Goal: Information Seeking & Learning: Learn about a topic

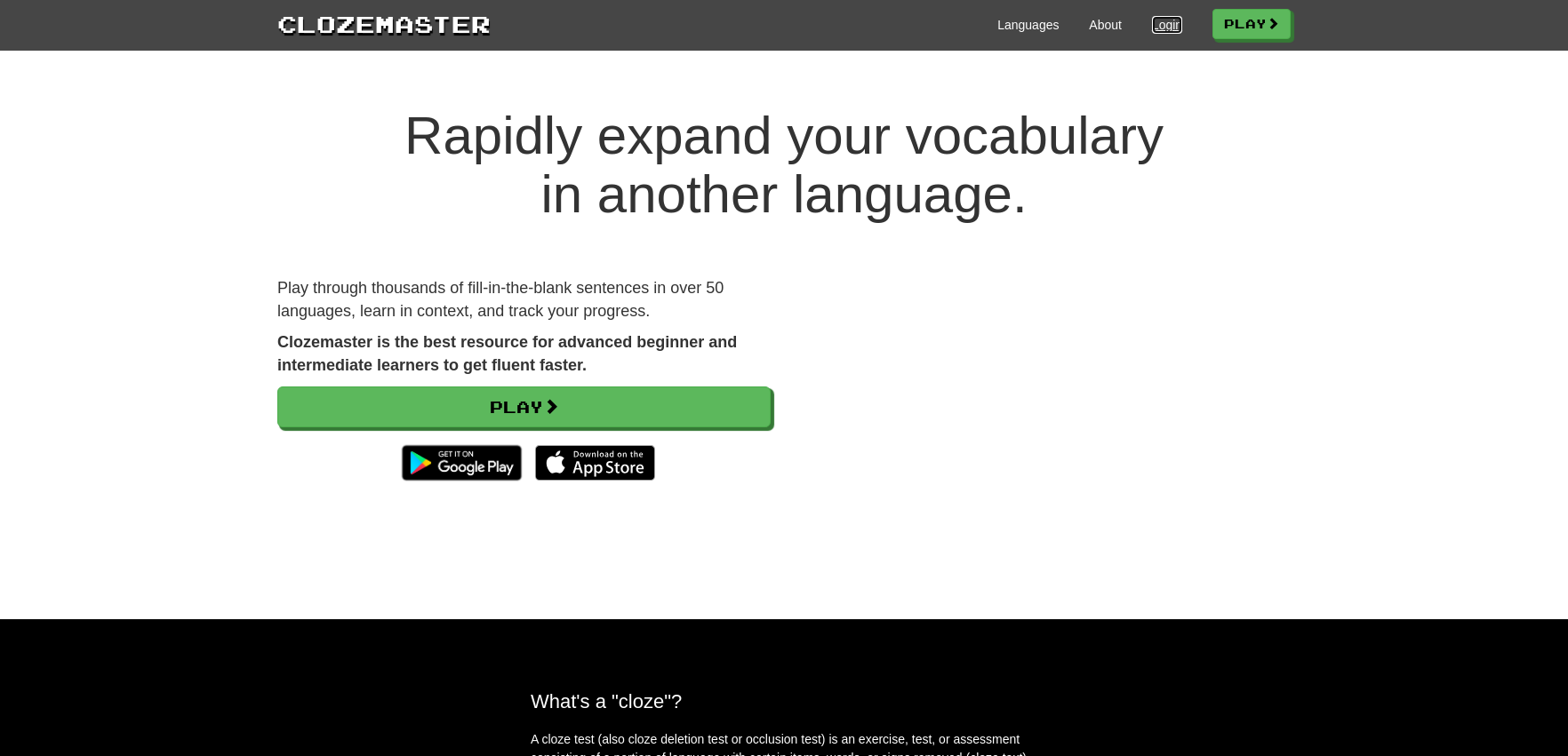
click at [1159, 27] on link "Login" at bounding box center [1167, 24] width 30 height 18
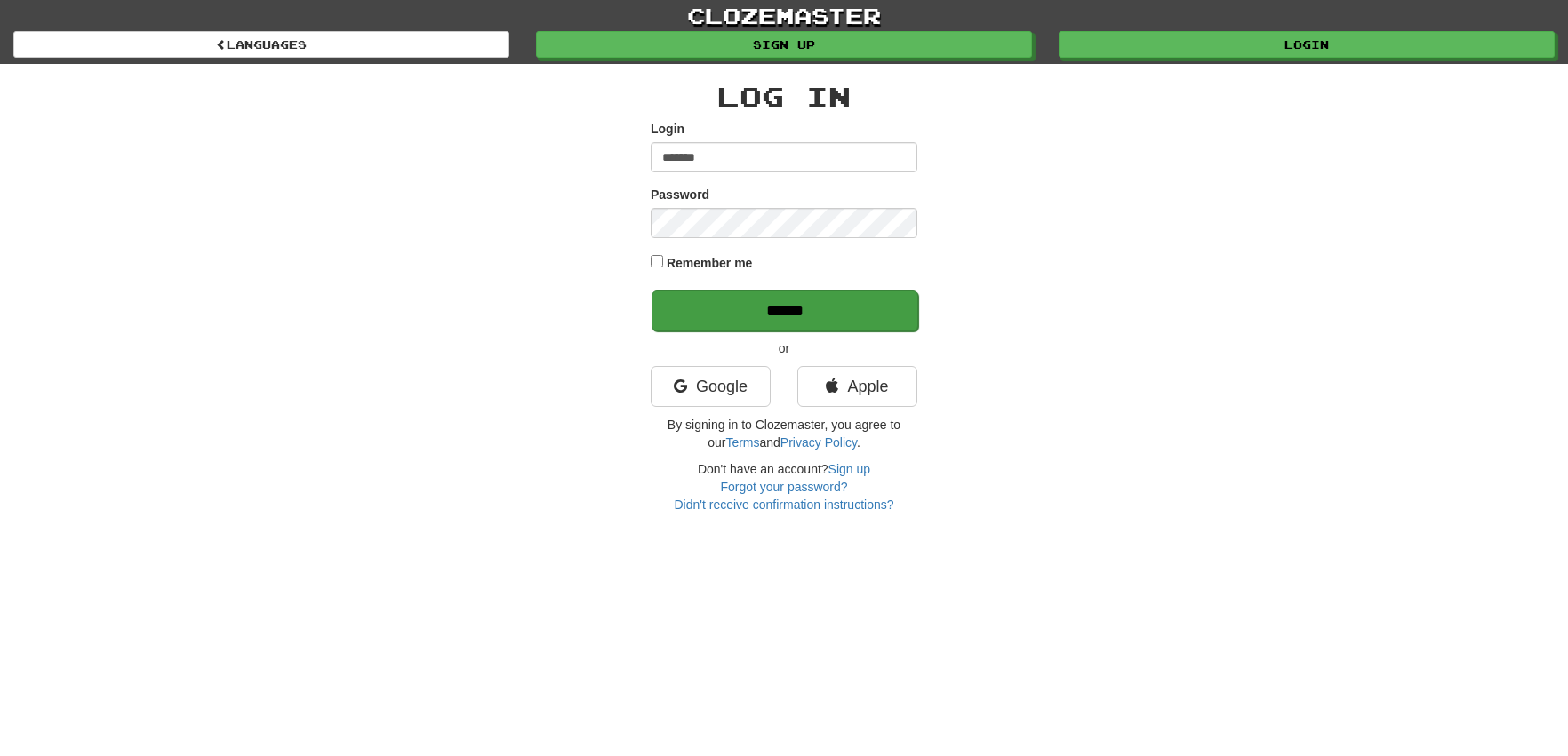
type input "*******"
click at [853, 306] on input "******" at bounding box center [784, 311] width 267 height 41
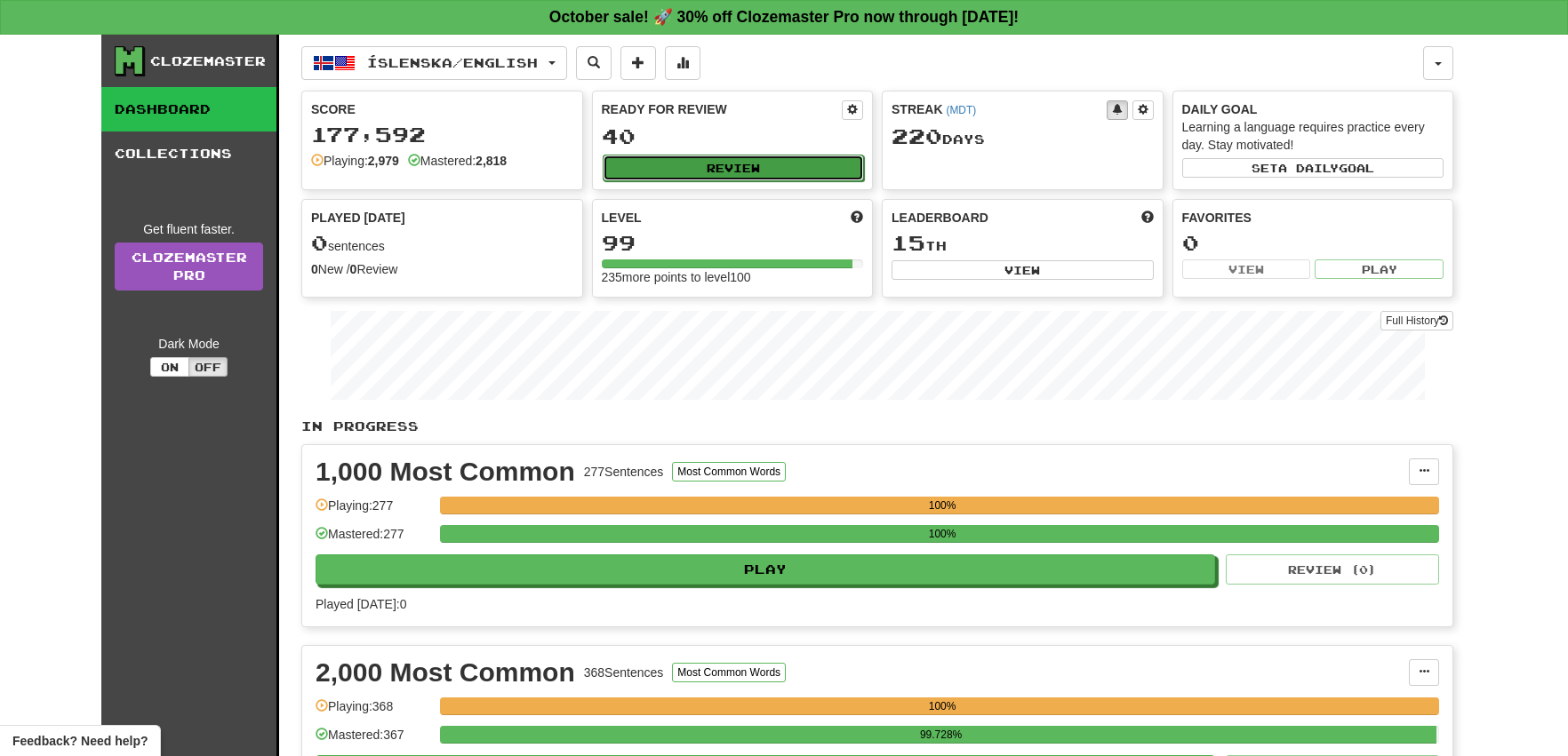
click at [756, 168] on button "Review" at bounding box center [733, 168] width 262 height 27
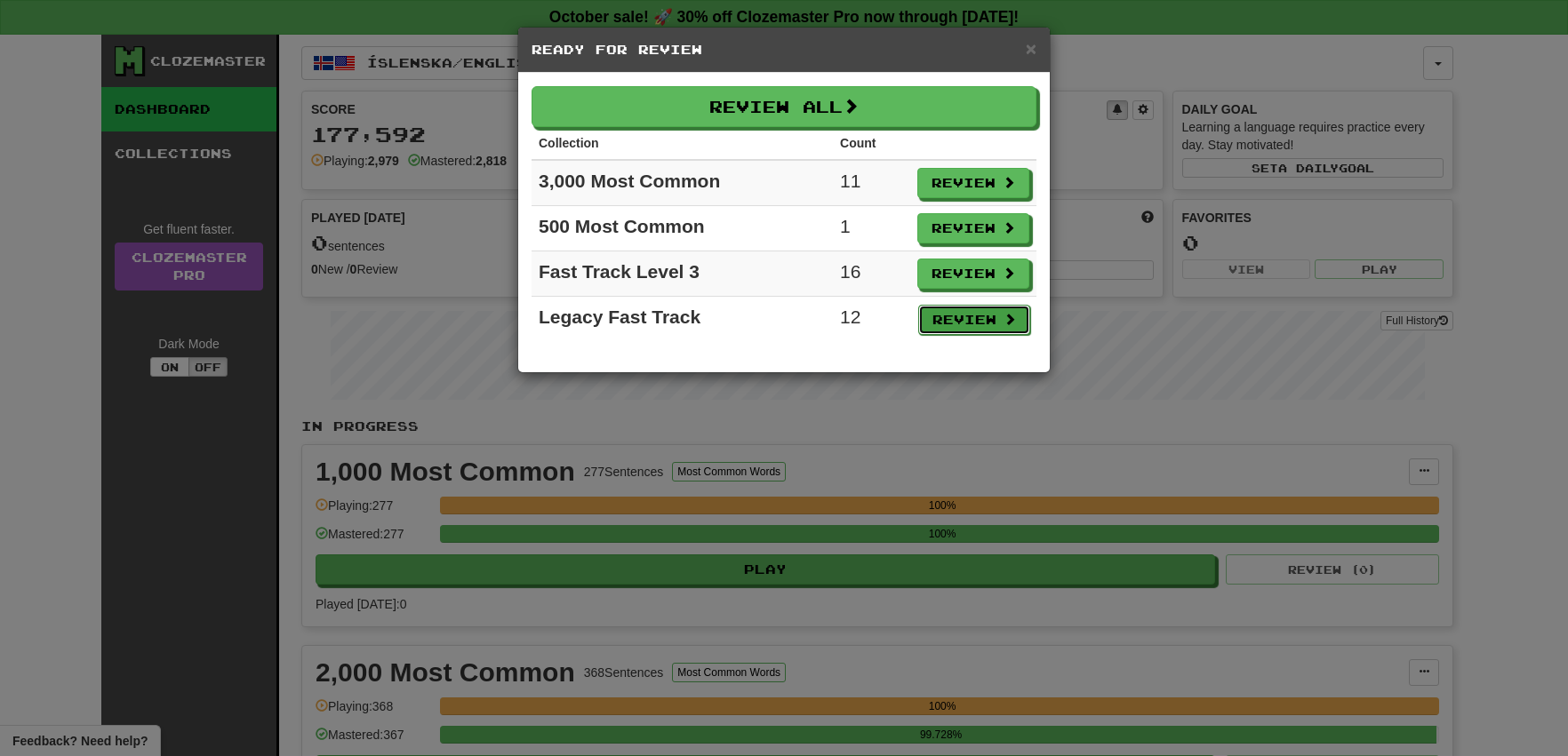
click at [960, 326] on button "Review" at bounding box center [974, 320] width 112 height 30
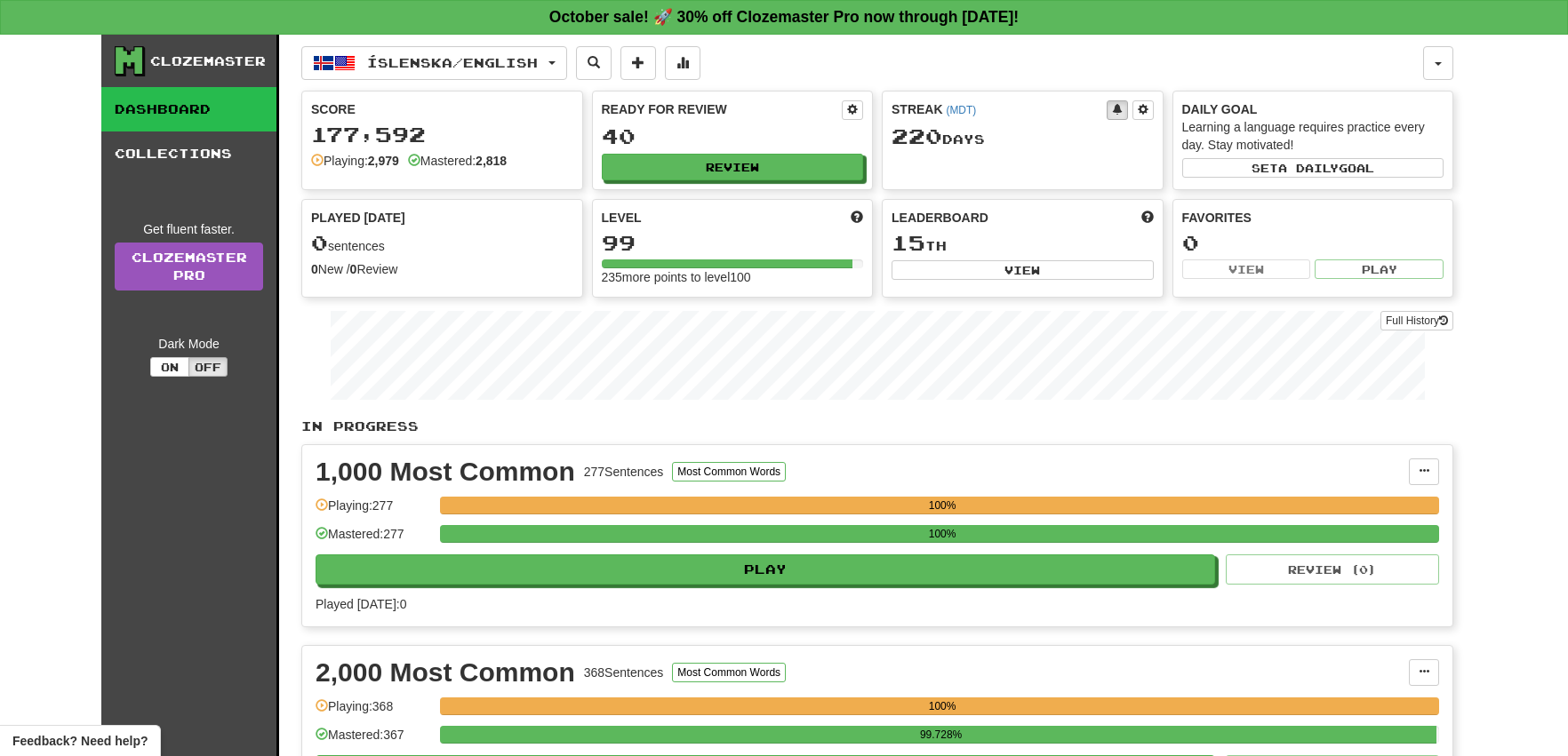
select select "**"
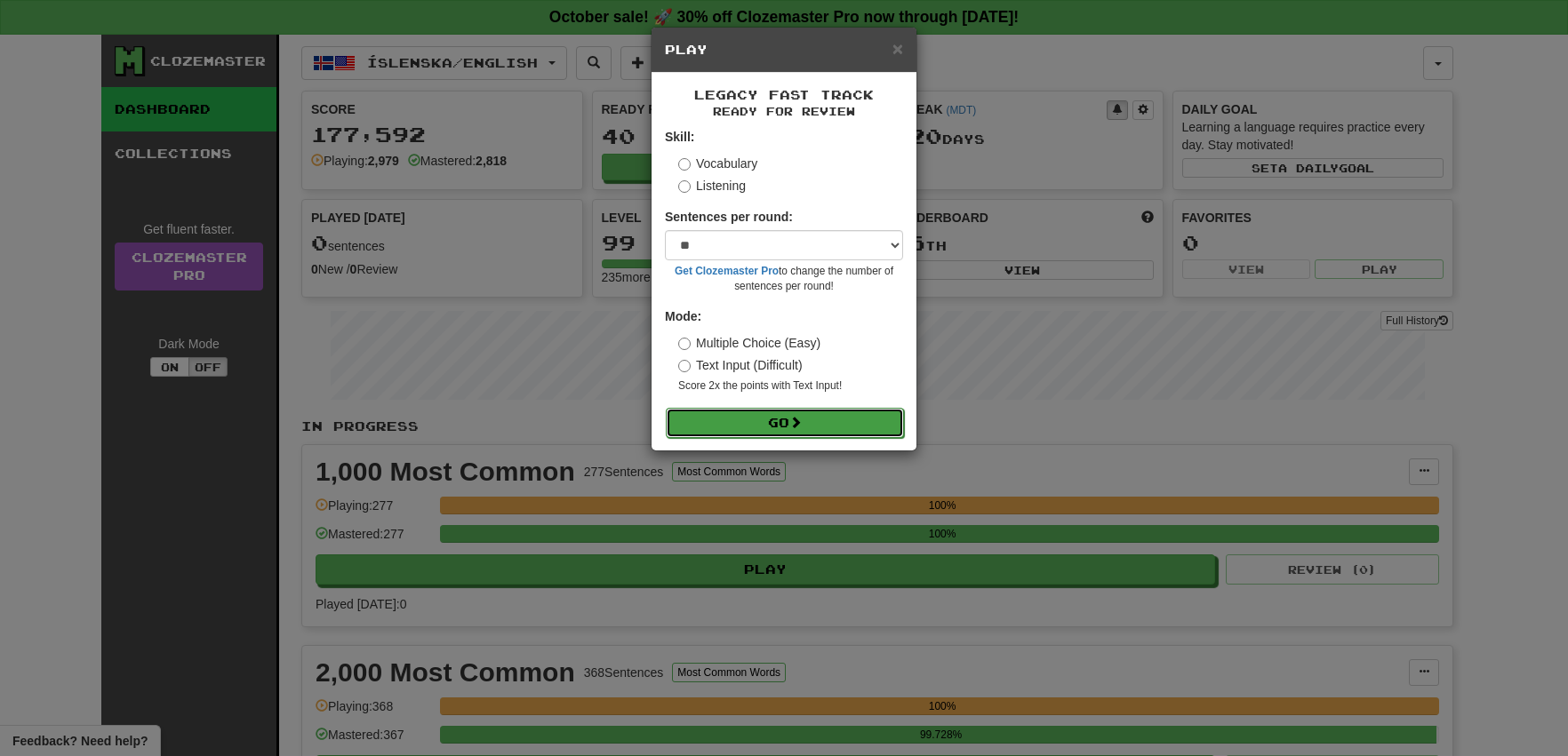
click at [812, 422] on button "Go" at bounding box center [784, 422] width 238 height 30
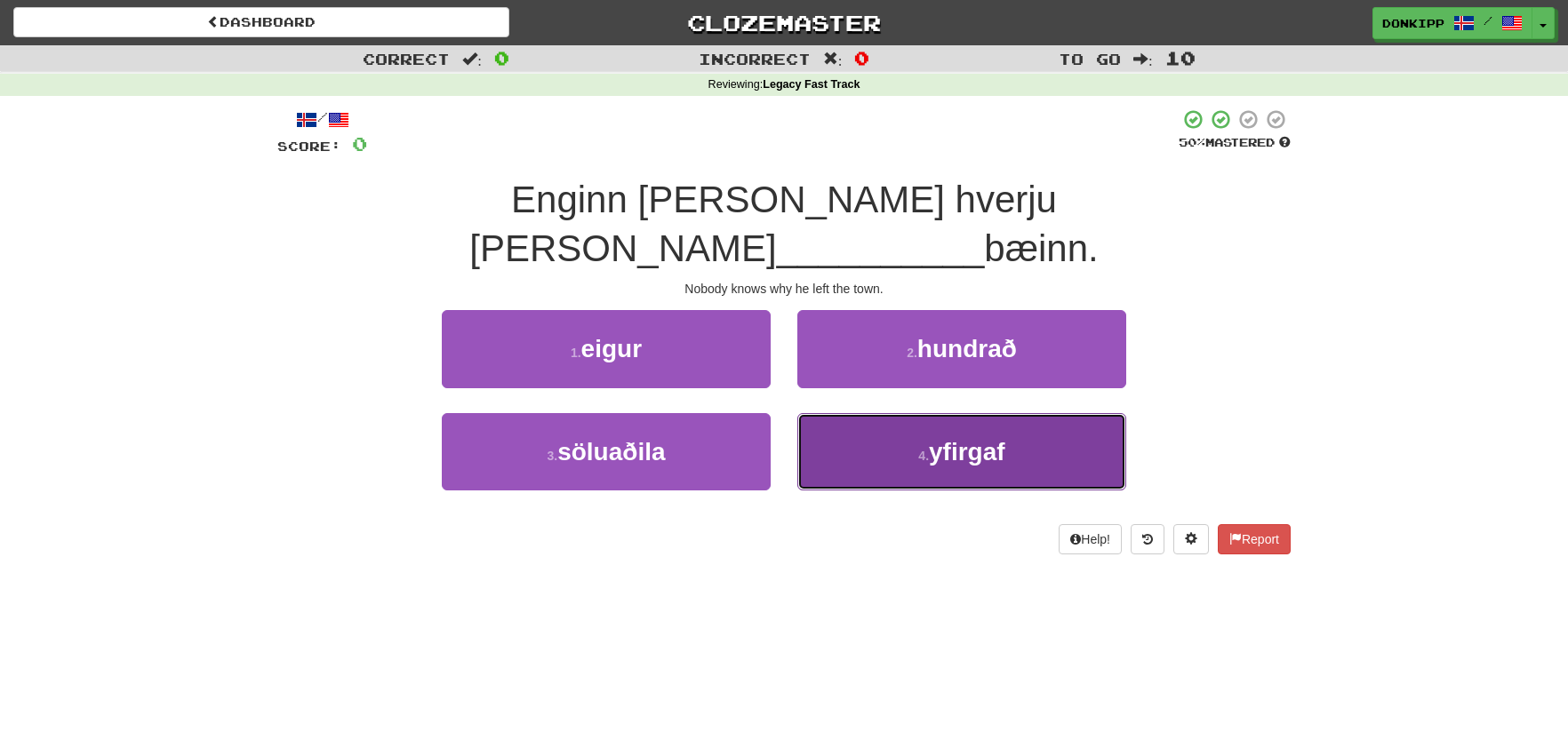
click at [953, 413] on button "4 . yfirgaf" at bounding box center [962, 451] width 328 height 77
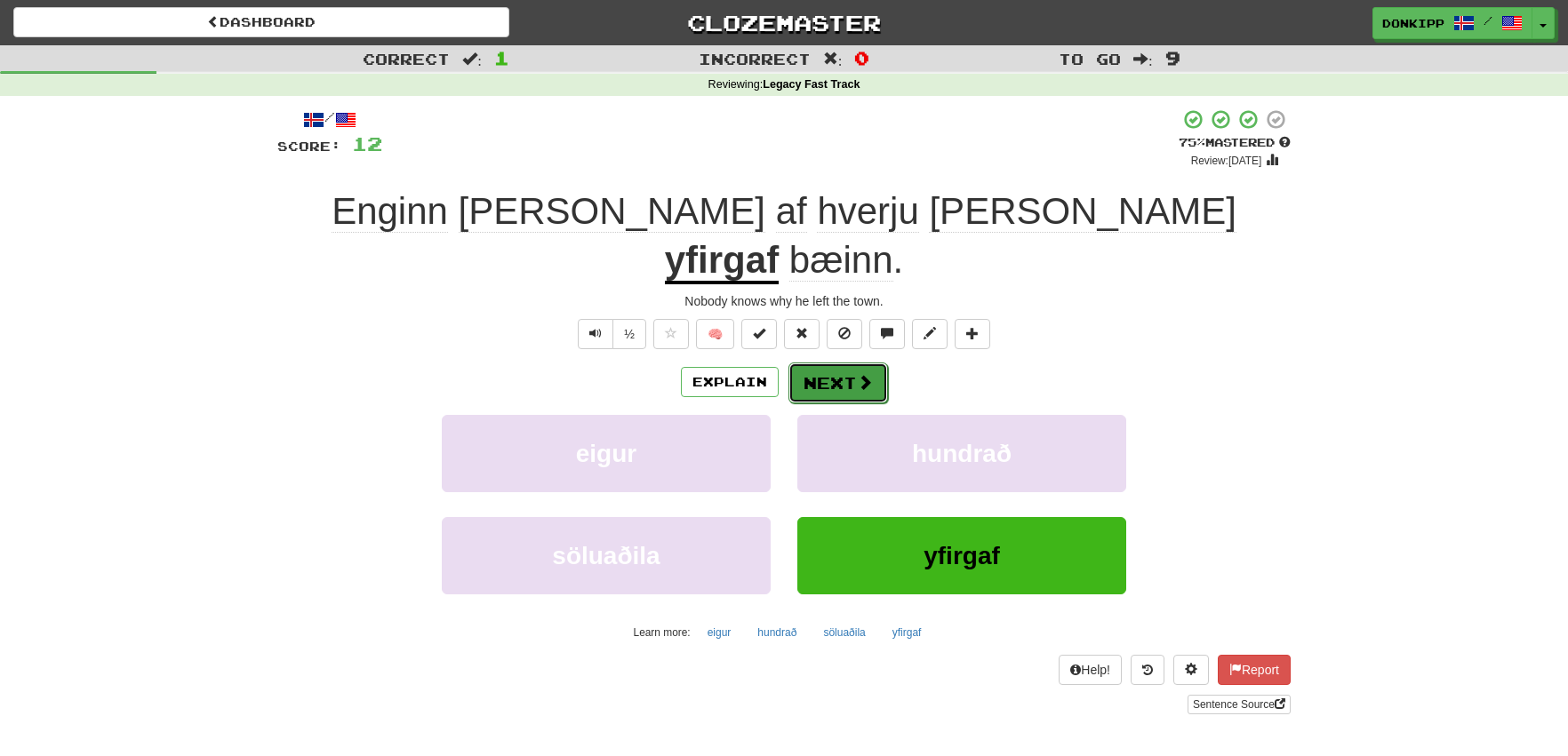
click at [846, 363] on button "Next" at bounding box center [838, 383] width 100 height 41
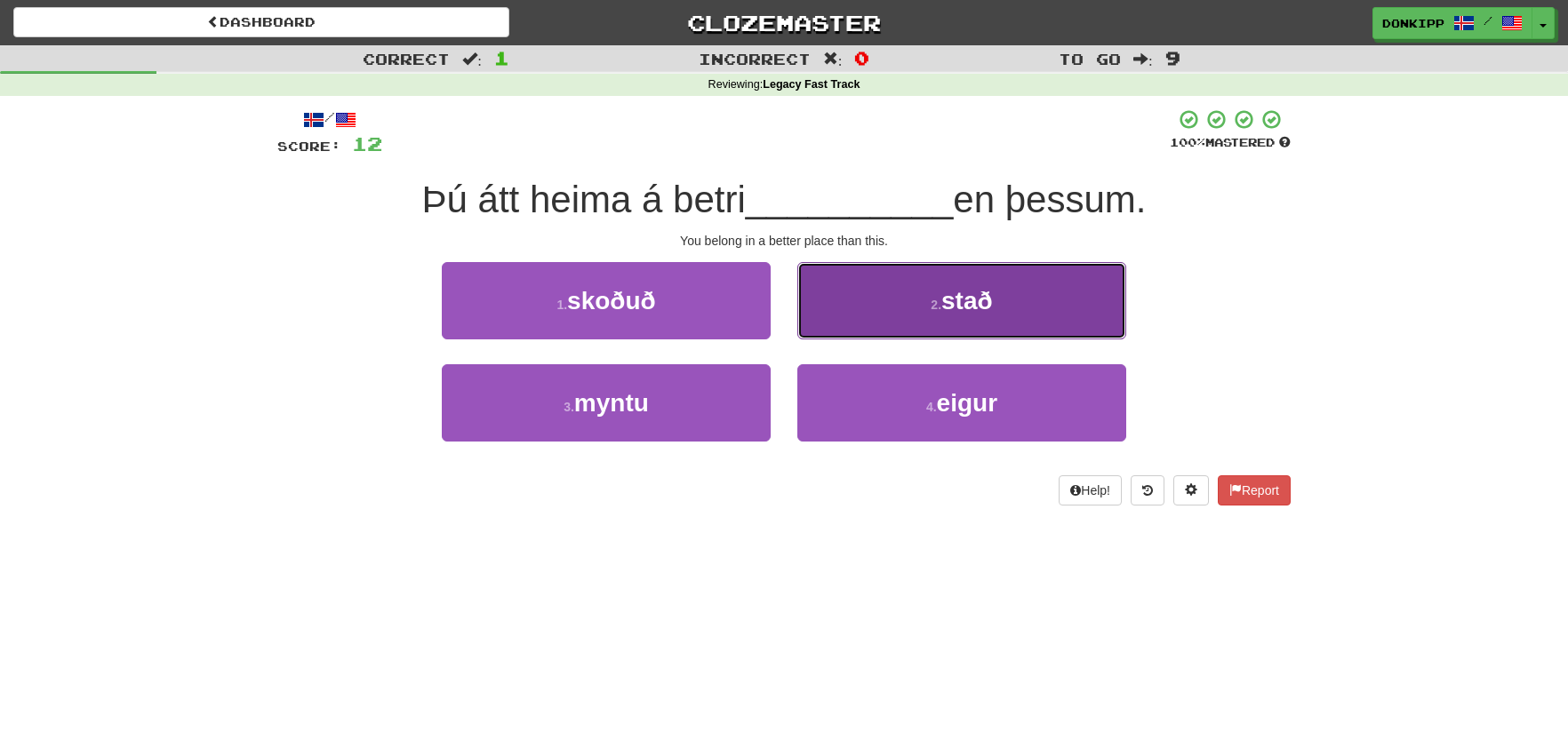
click at [963, 301] on span "stað" at bounding box center [966, 301] width 51 height 28
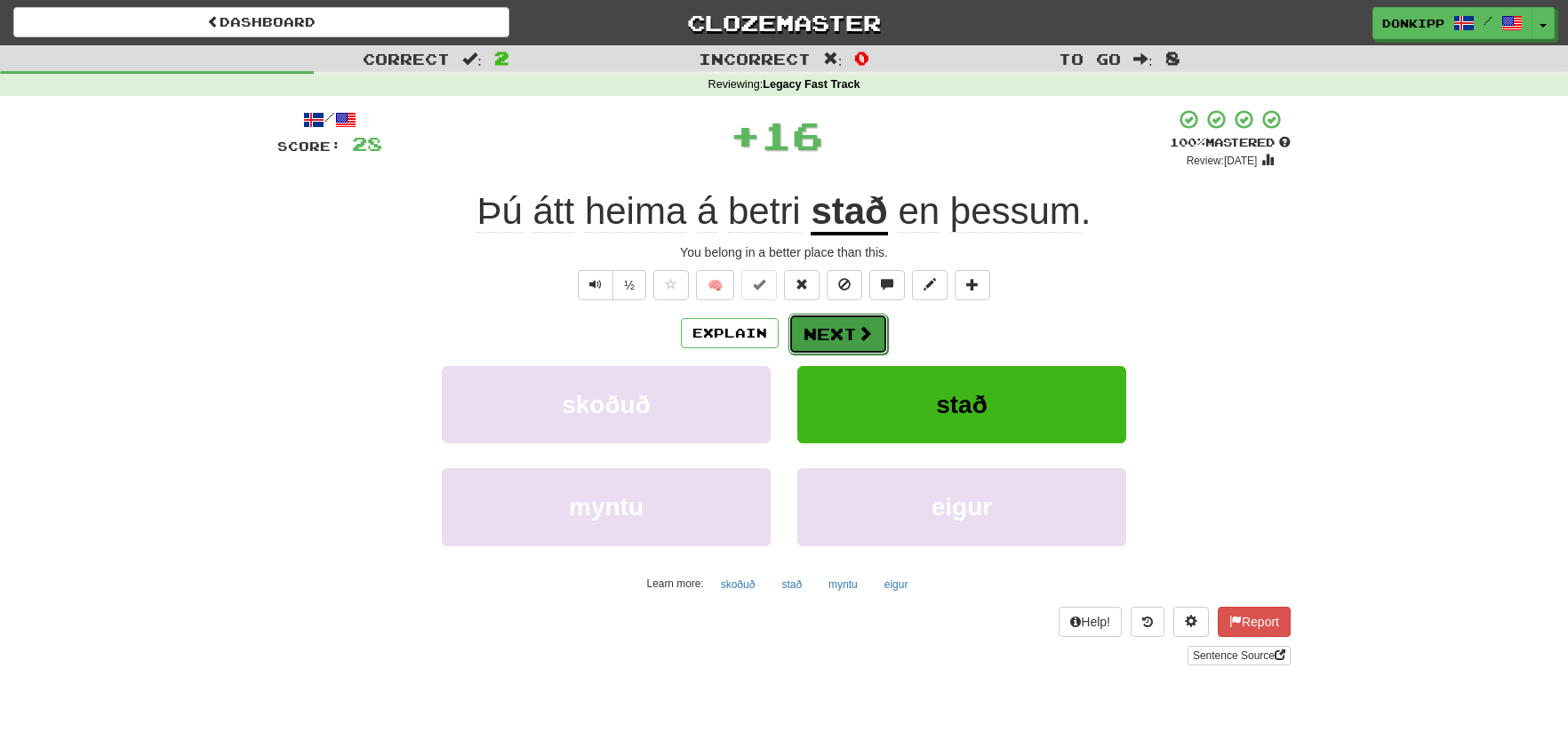
click at [851, 328] on button "Next" at bounding box center [838, 334] width 100 height 41
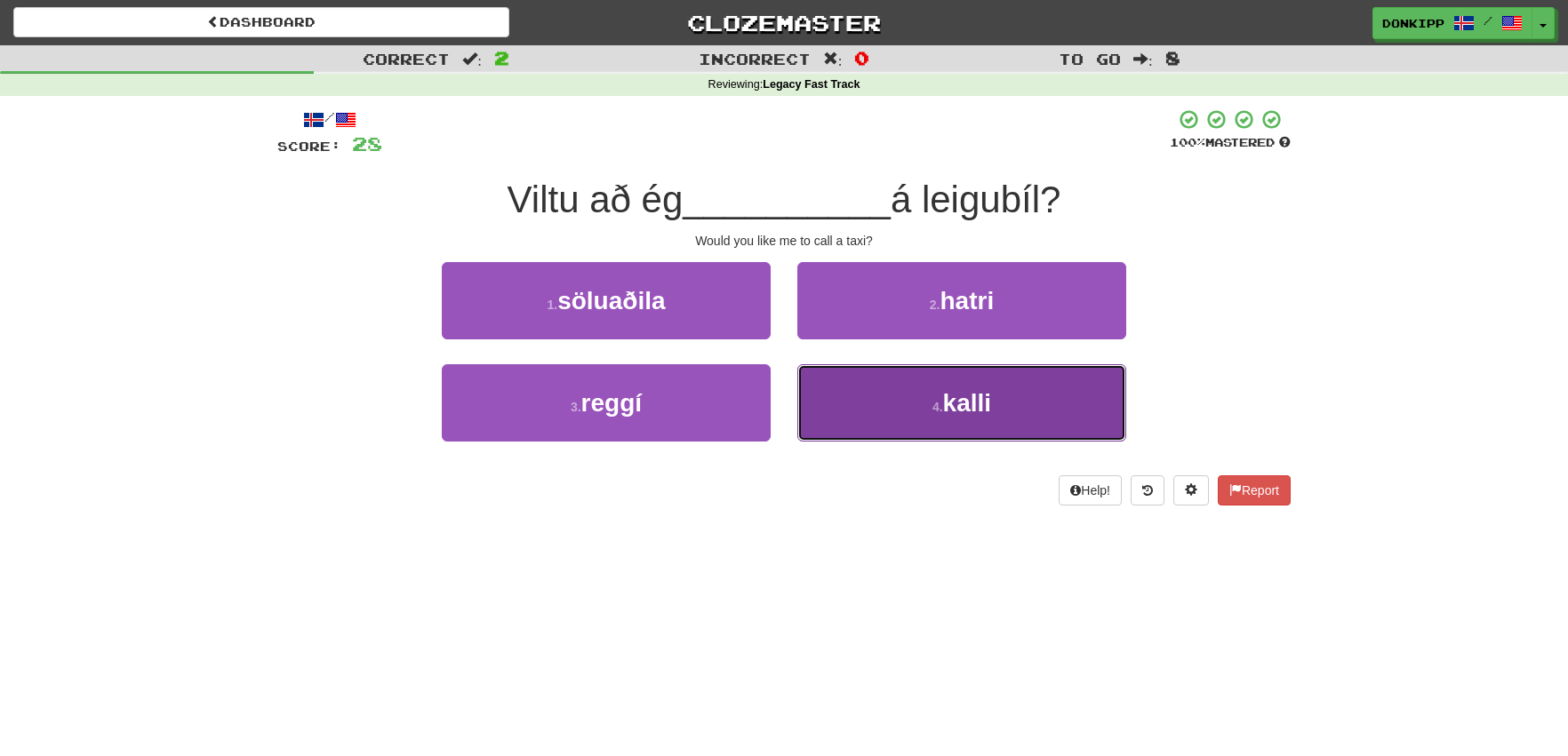
click at [966, 391] on span "kalli" at bounding box center [966, 403] width 48 height 28
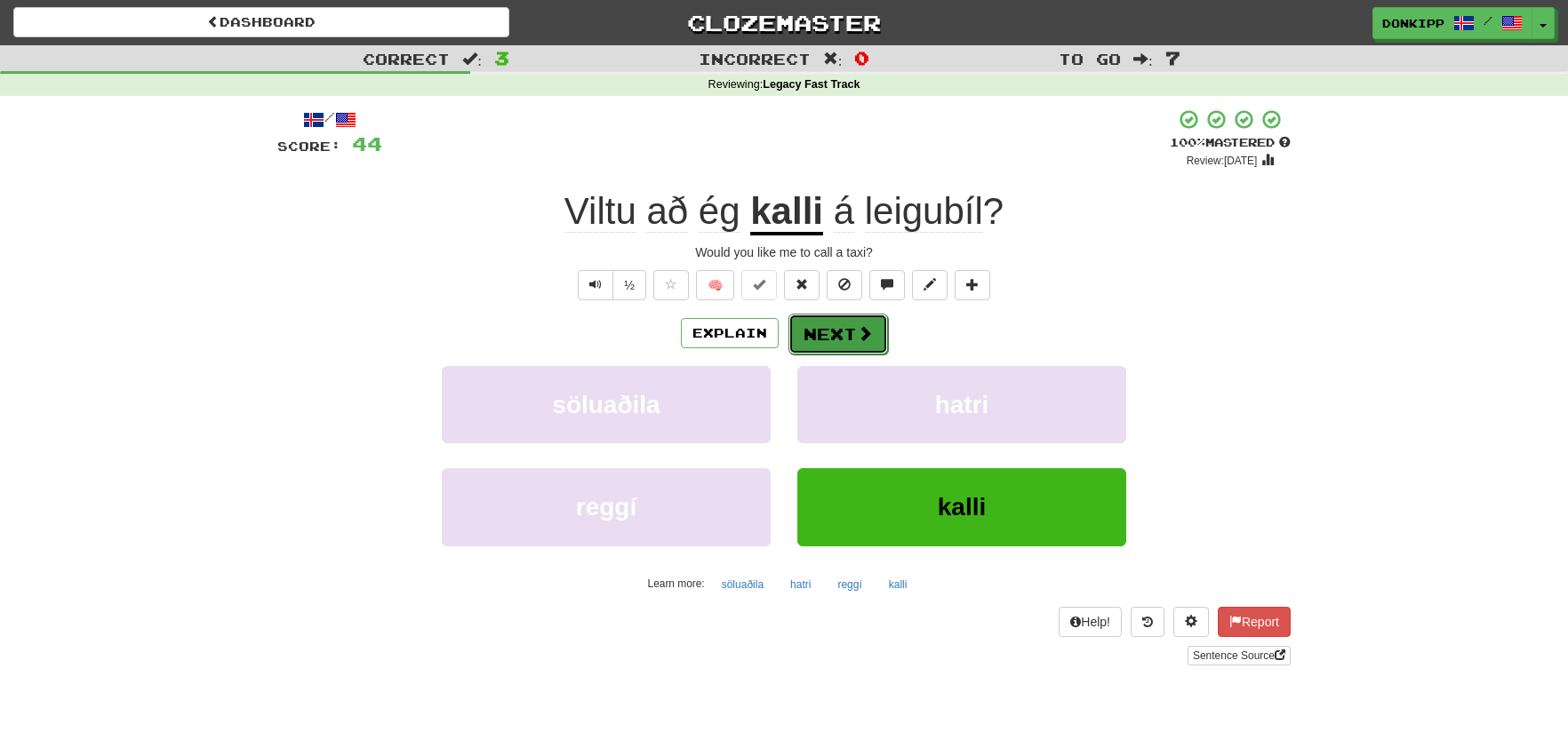
click at [854, 342] on button "Next" at bounding box center [838, 334] width 100 height 41
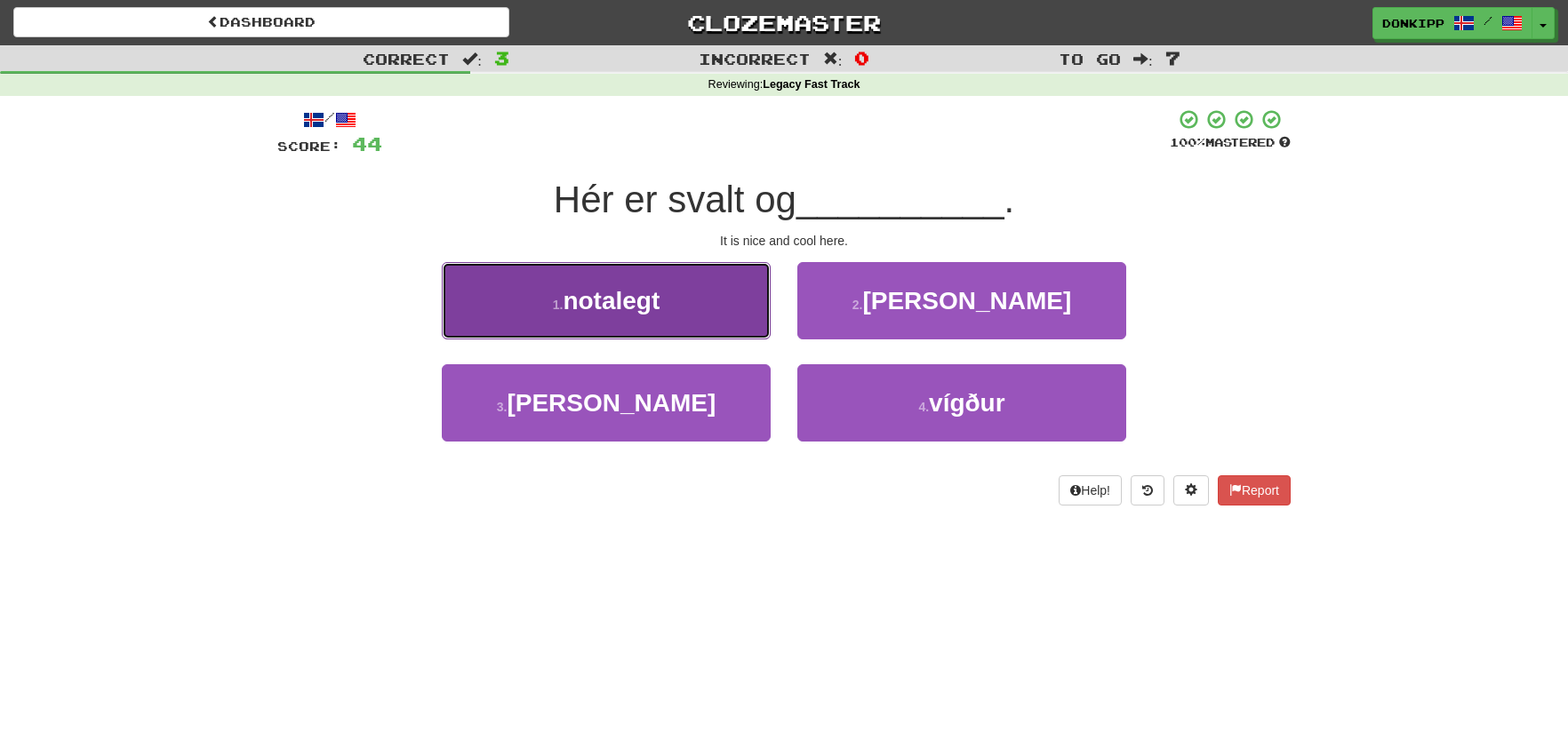
click at [613, 310] on span "notalegt" at bounding box center [611, 301] width 97 height 28
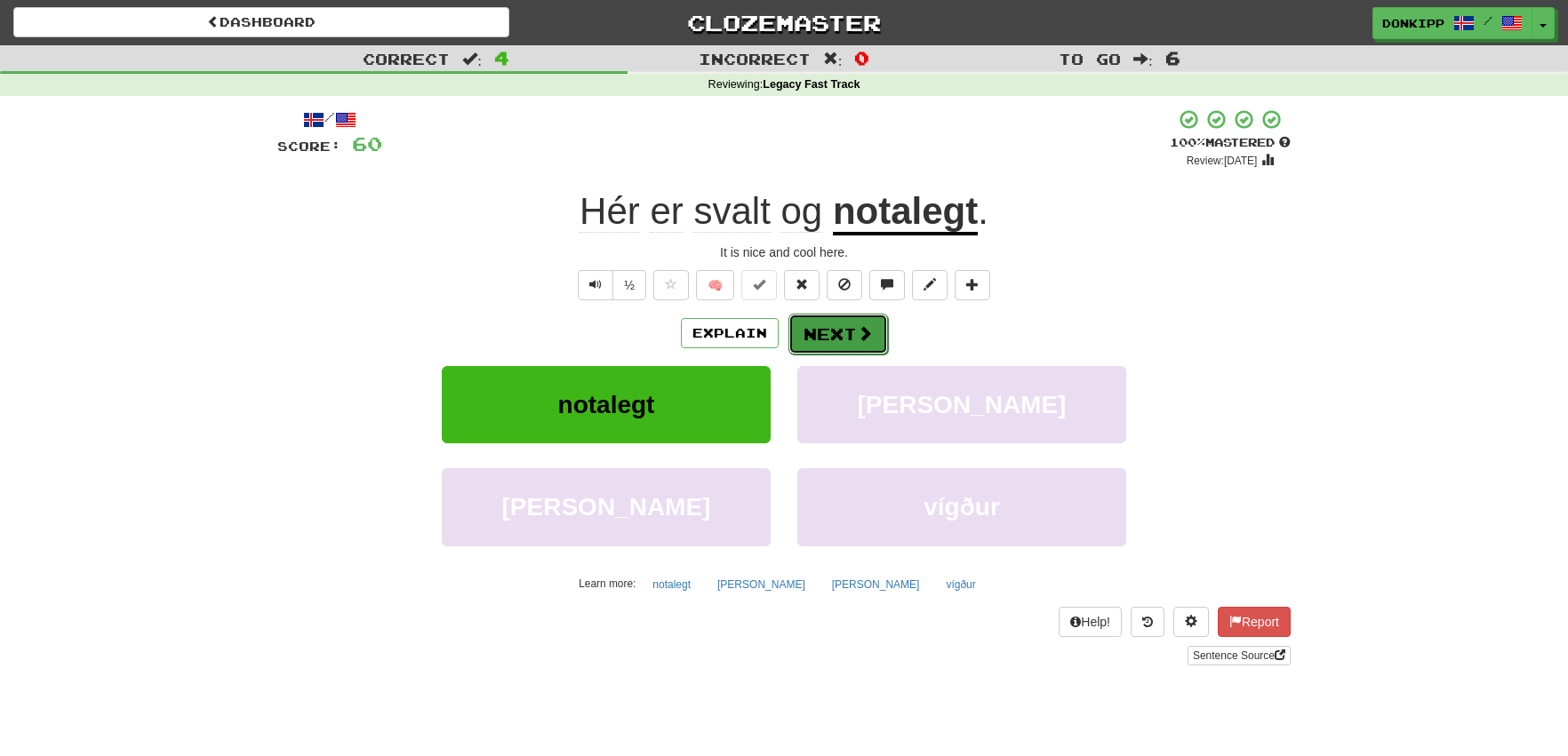
click at [831, 341] on button "Next" at bounding box center [838, 334] width 100 height 41
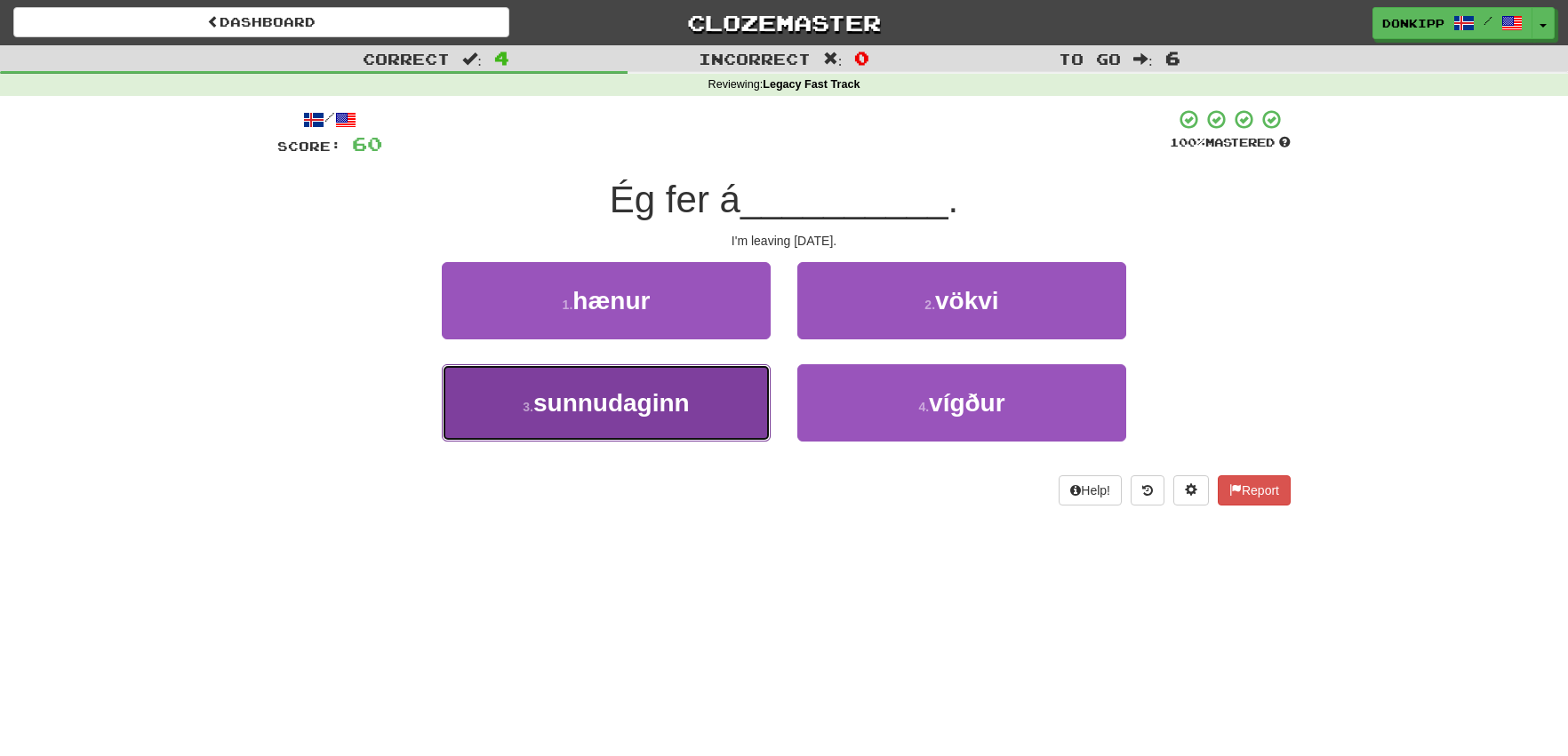
click at [731, 390] on button "3 . sunnudaginn" at bounding box center [605, 403] width 328 height 77
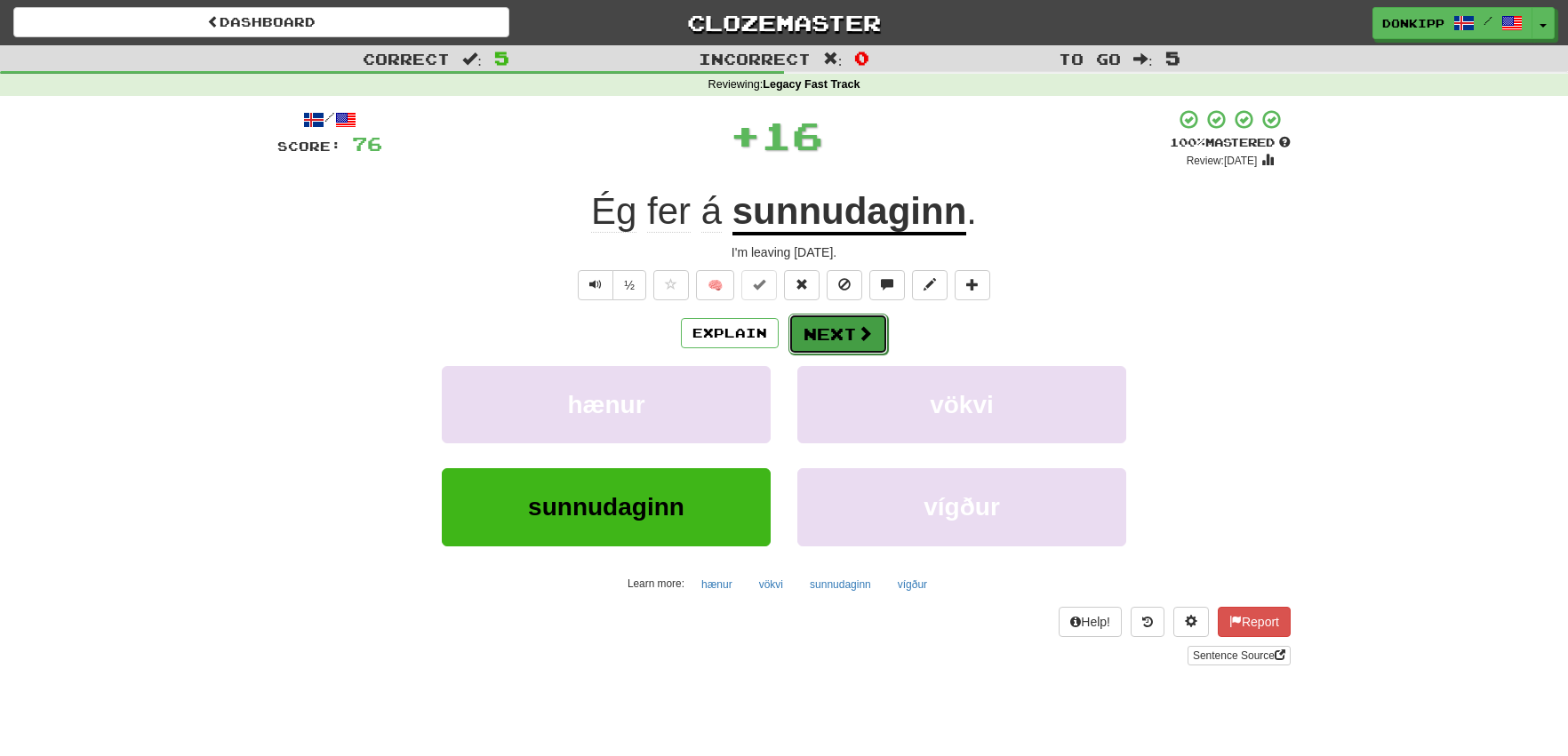
click at [832, 337] on button "Next" at bounding box center [838, 334] width 100 height 41
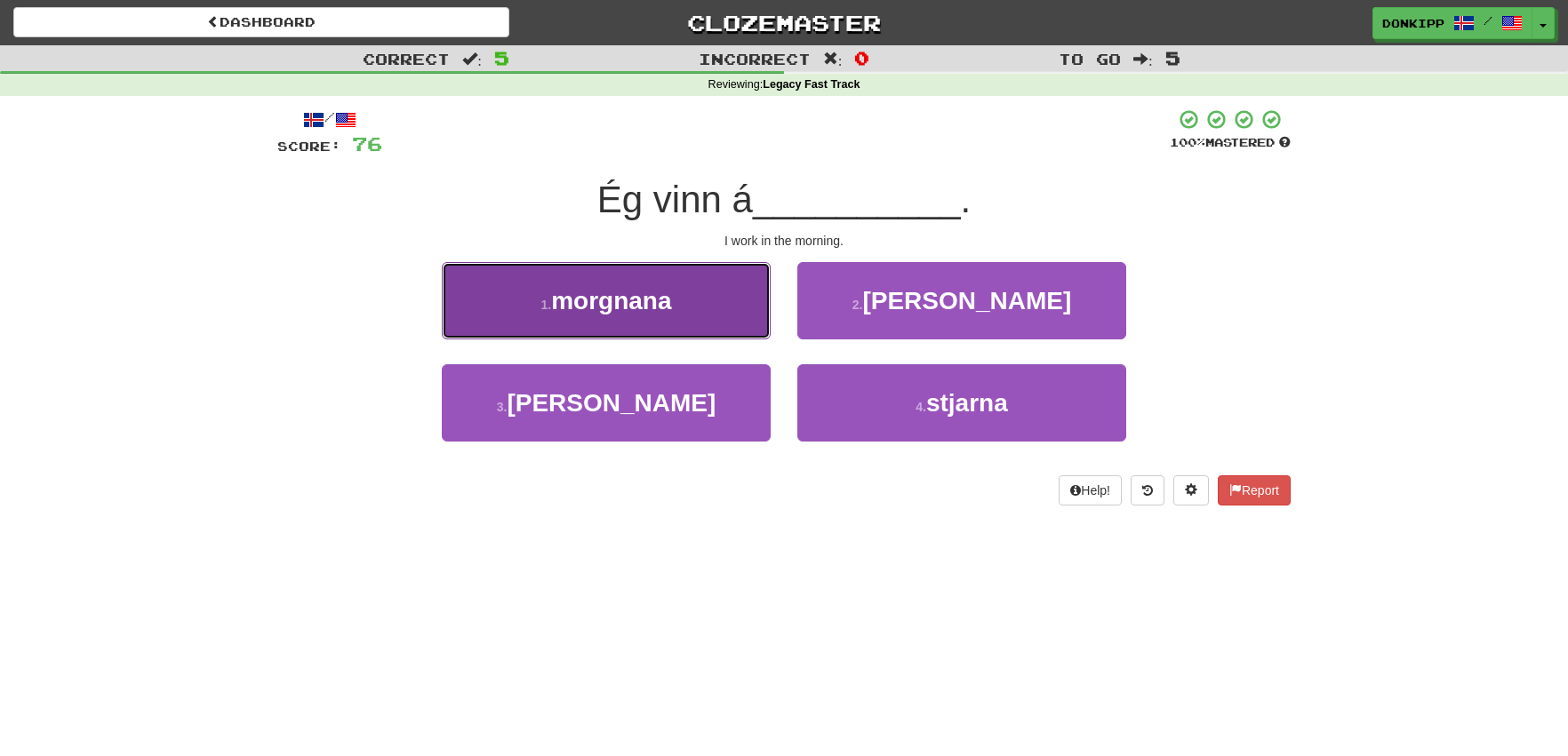
click at [724, 301] on button "1 . morgnana" at bounding box center [605, 300] width 328 height 77
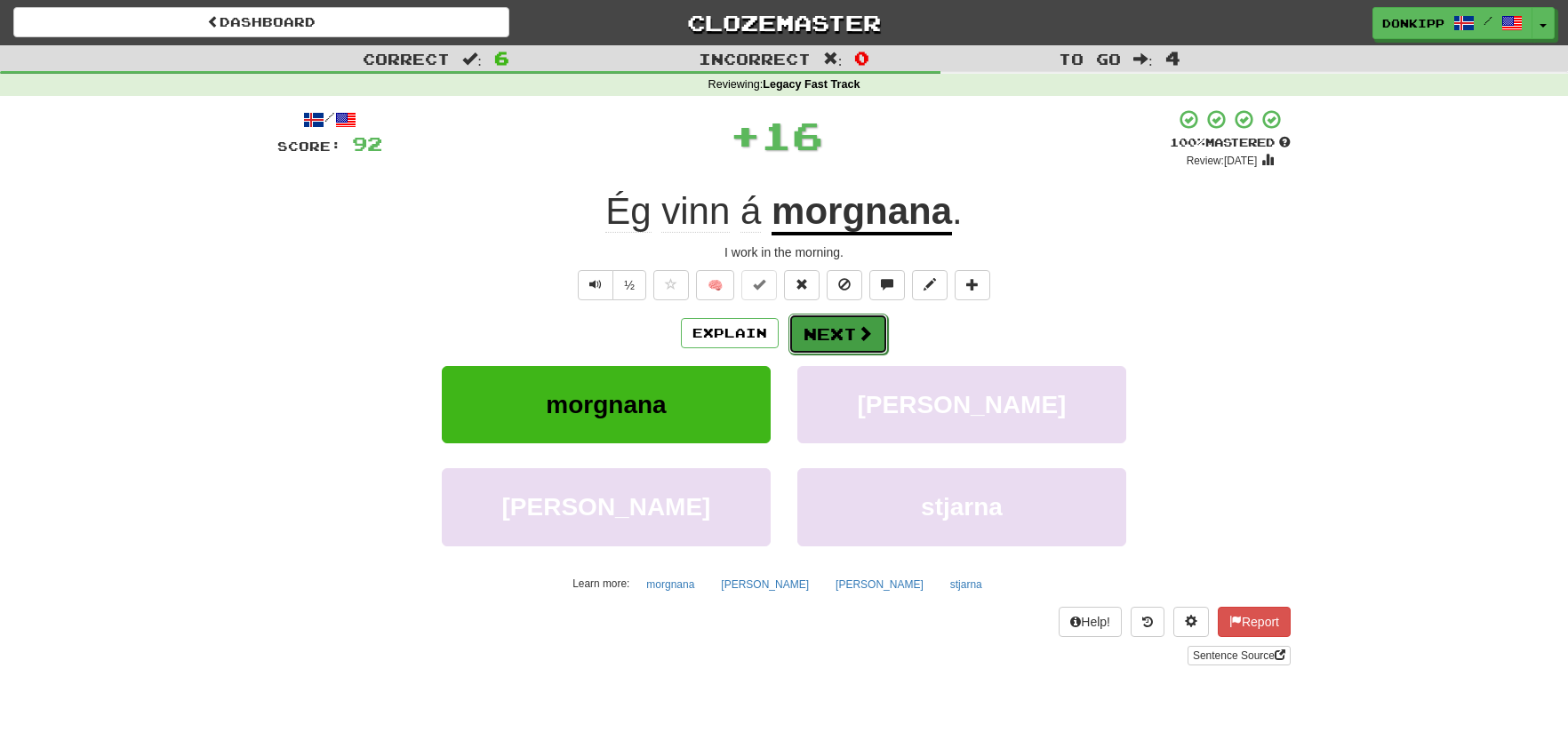
click at [834, 326] on button "Next" at bounding box center [838, 334] width 100 height 41
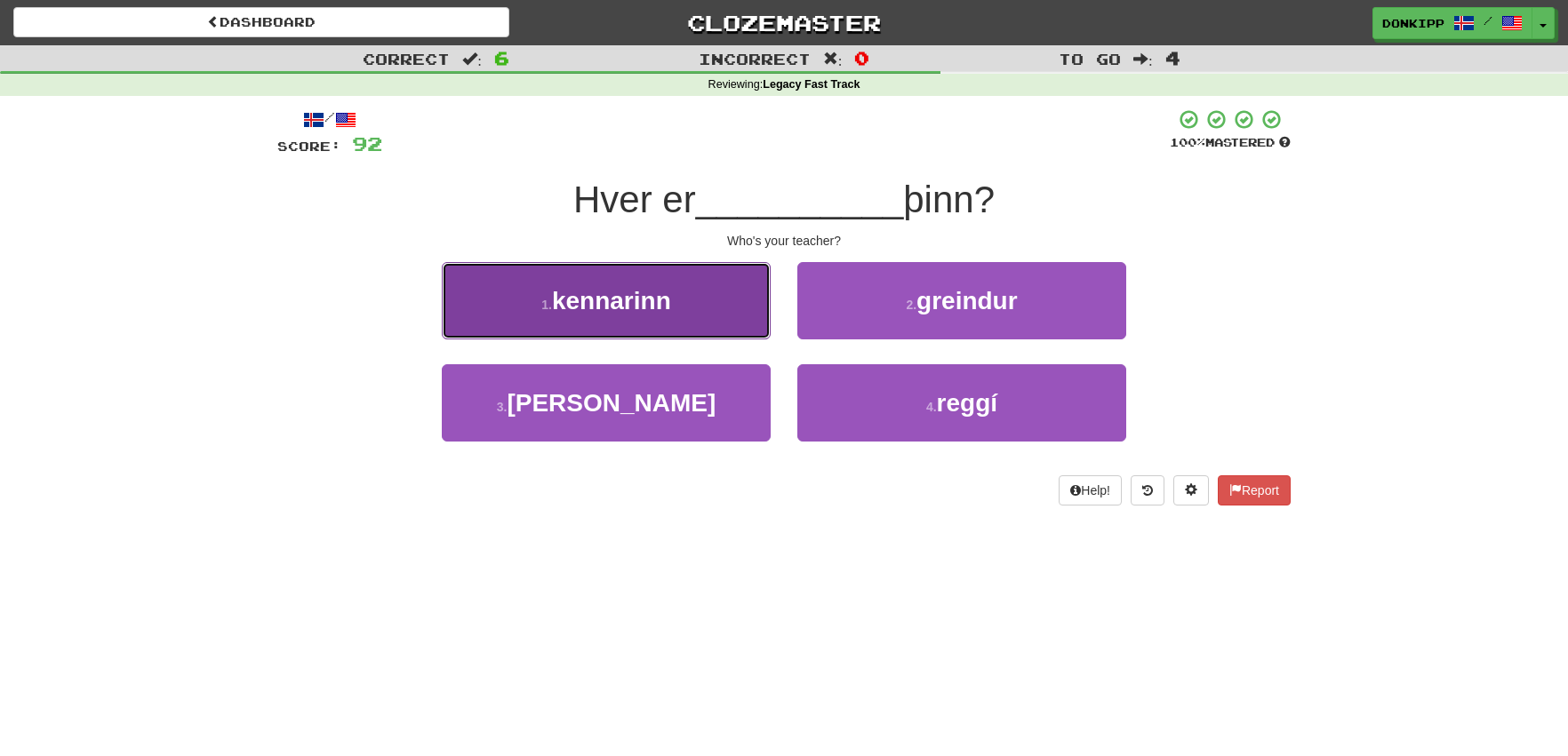
click at [726, 303] on button "1 . kennarinn" at bounding box center [605, 300] width 328 height 77
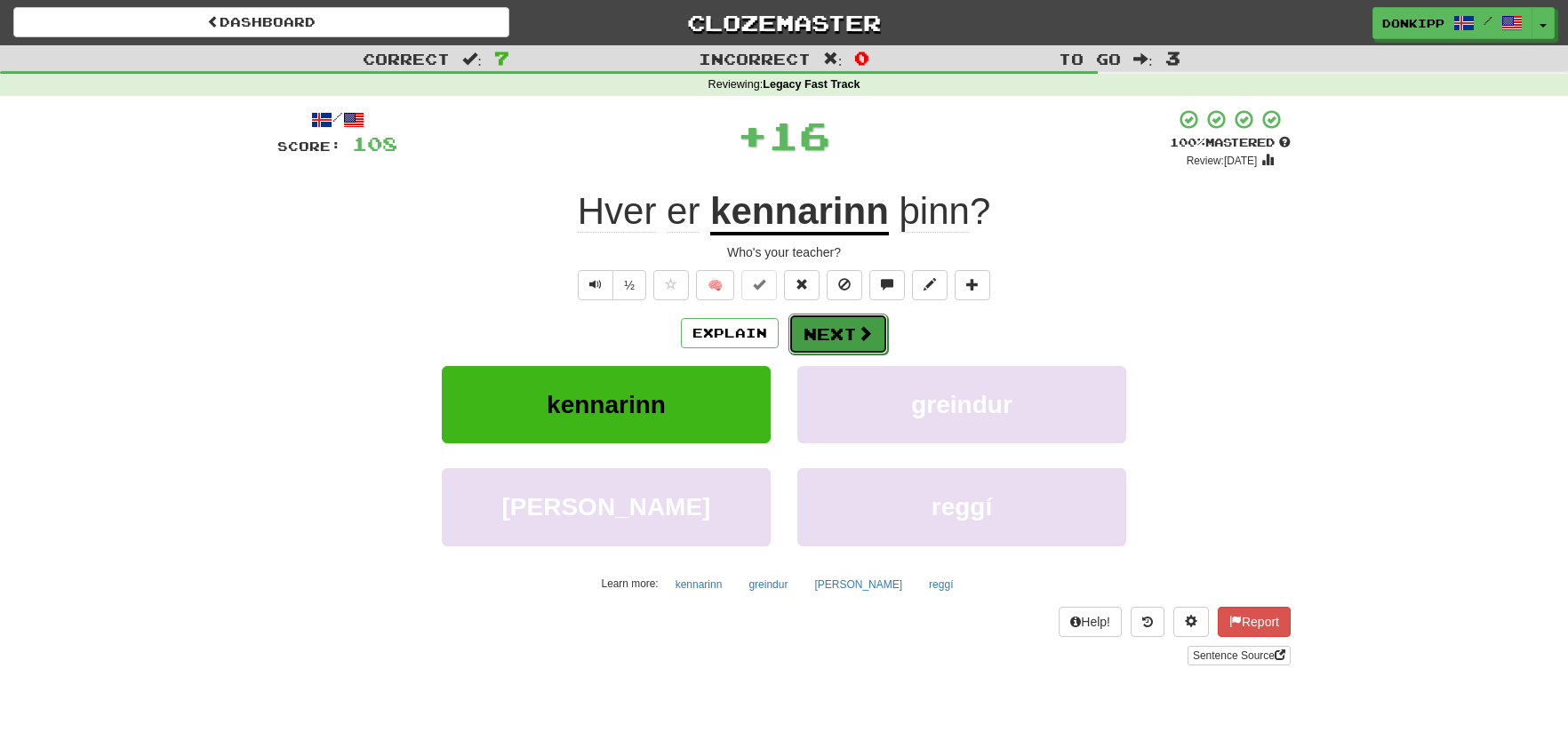
click at [849, 332] on button "Next" at bounding box center [838, 334] width 100 height 41
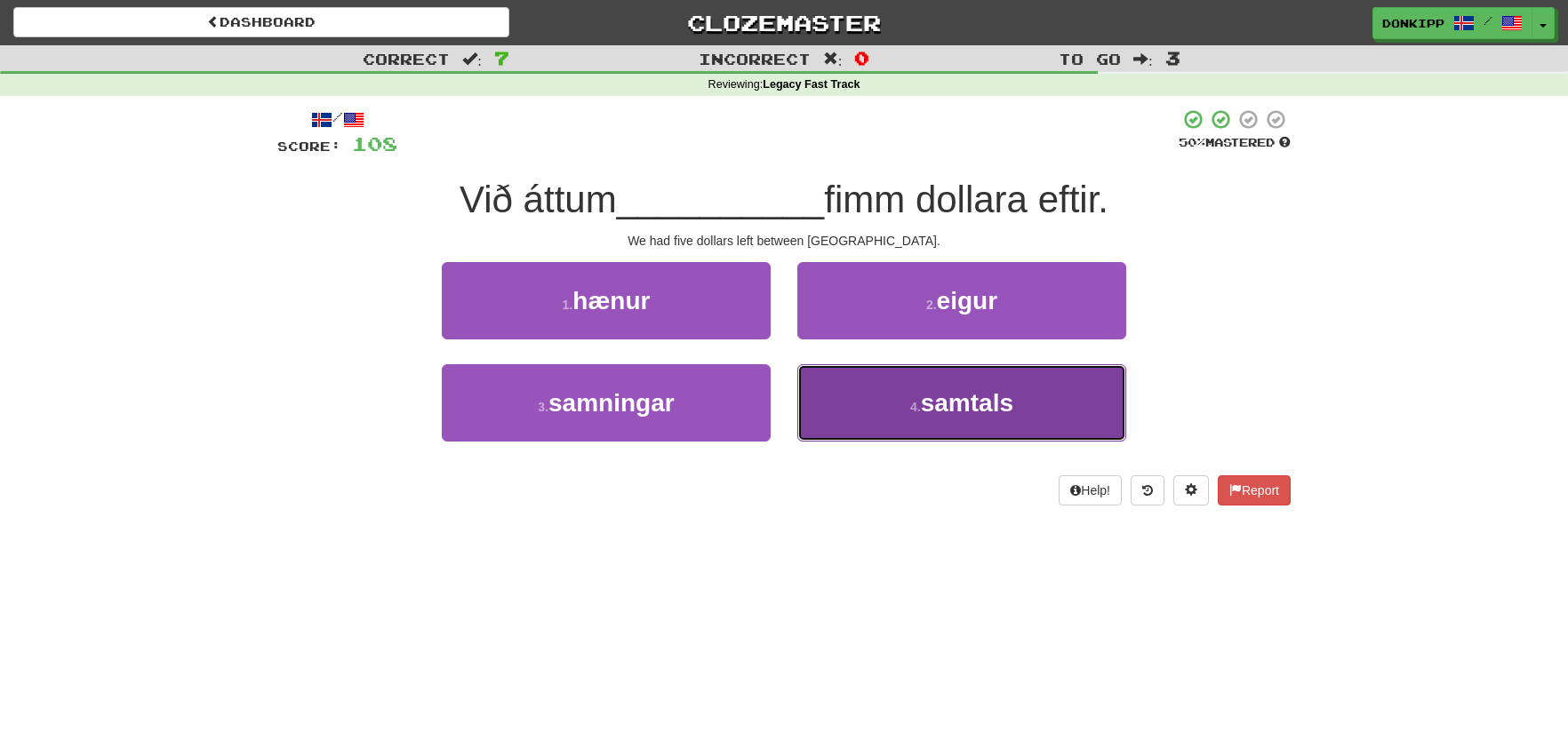
click at [951, 407] on span "samtals" at bounding box center [966, 403] width 92 height 28
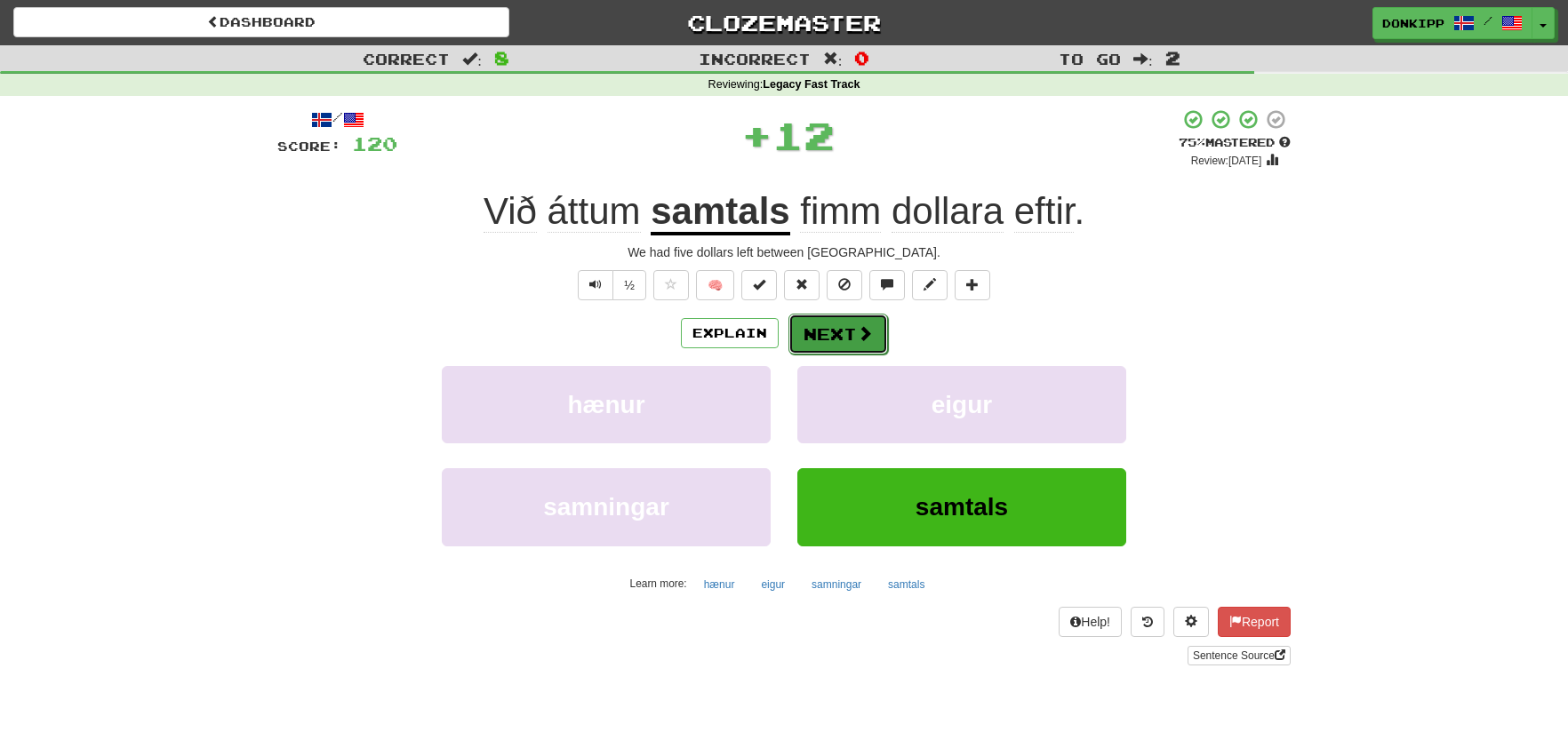
click at [843, 343] on button "Next" at bounding box center [838, 334] width 100 height 41
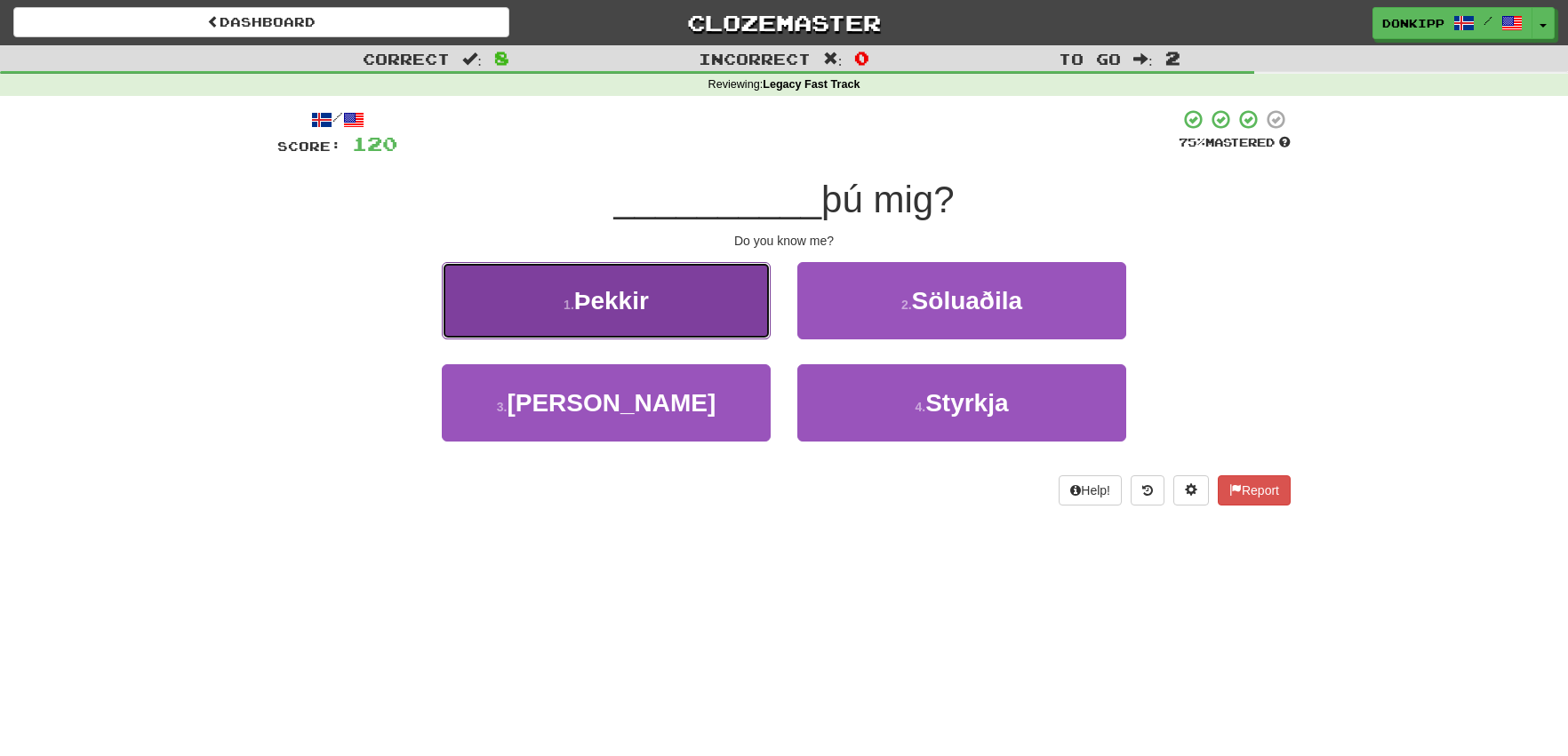
click at [729, 312] on button "1 . Þekkir" at bounding box center [605, 300] width 328 height 77
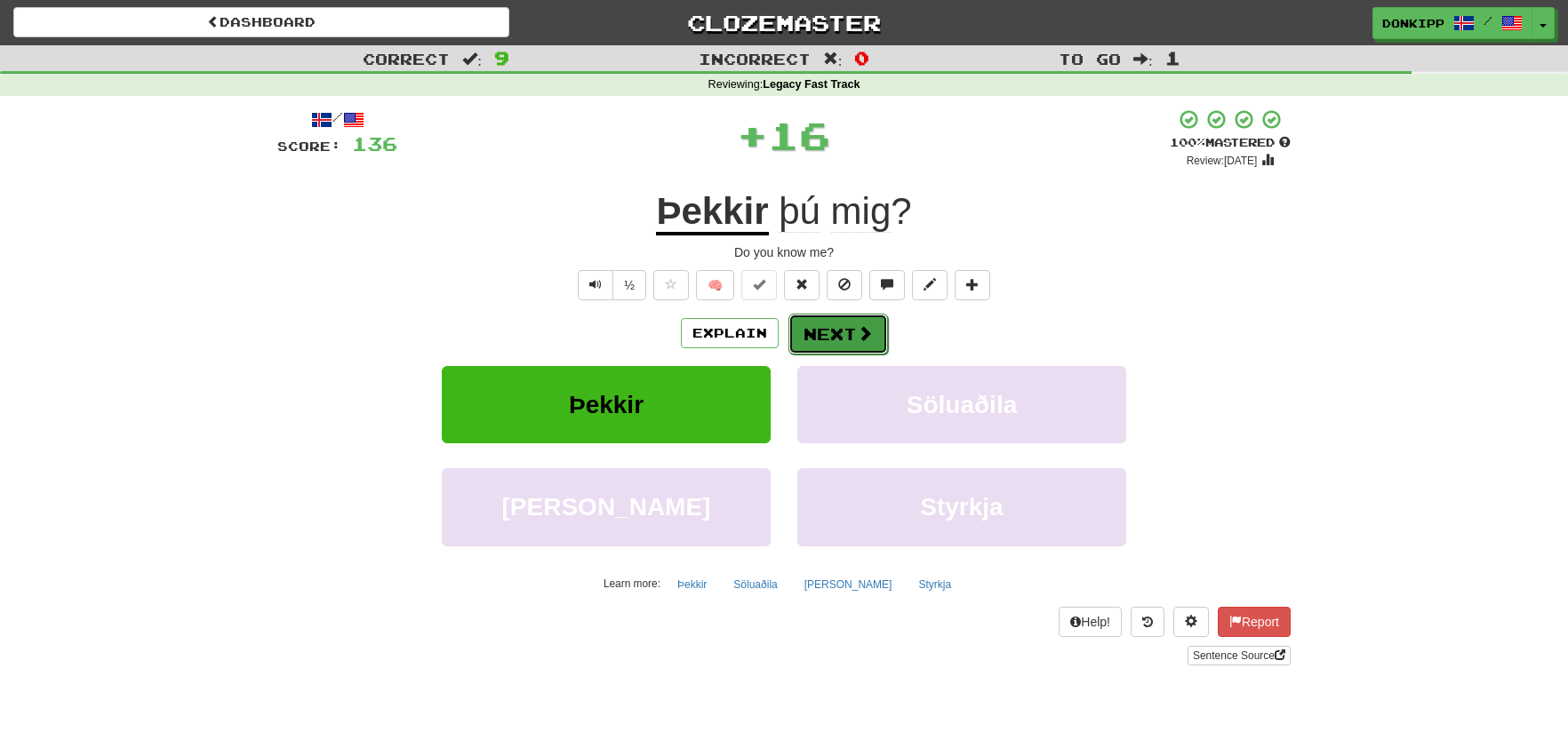
click at [836, 335] on button "Next" at bounding box center [838, 334] width 100 height 41
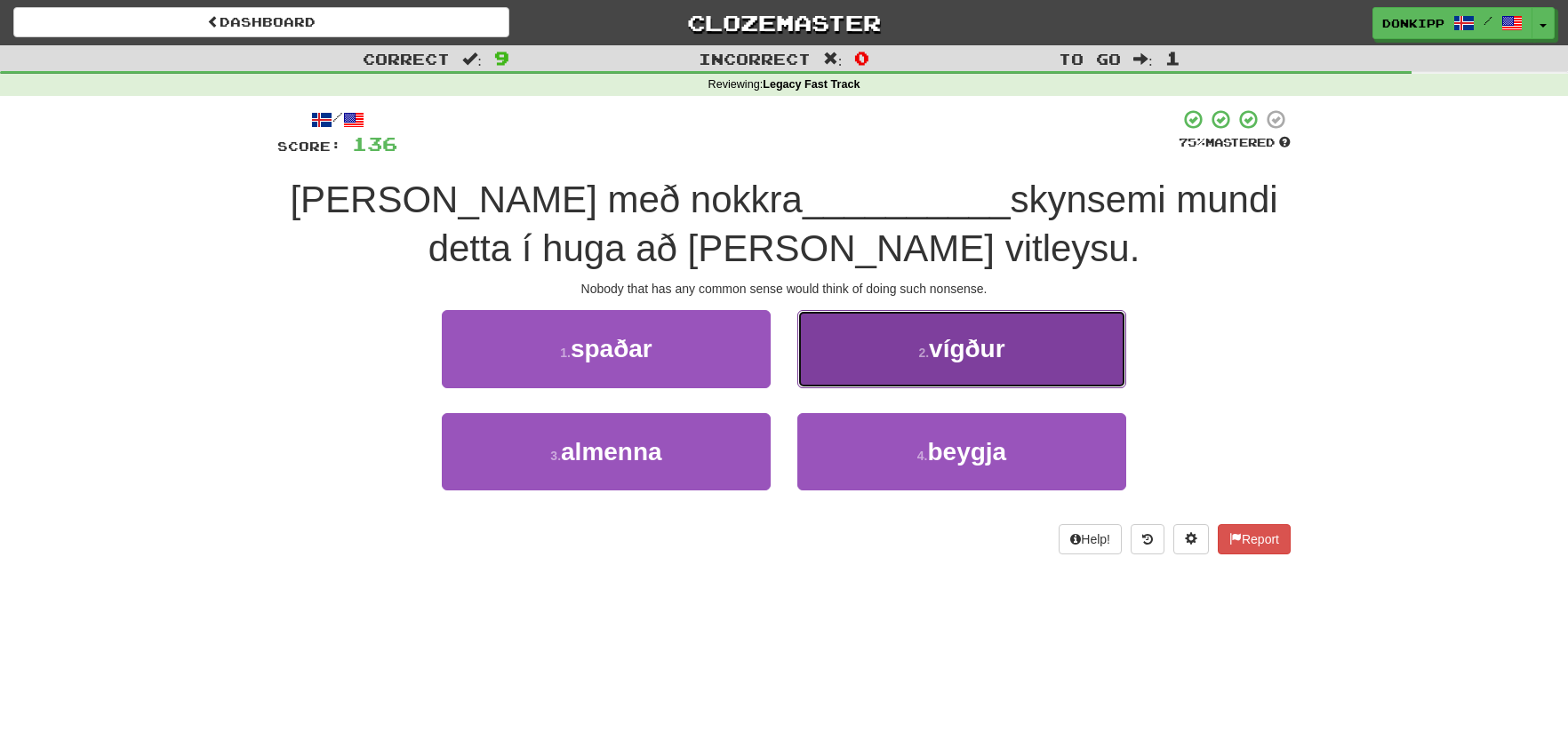
click at [861, 355] on button "2 . vígður" at bounding box center [962, 348] width 328 height 77
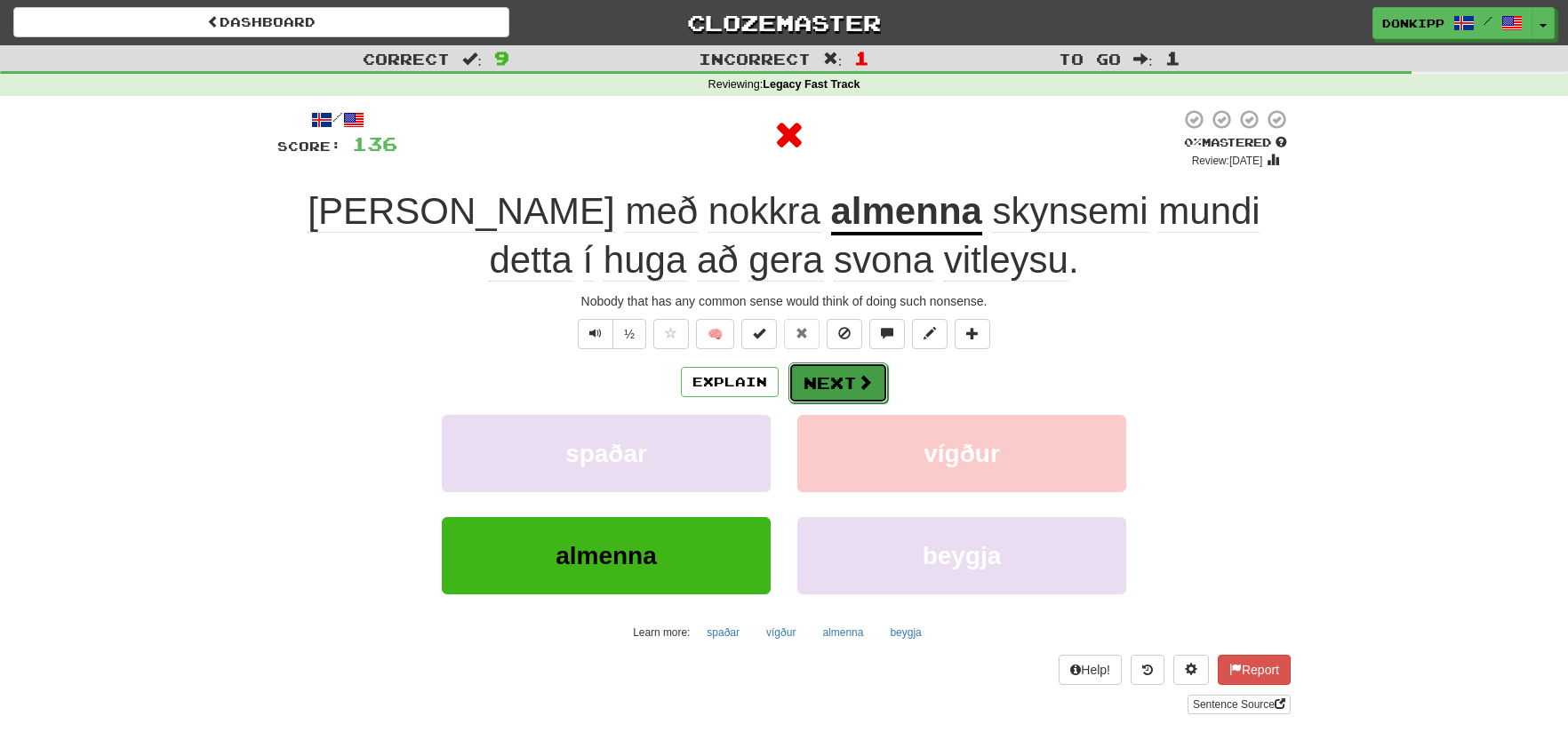
click at [817, 388] on button "Next" at bounding box center [838, 383] width 100 height 41
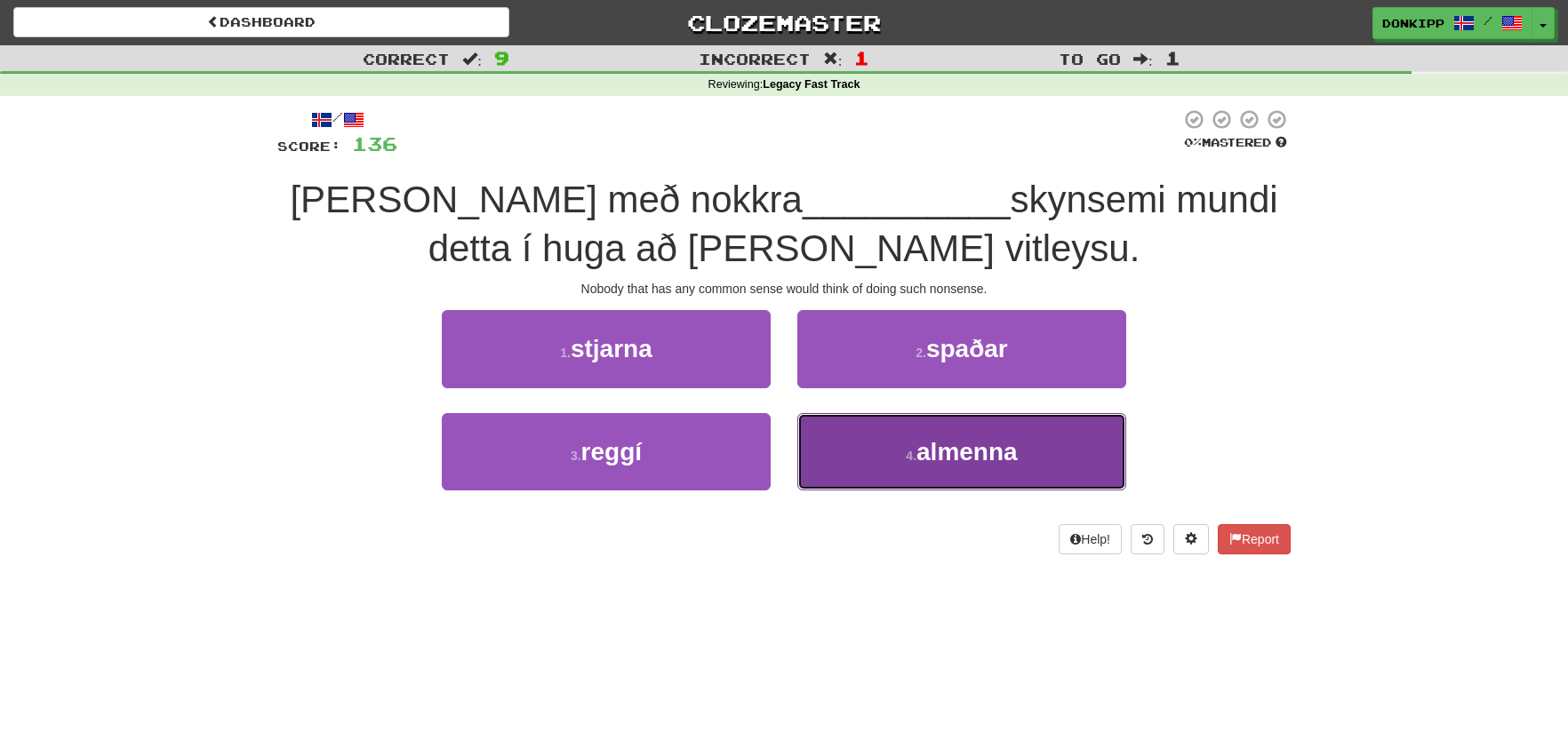
click at [880, 447] on button "4 . almenna" at bounding box center [962, 451] width 328 height 77
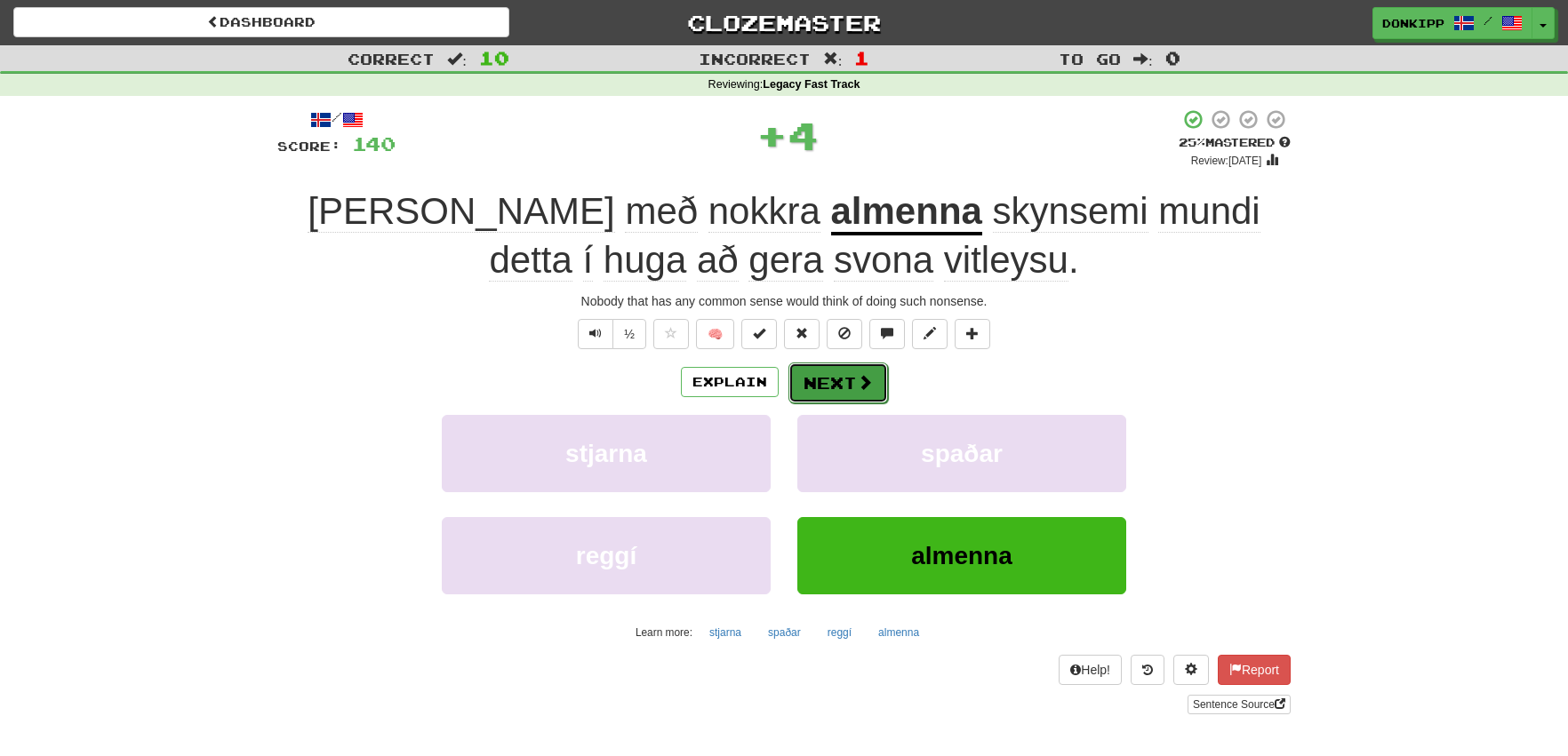
click at [837, 380] on button "Next" at bounding box center [838, 383] width 100 height 41
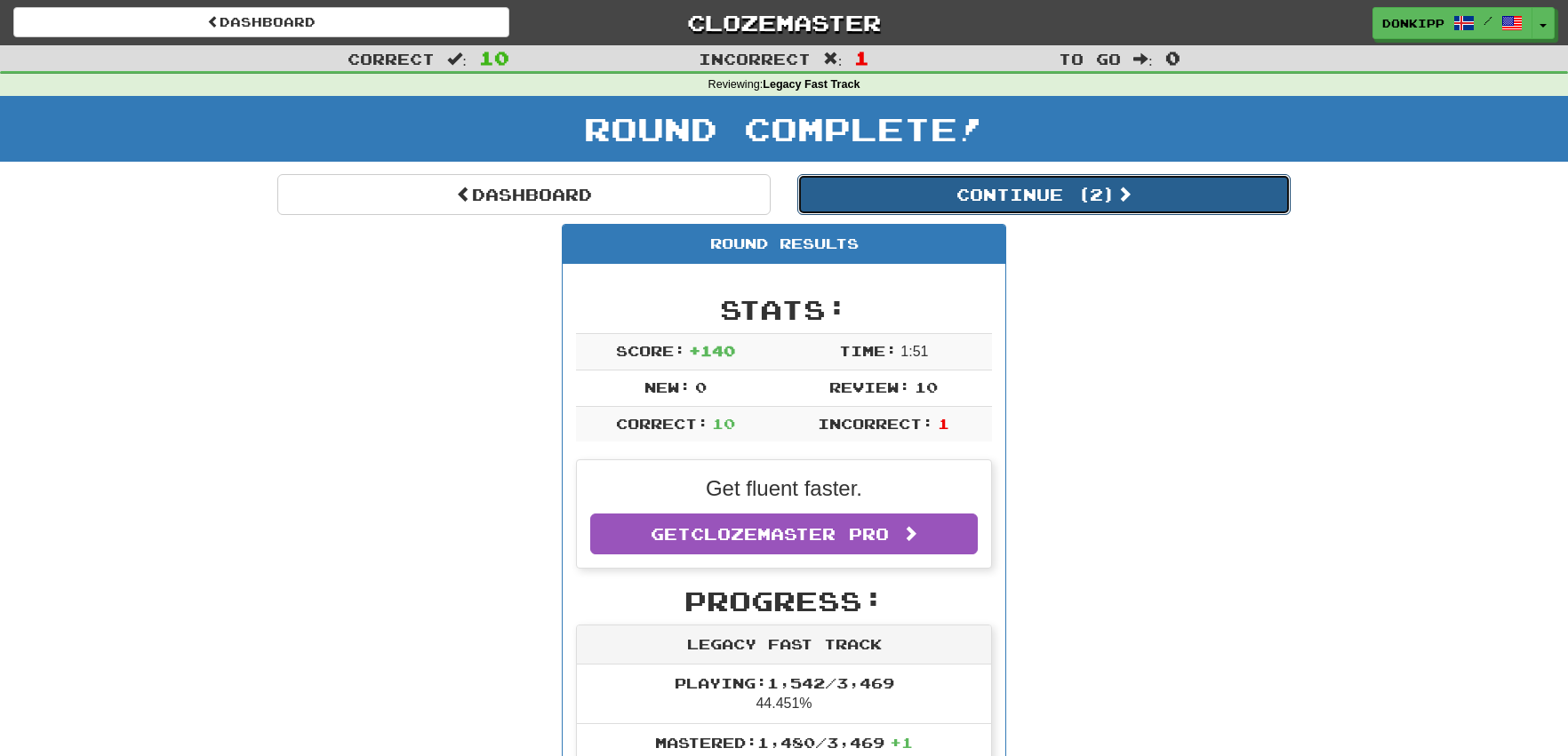
click at [1078, 193] on button "Continue ( 2 )" at bounding box center [1044, 195] width 493 height 41
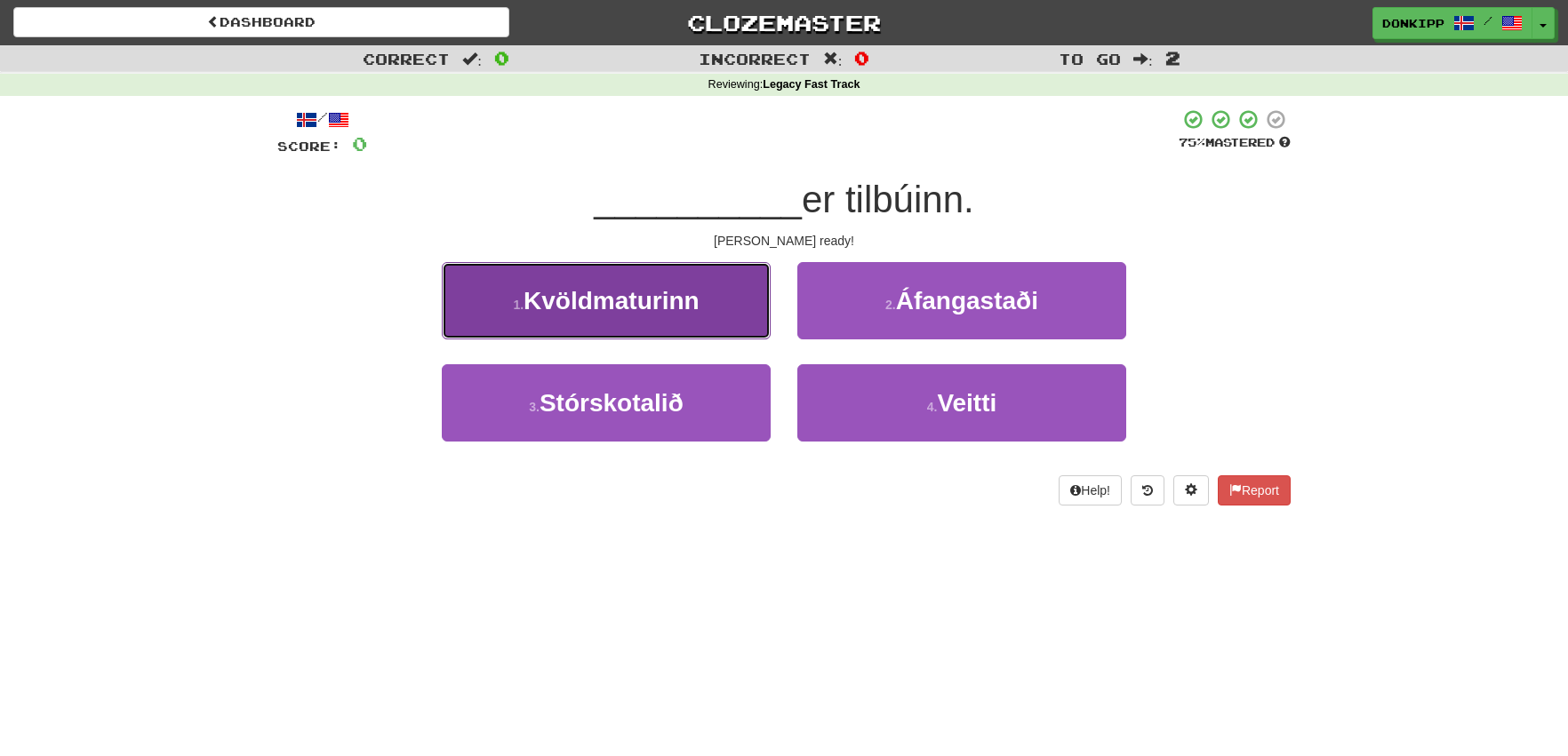
click at [708, 297] on button "1 . Kvöldmaturinn" at bounding box center [605, 300] width 328 height 77
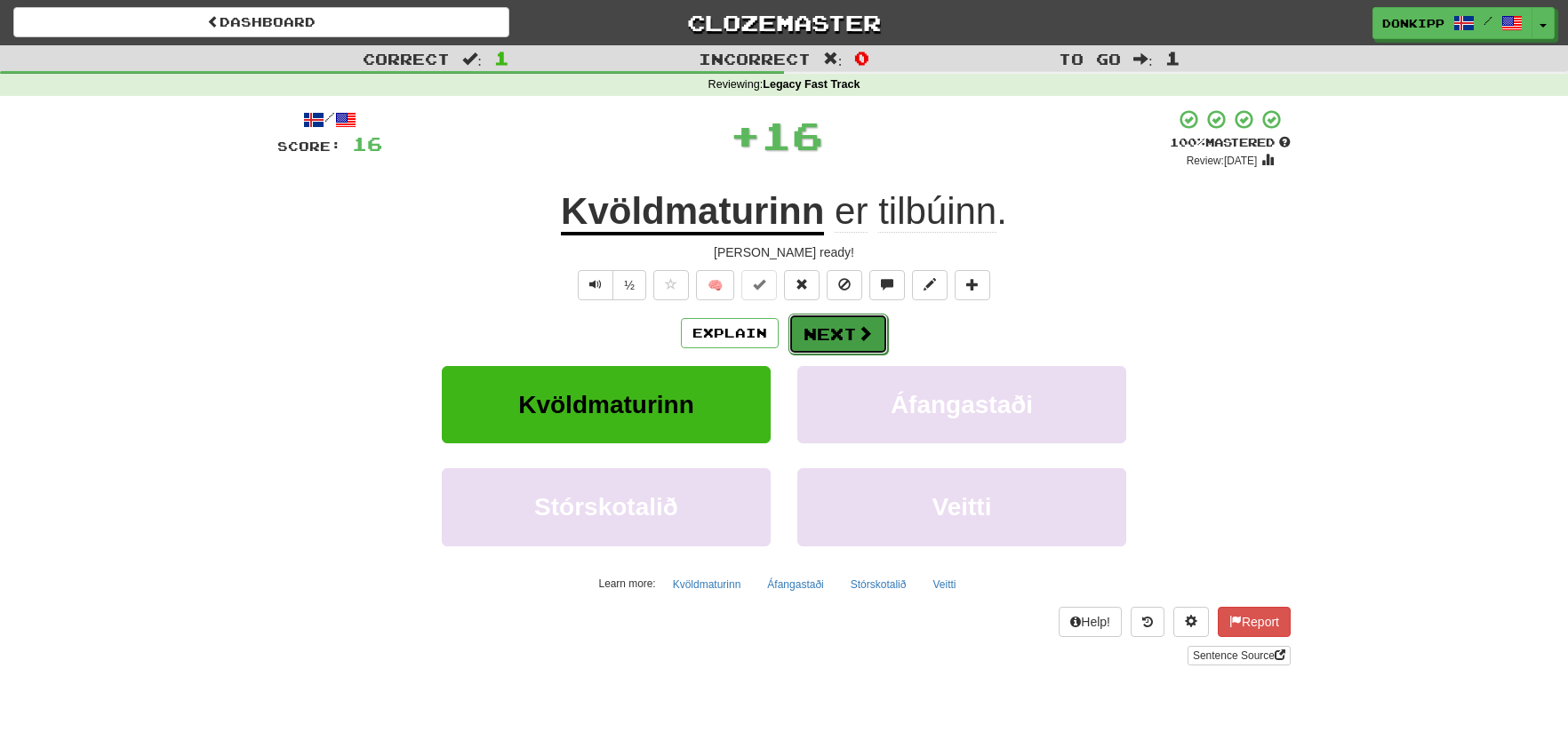
click at [832, 332] on button "Next" at bounding box center [838, 334] width 100 height 41
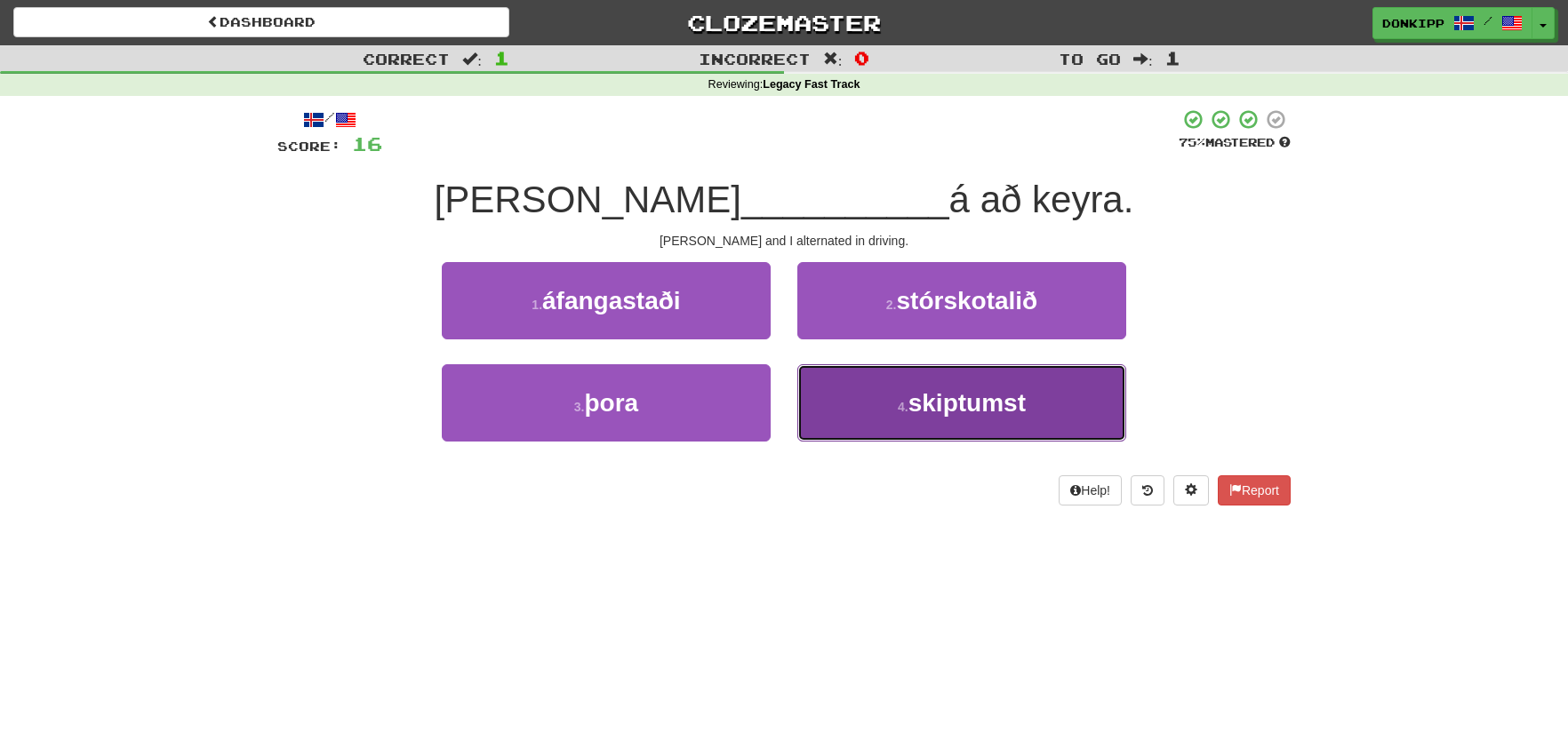
click at [910, 391] on span "skiptumst" at bounding box center [967, 403] width 118 height 28
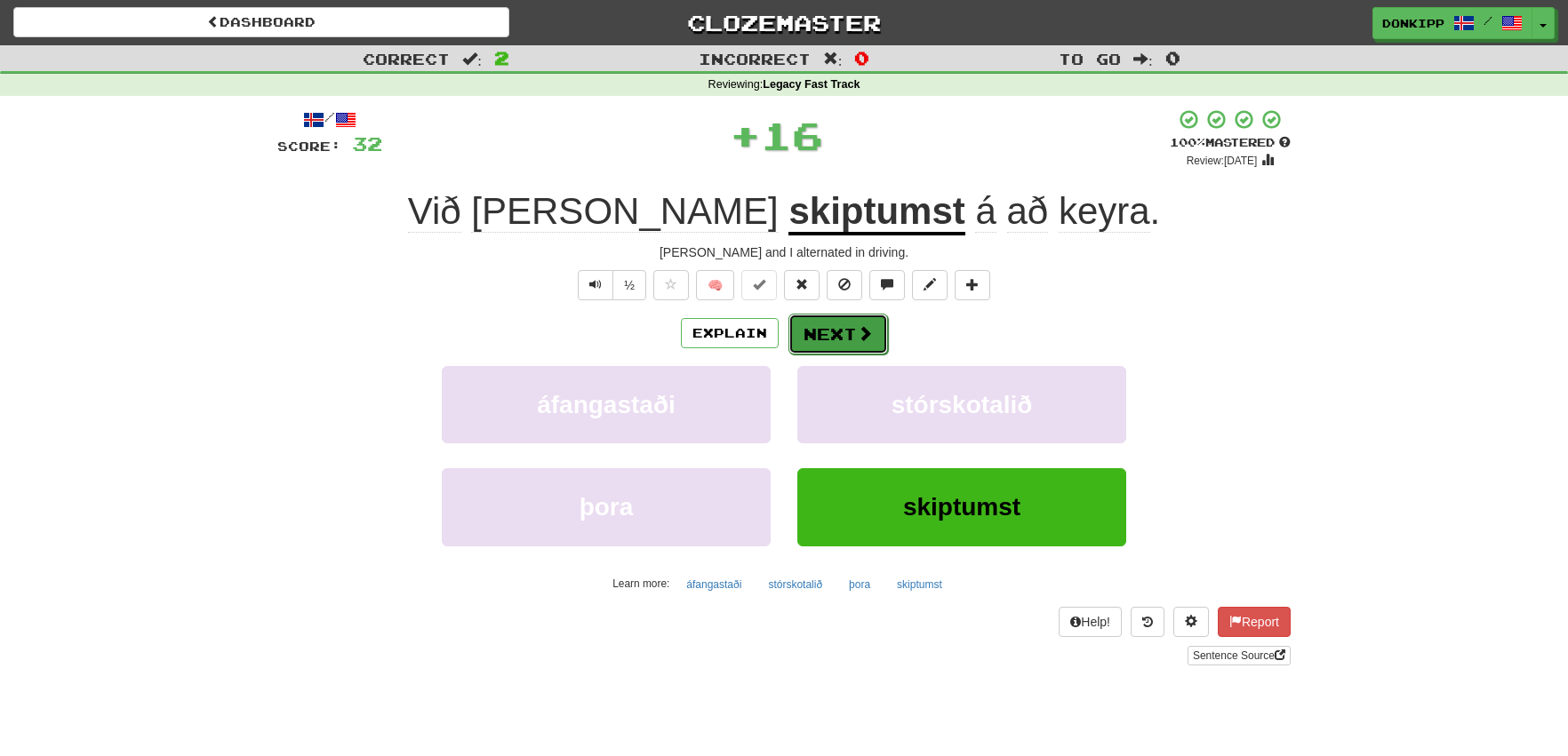
click at [849, 329] on button "Next" at bounding box center [838, 334] width 100 height 41
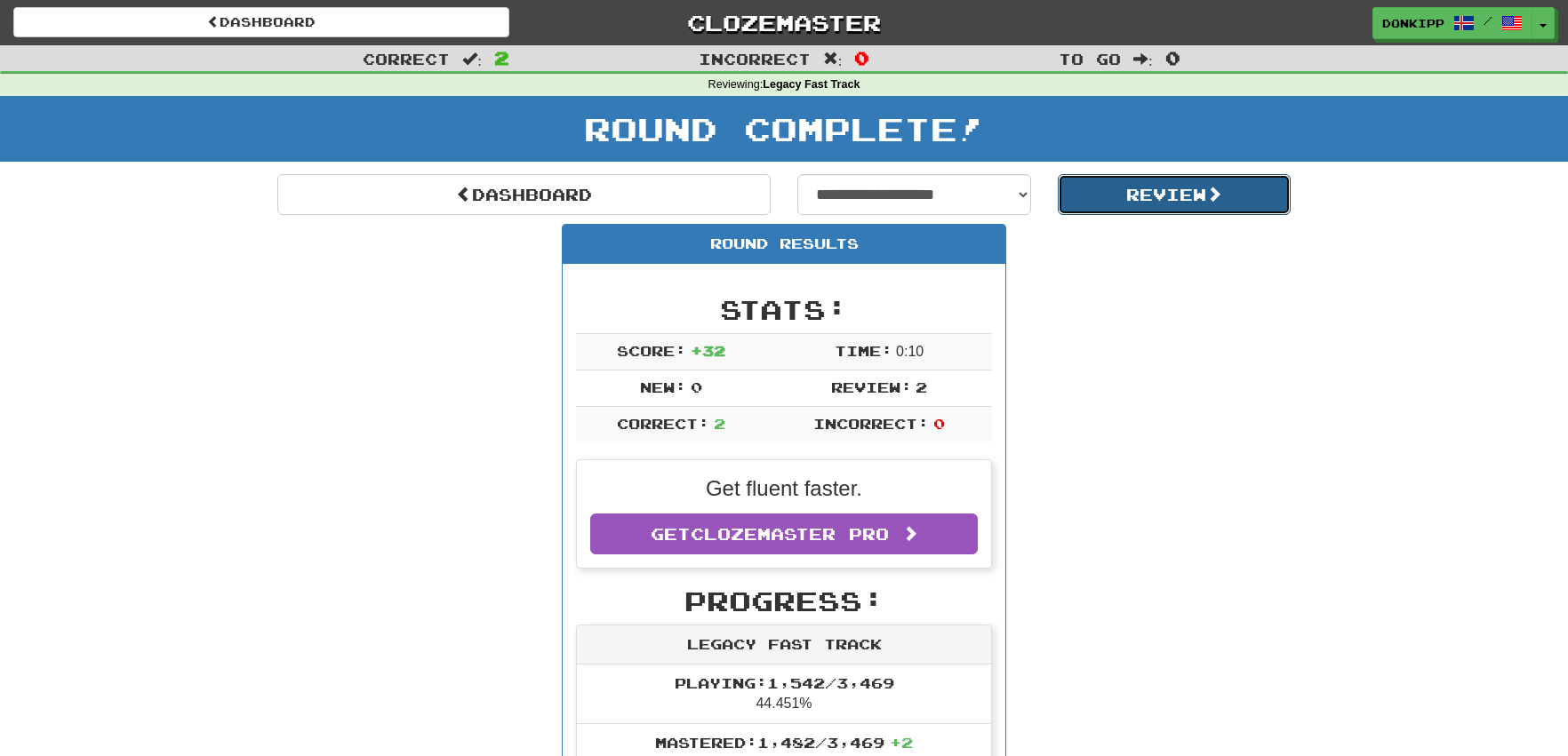
click at [1196, 180] on button "Review" at bounding box center [1174, 195] width 234 height 41
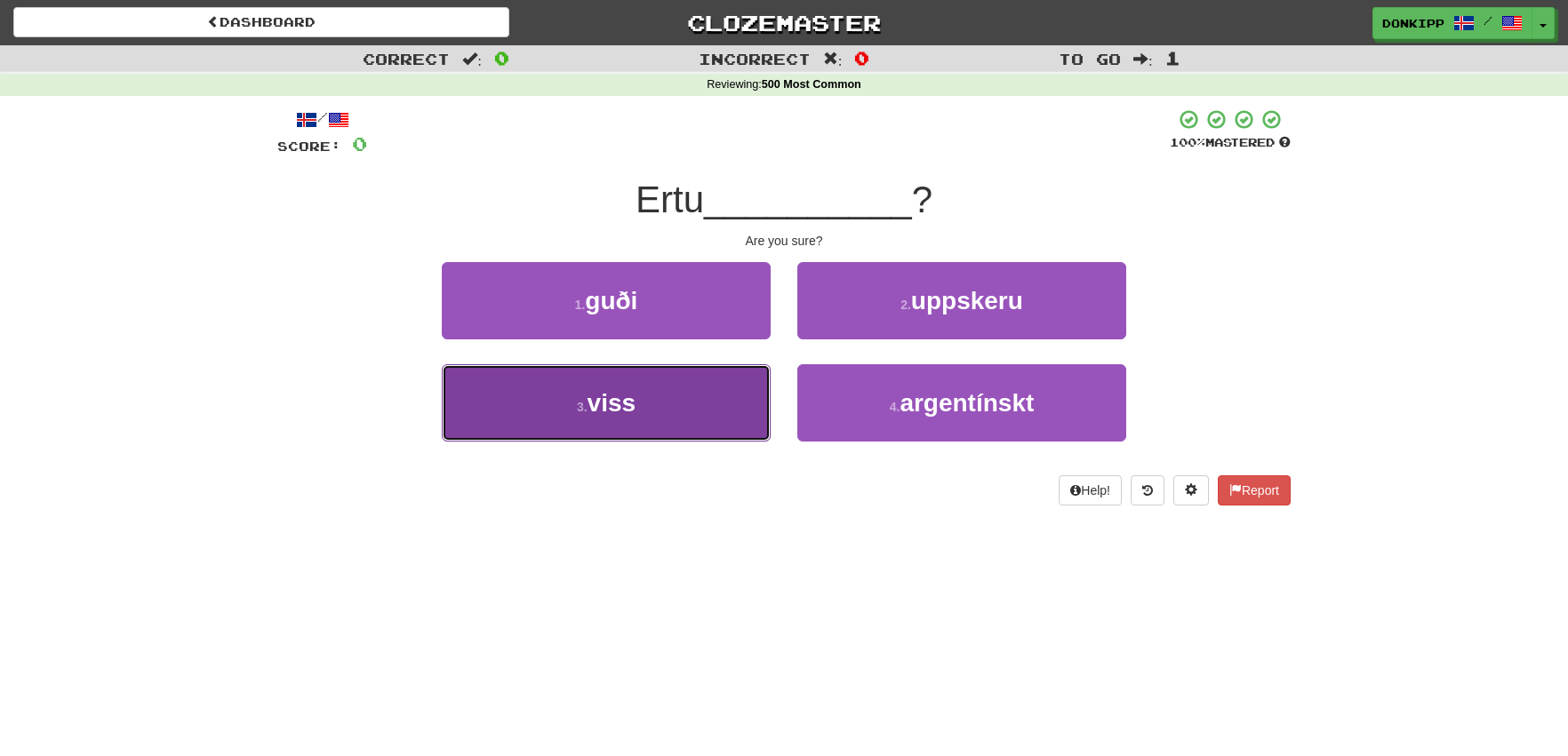
click at [701, 392] on button "3 . viss" at bounding box center [605, 403] width 328 height 77
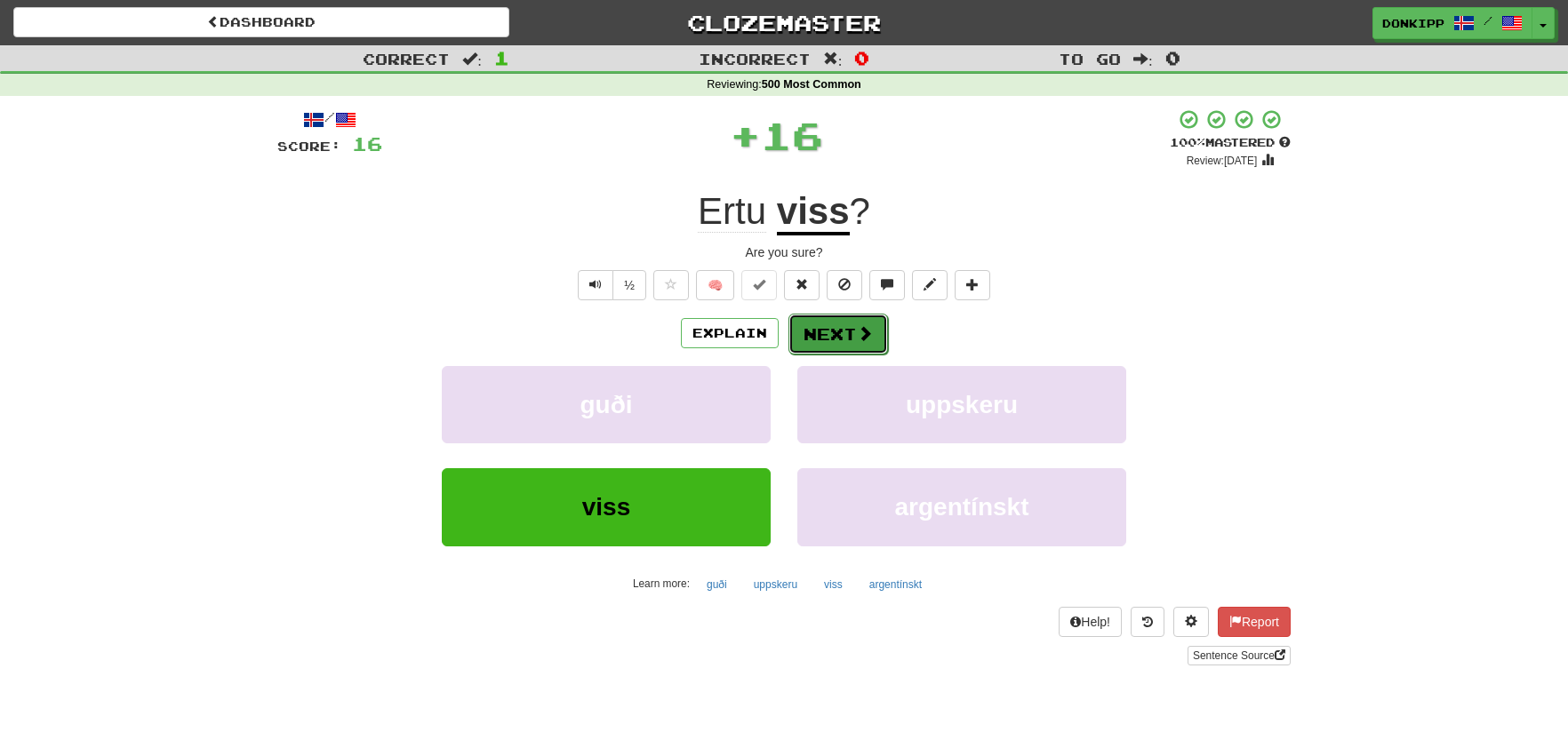
click at [843, 338] on button "Next" at bounding box center [838, 334] width 100 height 41
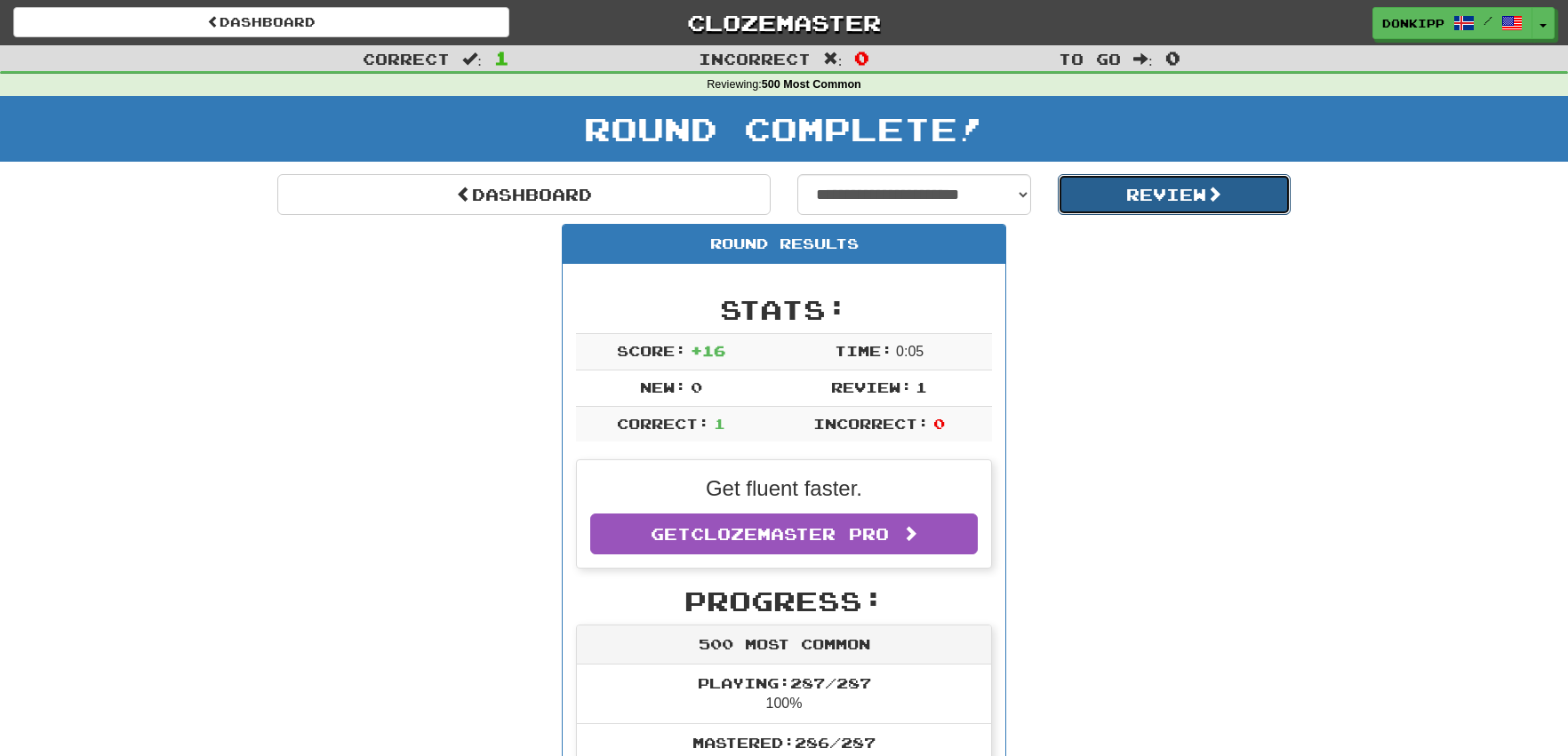
click at [1171, 197] on button "Review" at bounding box center [1174, 195] width 234 height 41
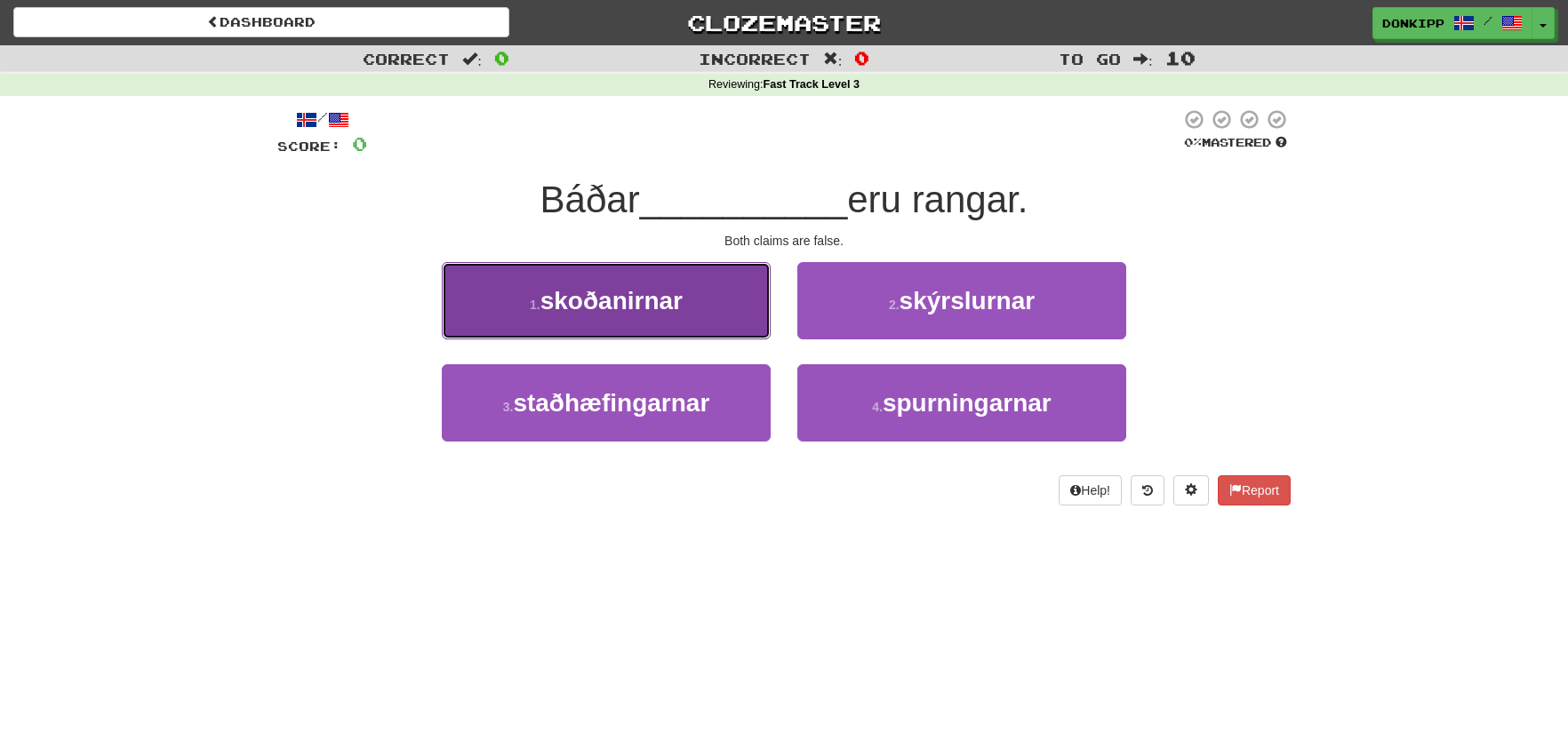
click at [740, 314] on button "1 . skoðanirnar" at bounding box center [605, 300] width 328 height 77
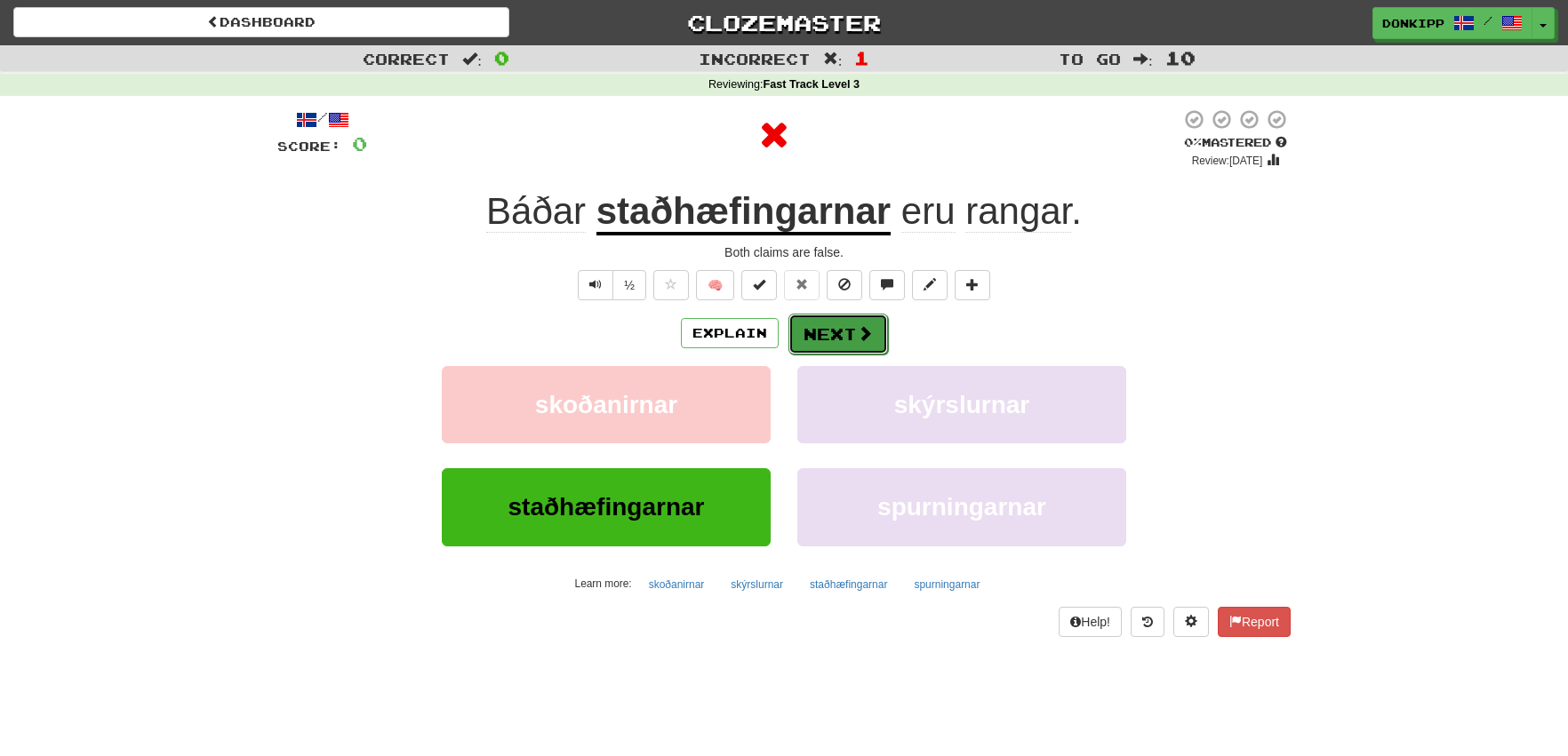
click at [832, 328] on button "Next" at bounding box center [838, 334] width 100 height 41
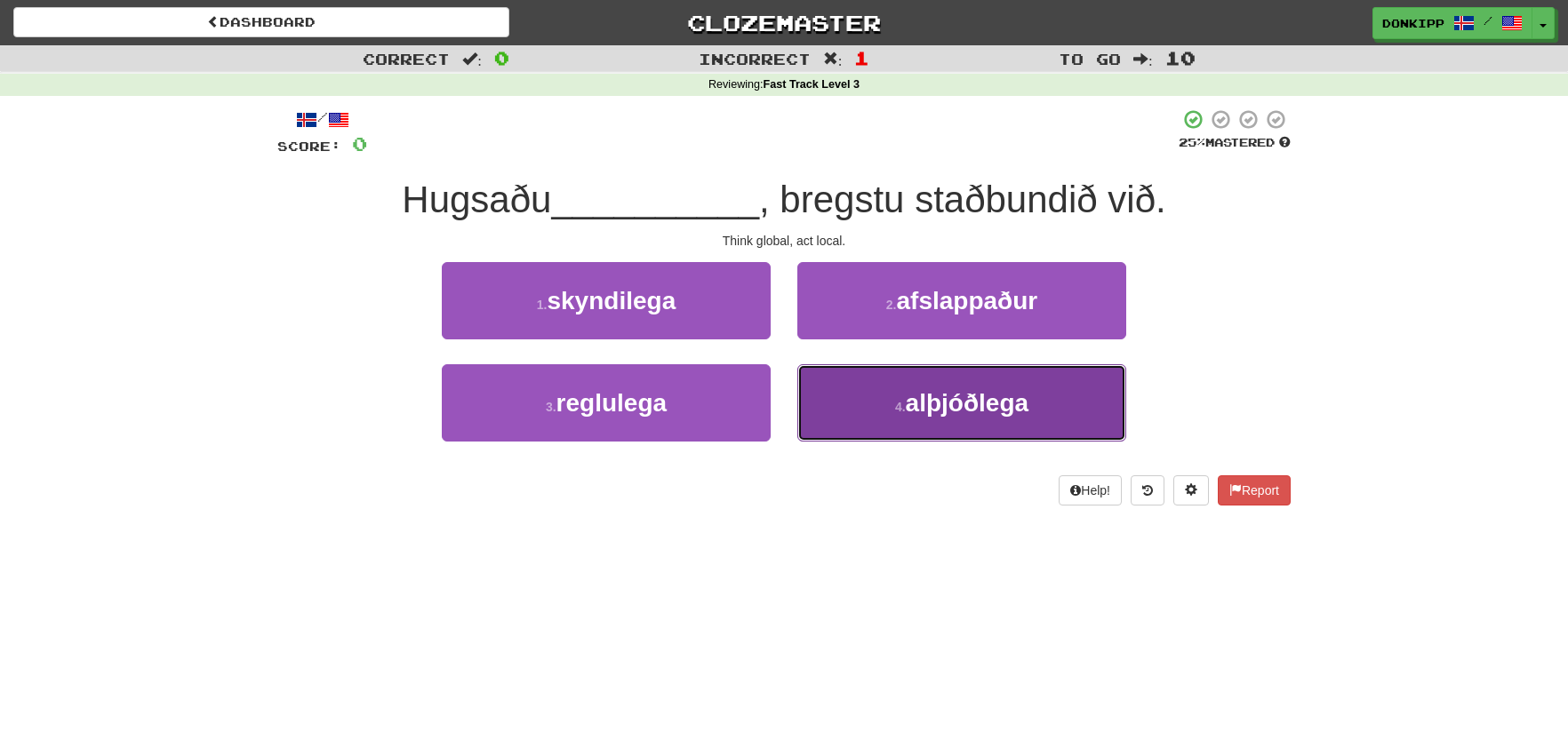
click at [874, 409] on button "4 . alþjóðlega" at bounding box center [962, 403] width 328 height 77
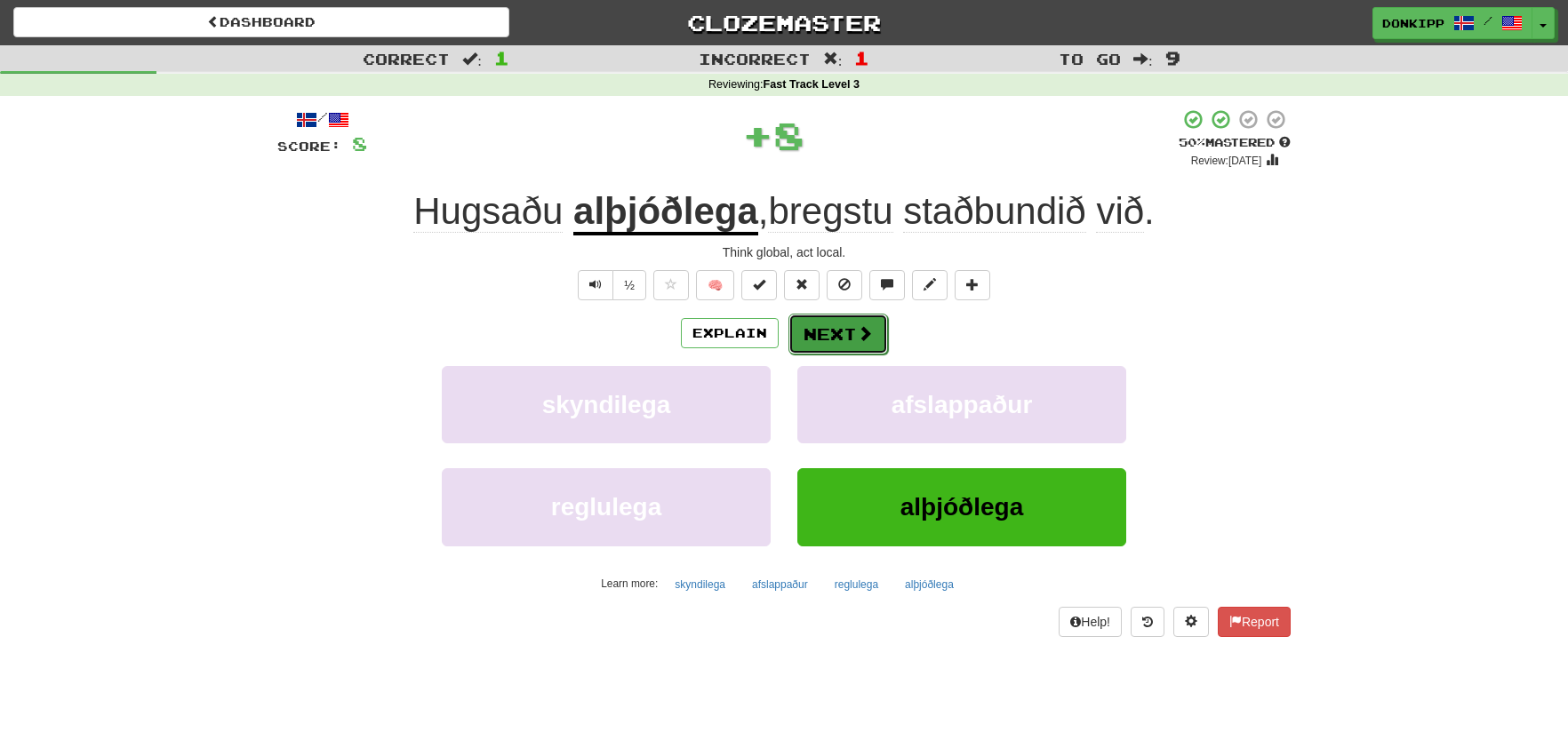
click at [842, 337] on button "Next" at bounding box center [838, 334] width 100 height 41
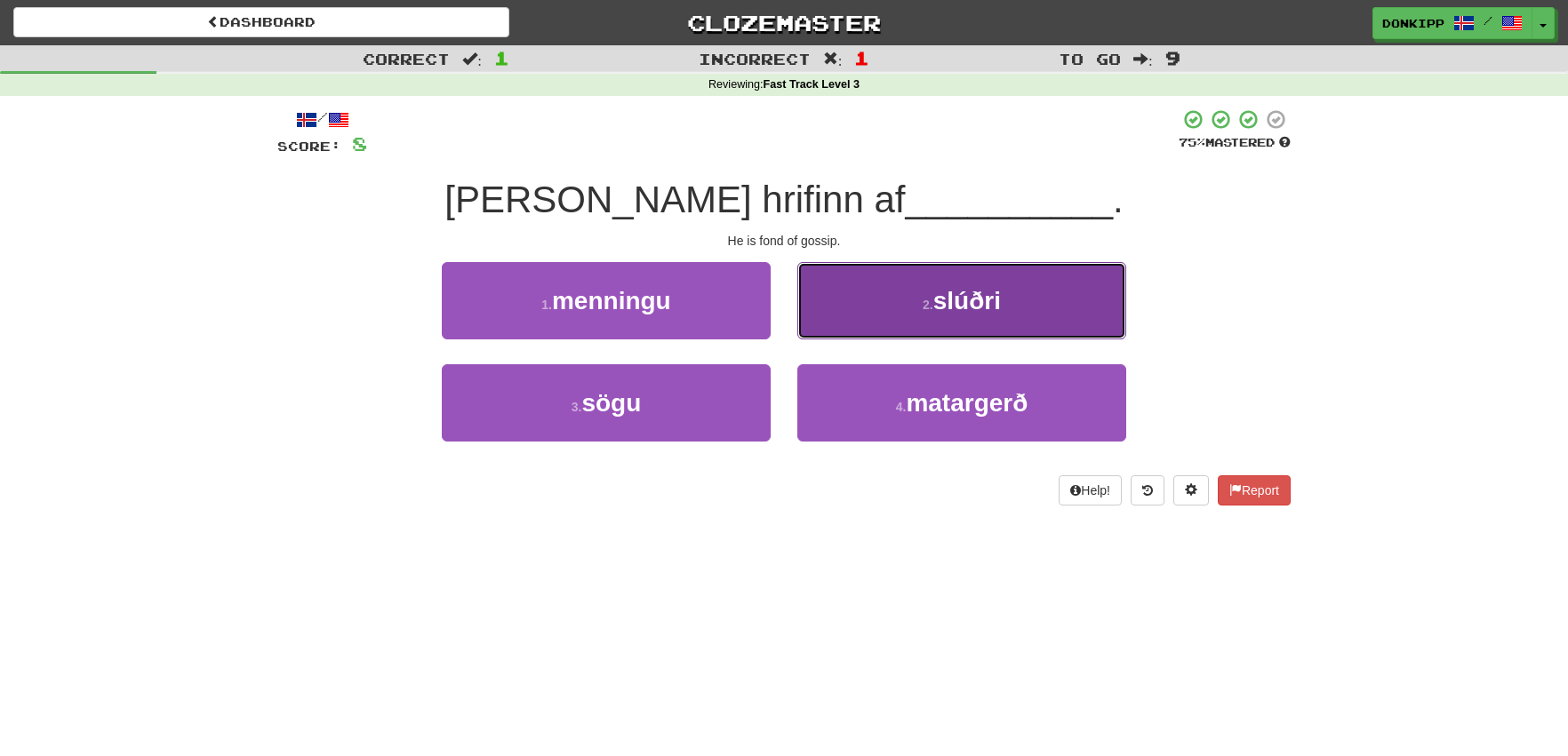
click at [889, 309] on button "2 . slúðri" at bounding box center [962, 300] width 328 height 77
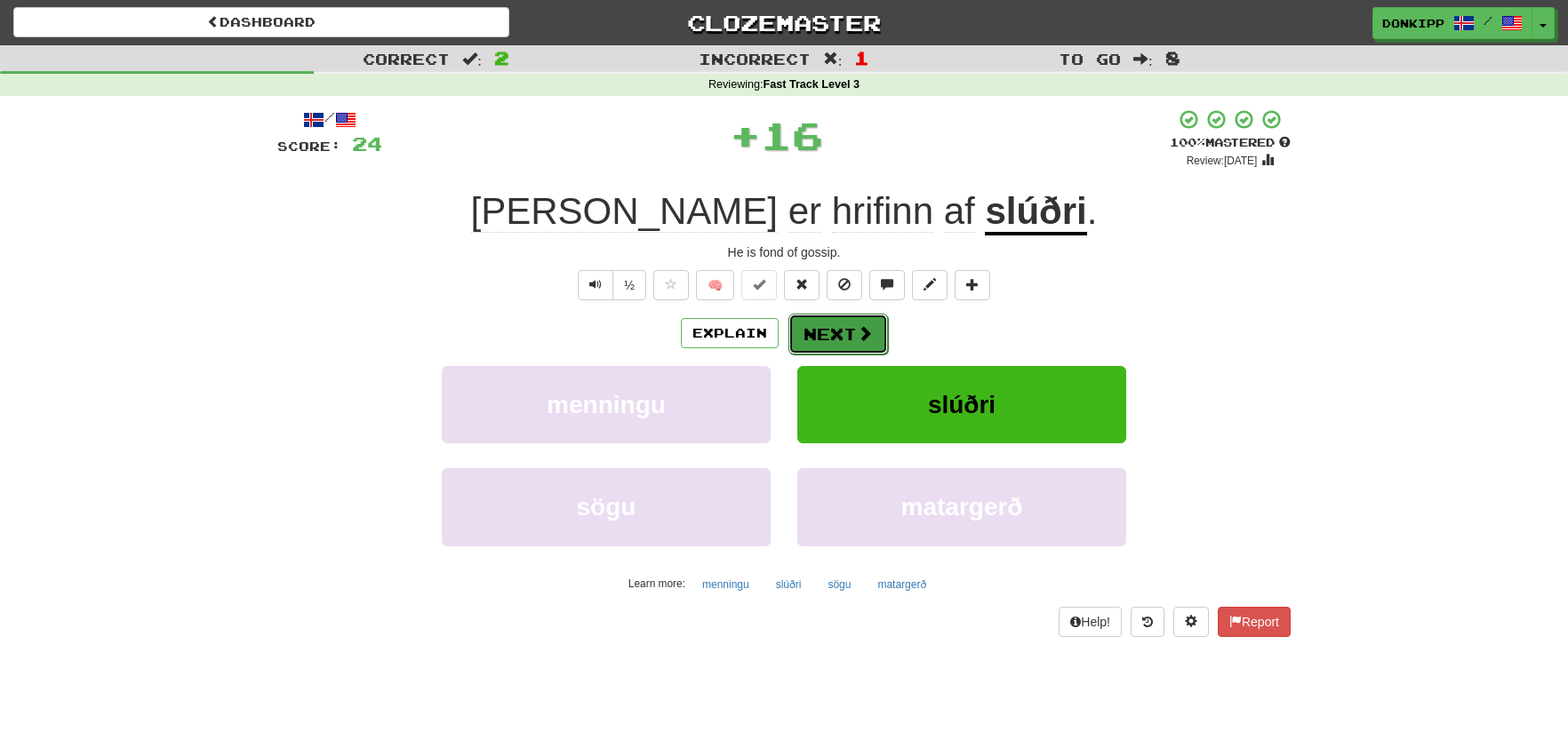
click at [838, 335] on button "Next" at bounding box center [838, 334] width 100 height 41
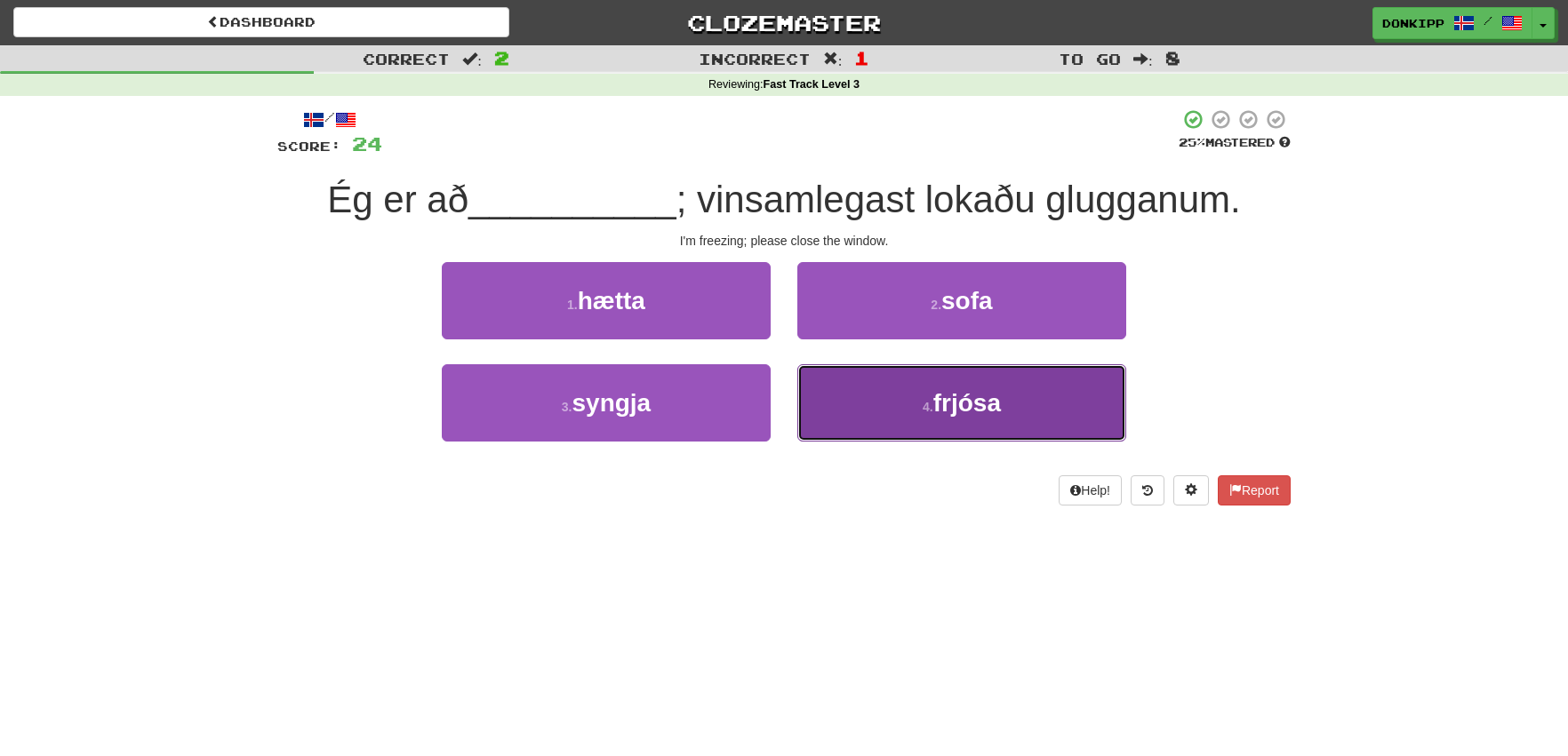
click at [898, 407] on button "4 . frjósa" at bounding box center [962, 403] width 328 height 77
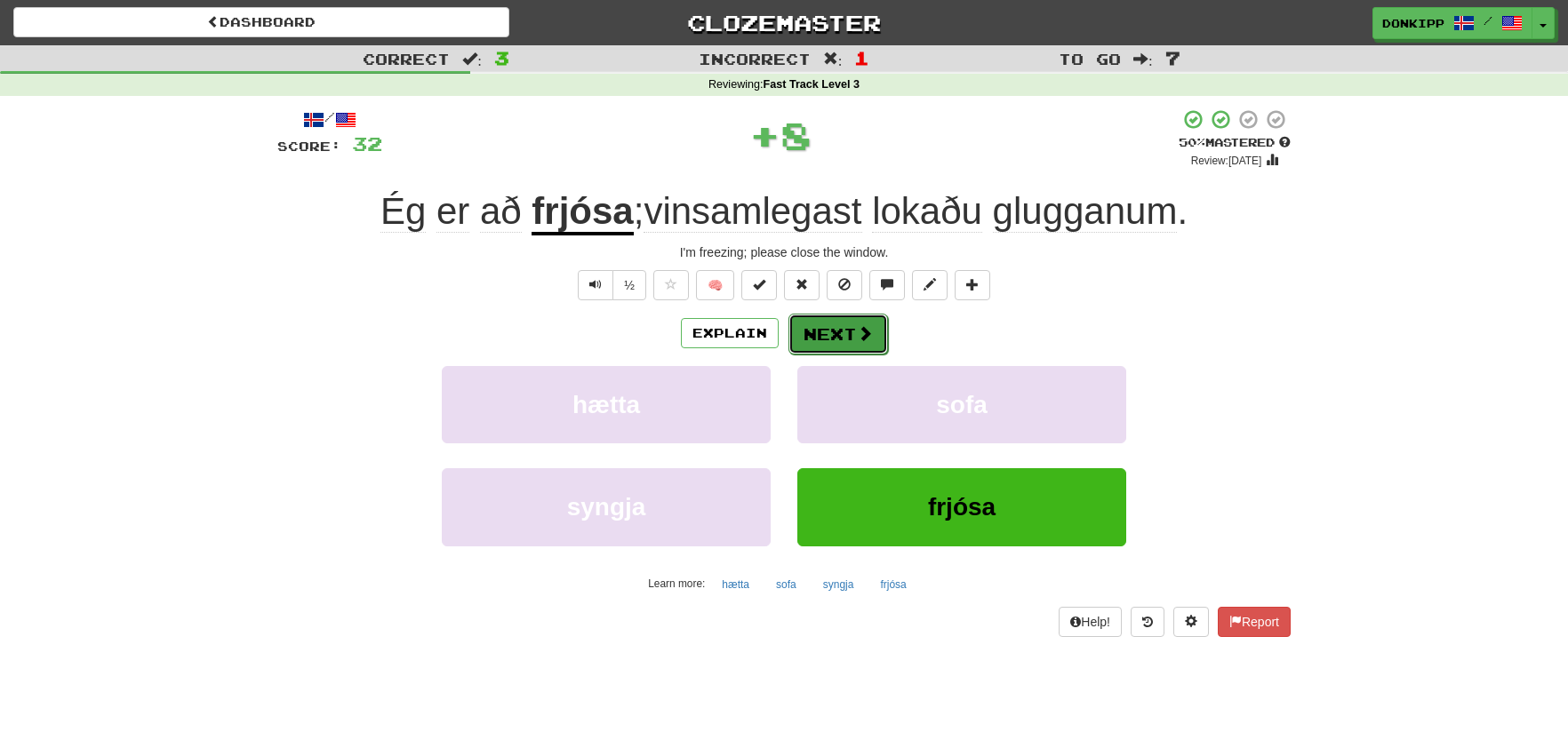
click at [862, 331] on span at bounding box center [864, 333] width 16 height 16
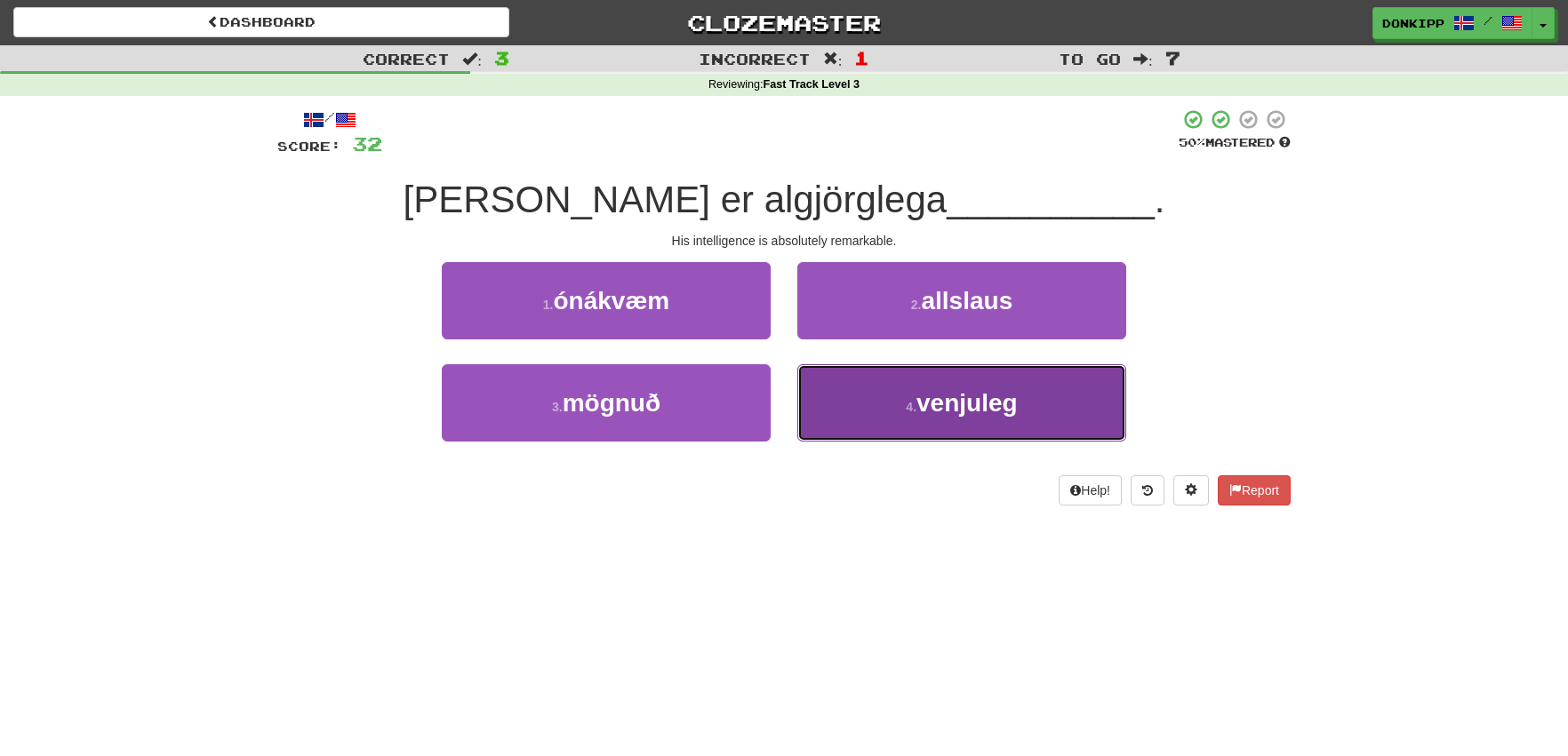
click at [861, 407] on button "4 . venjuleg" at bounding box center [962, 403] width 328 height 77
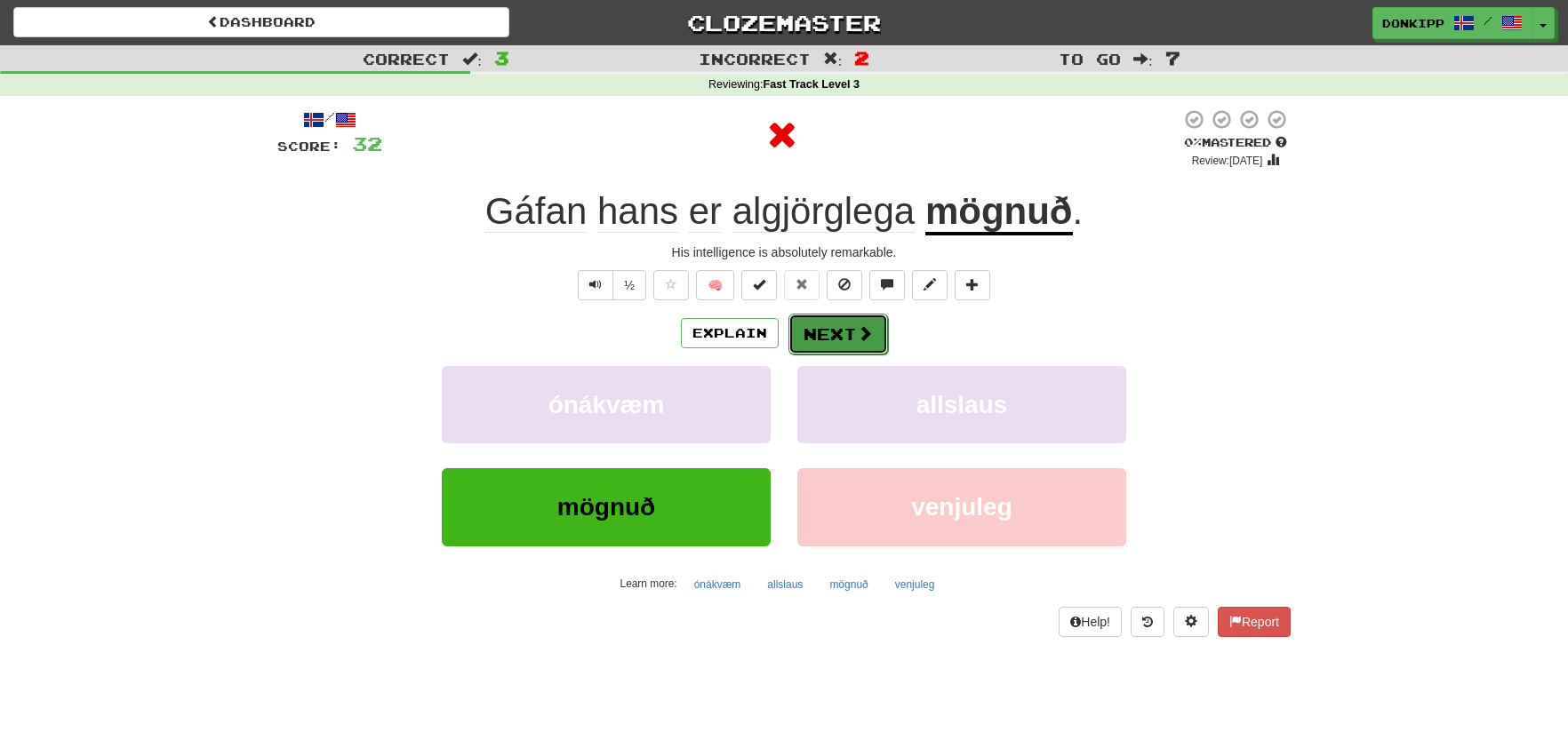
click at [827, 337] on button "Next" at bounding box center [838, 334] width 100 height 41
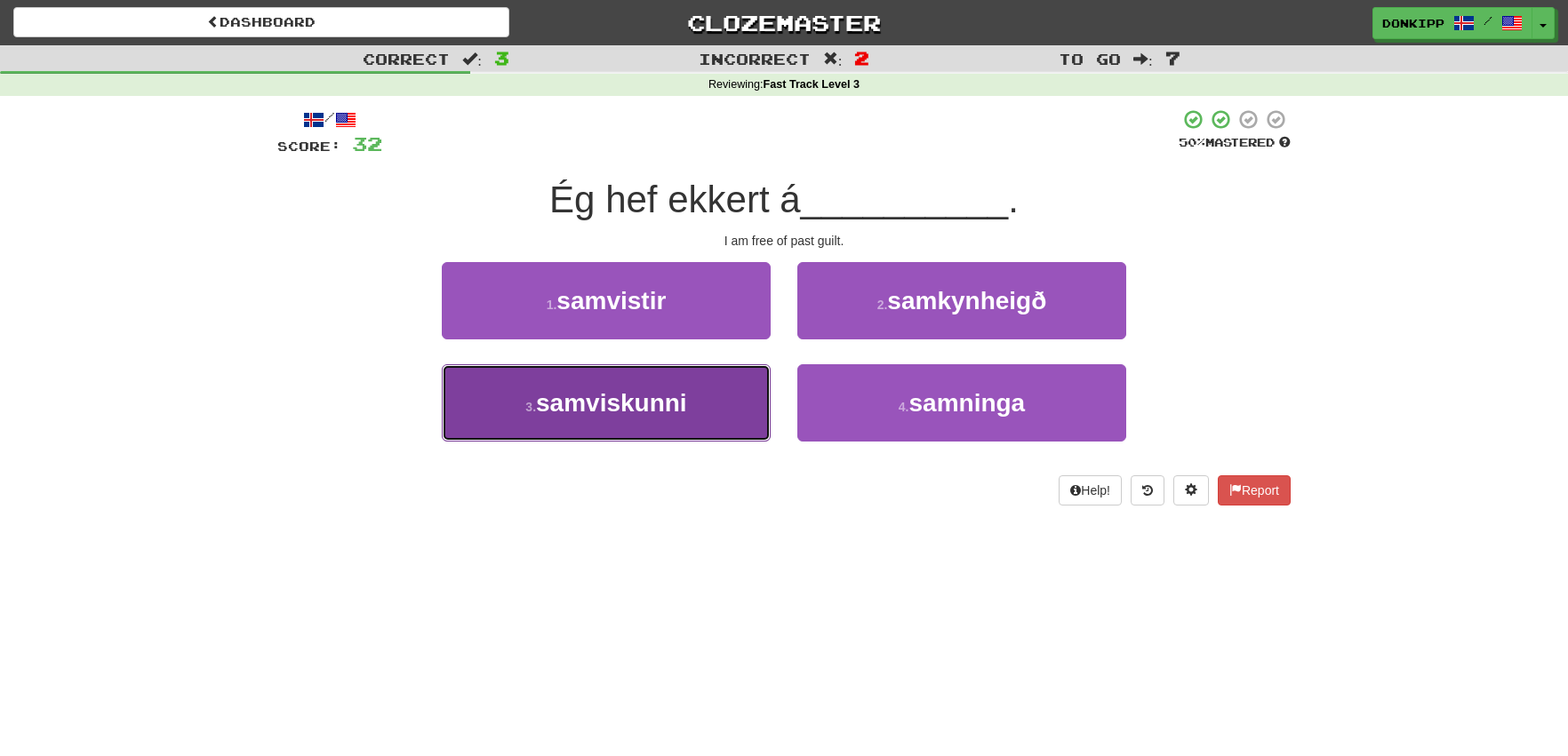
click at [713, 393] on button "3 . samviskunni" at bounding box center [605, 403] width 328 height 77
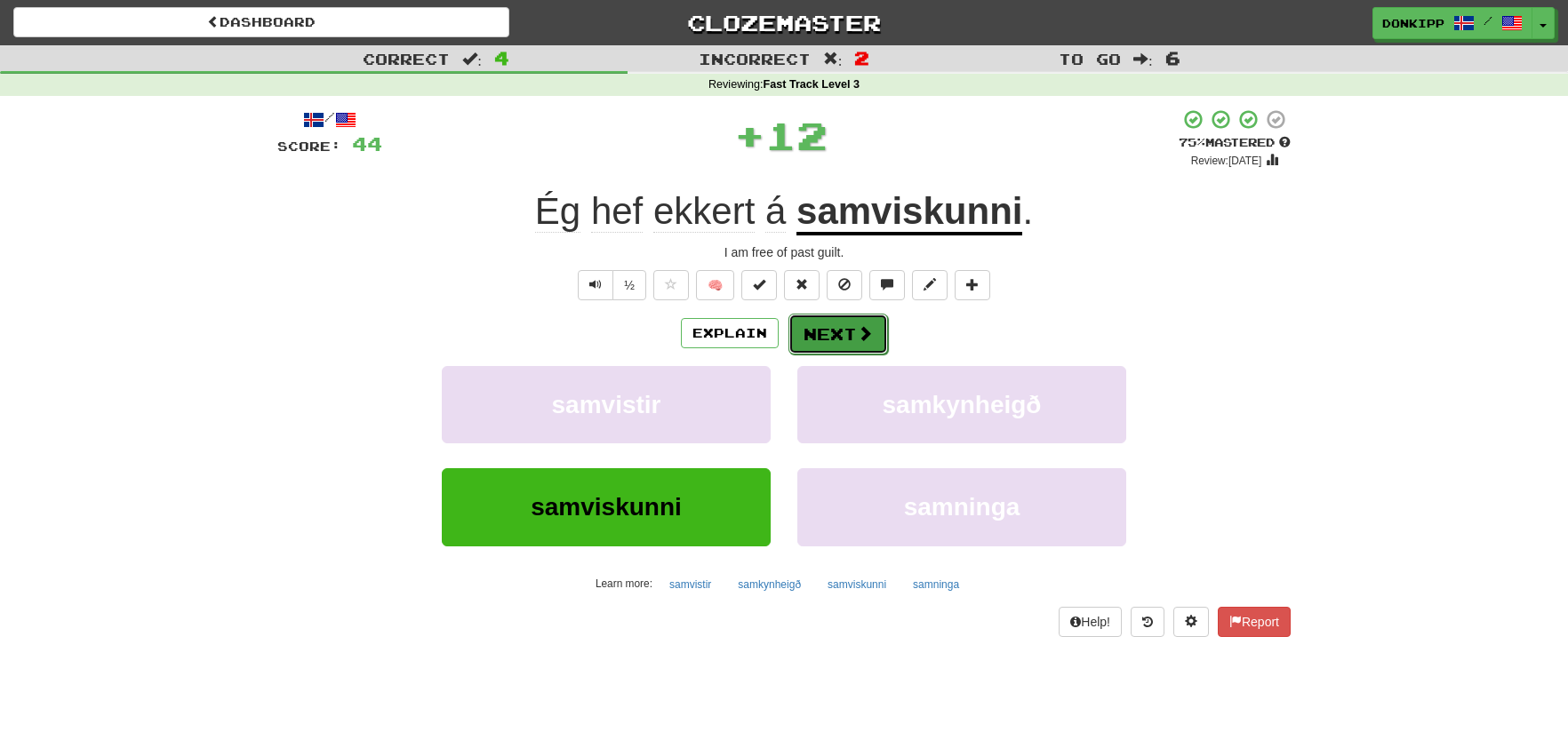
click at [840, 323] on button "Next" at bounding box center [838, 334] width 100 height 41
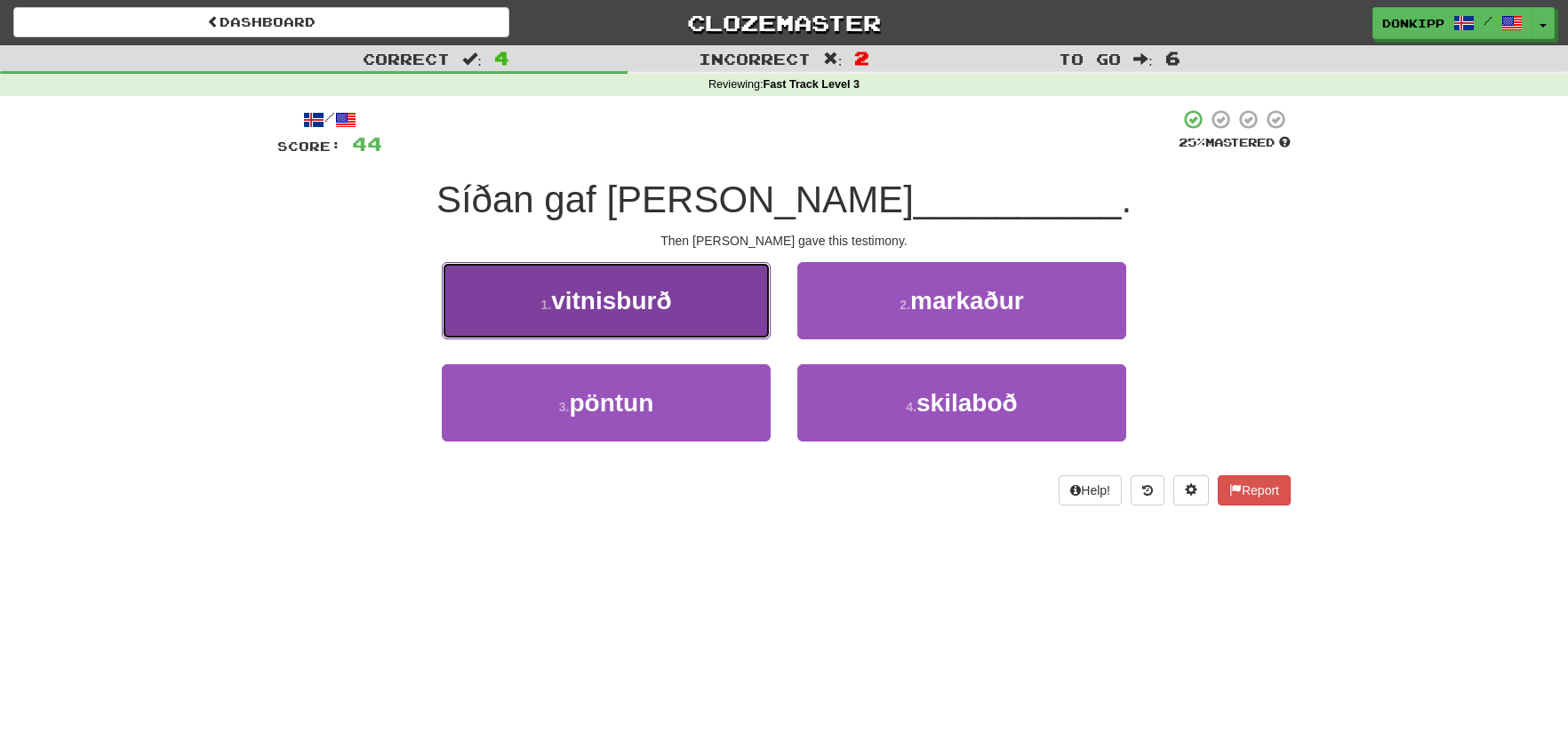
click at [704, 319] on button "1 . vitnisburð" at bounding box center [605, 300] width 328 height 77
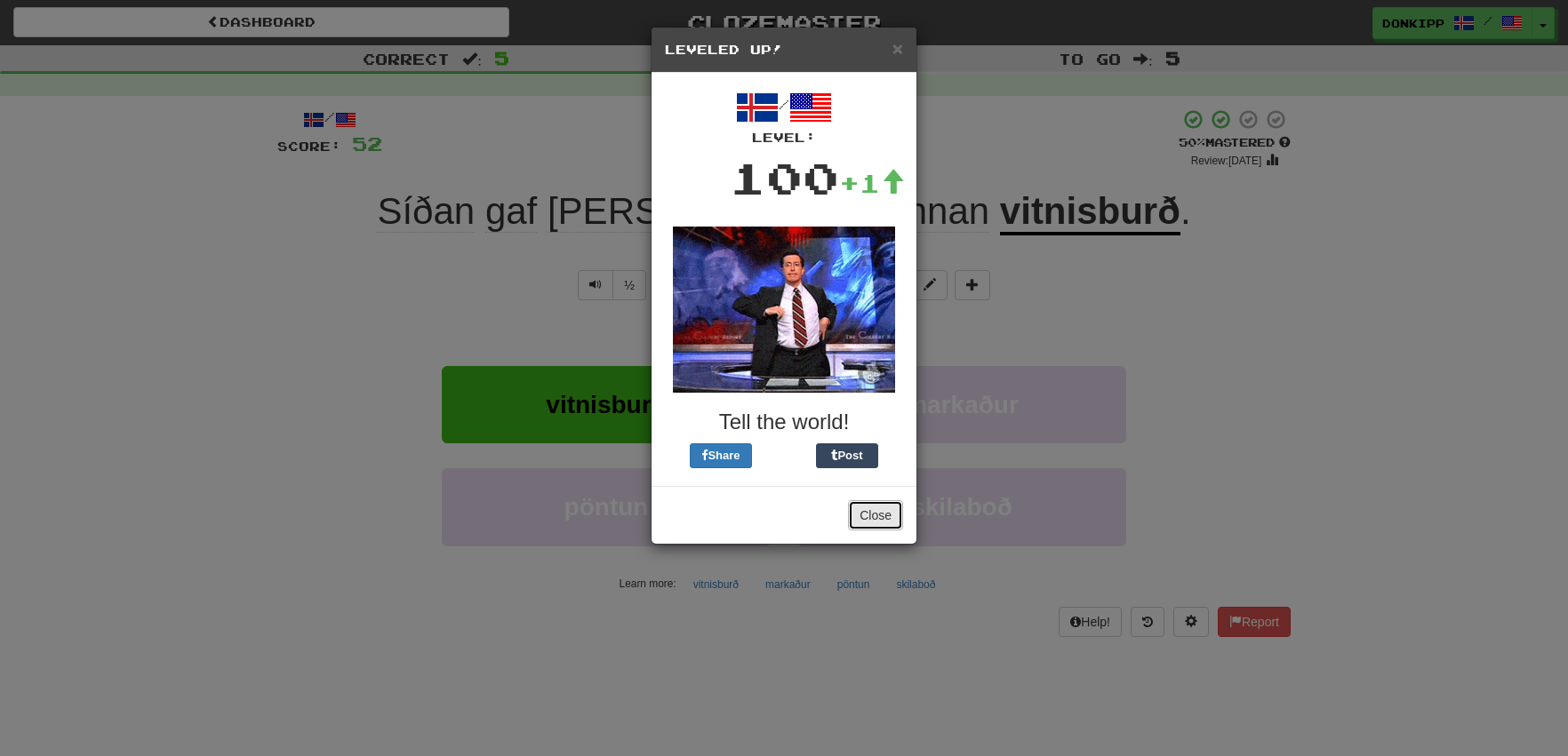
click at [860, 509] on button "Close" at bounding box center [875, 515] width 55 height 30
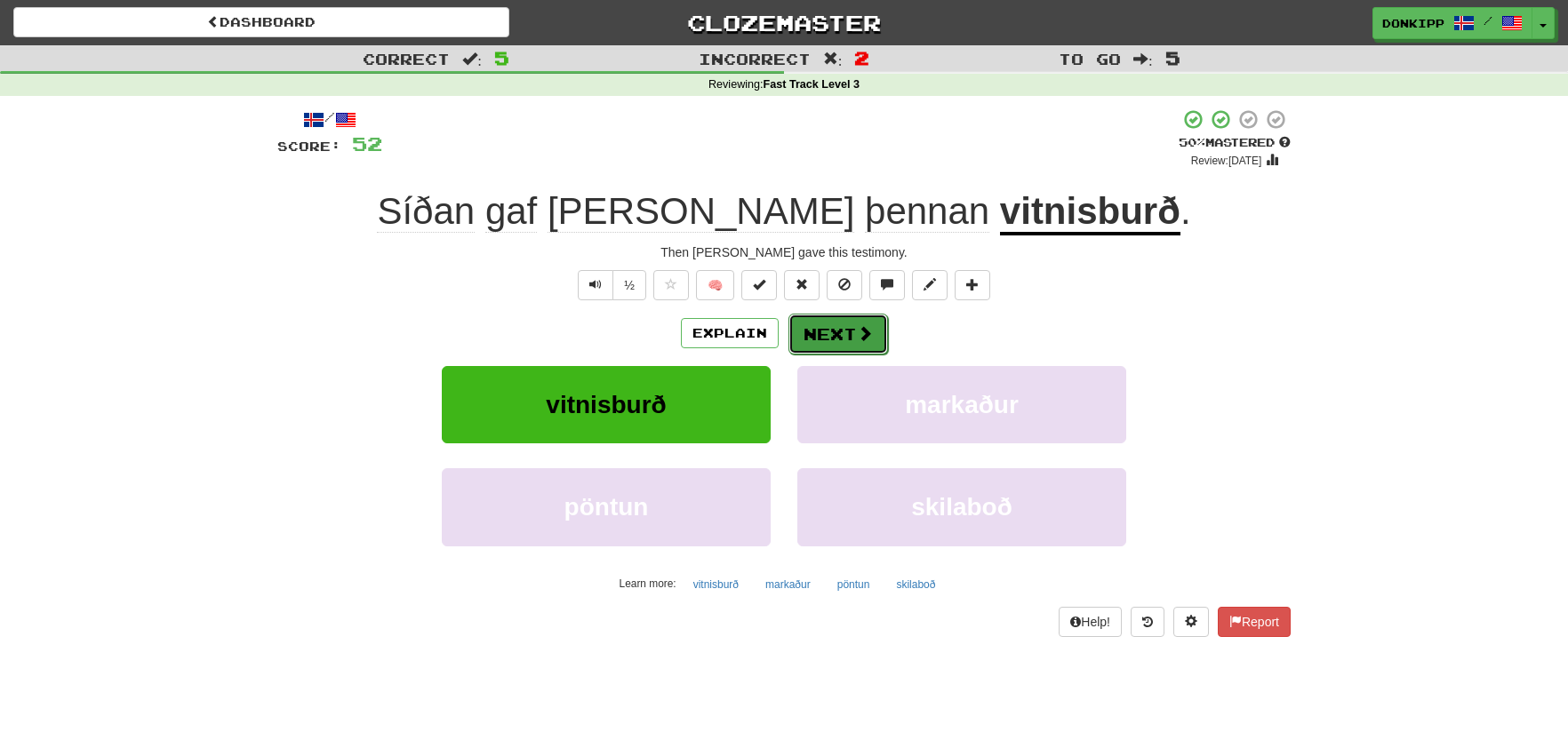
click at [860, 332] on span at bounding box center [864, 333] width 16 height 16
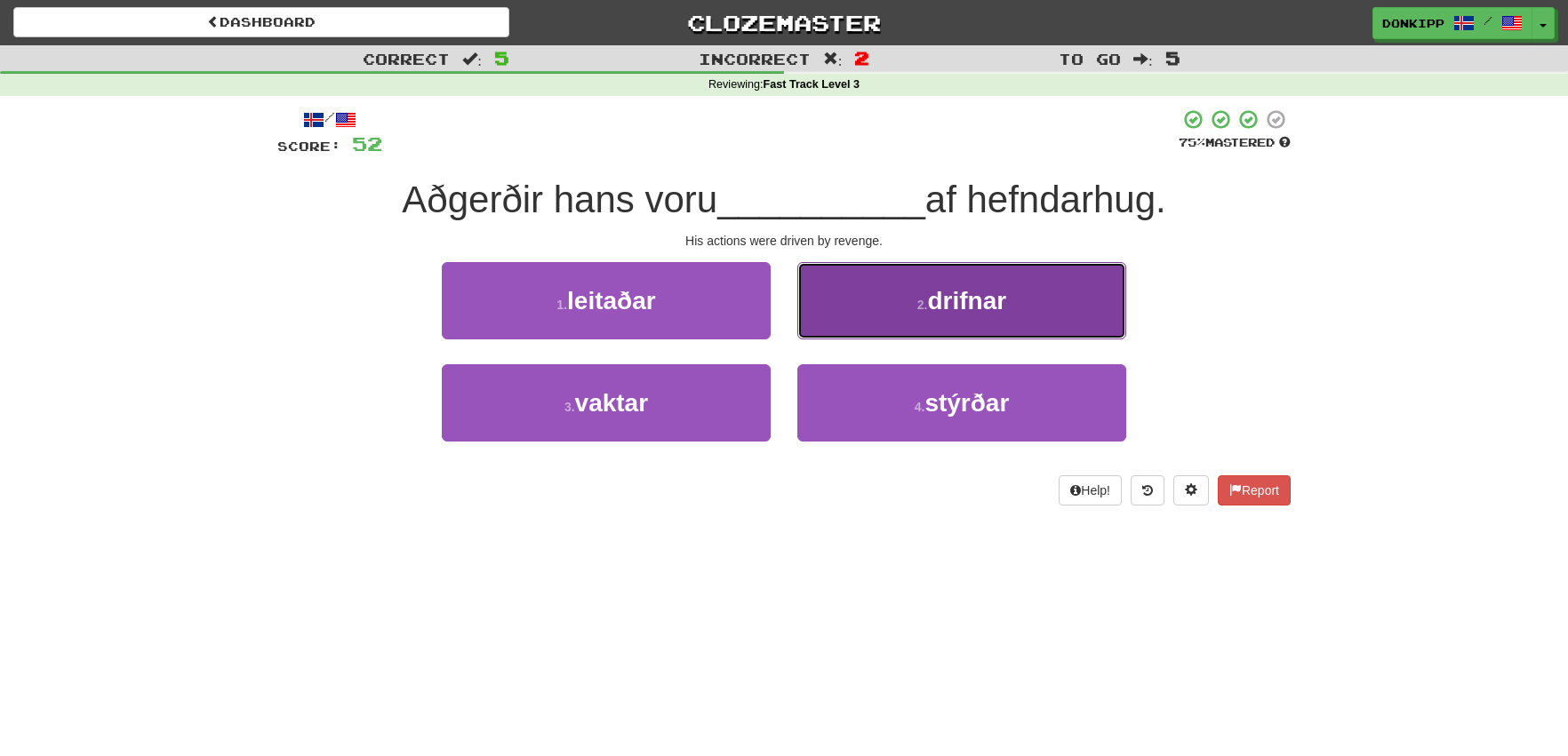
click at [909, 309] on button "2 . drifnar" at bounding box center [962, 300] width 328 height 77
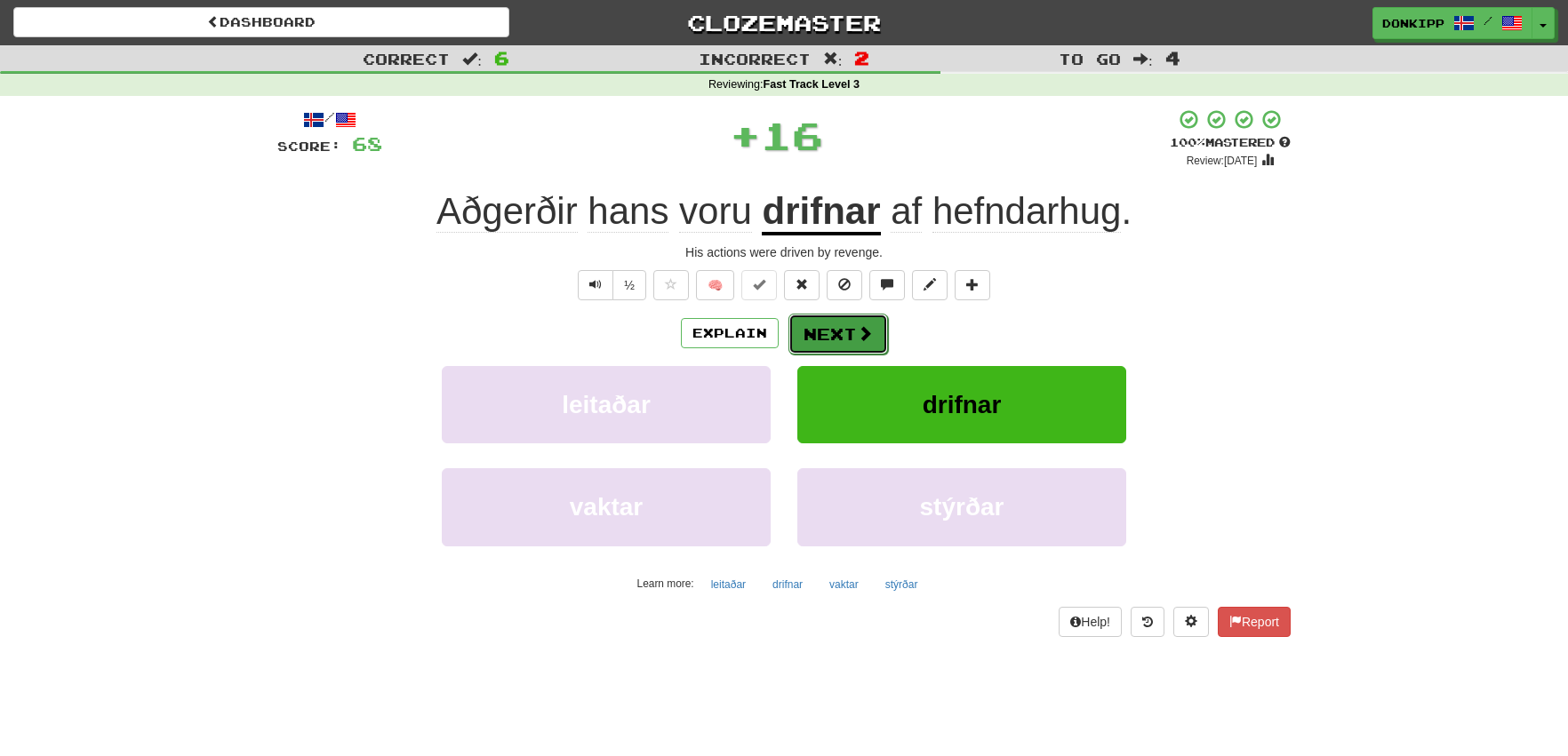
click at [826, 335] on button "Next" at bounding box center [838, 334] width 100 height 41
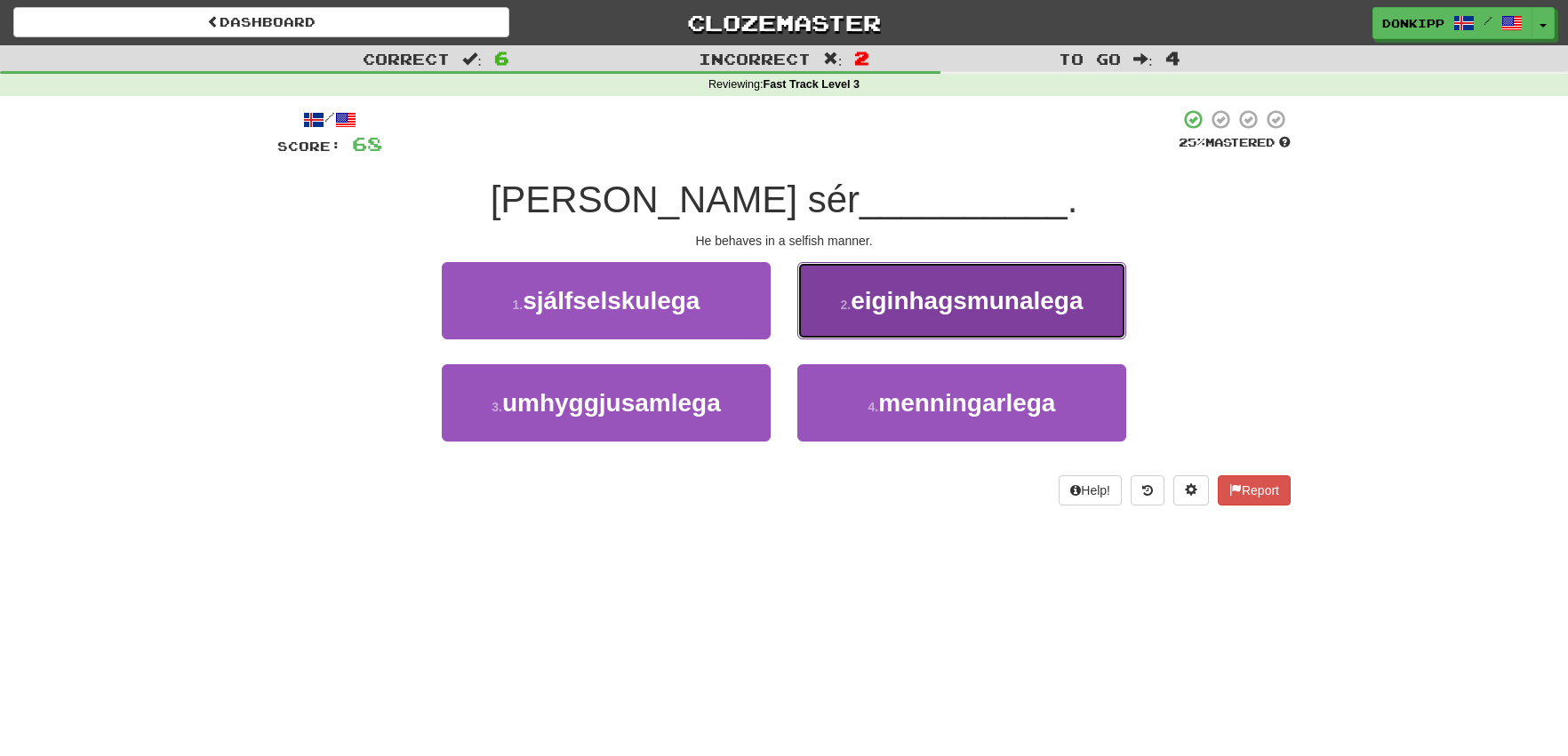
click at [830, 315] on button "2 . eiginhagsmunalega" at bounding box center [962, 300] width 328 height 77
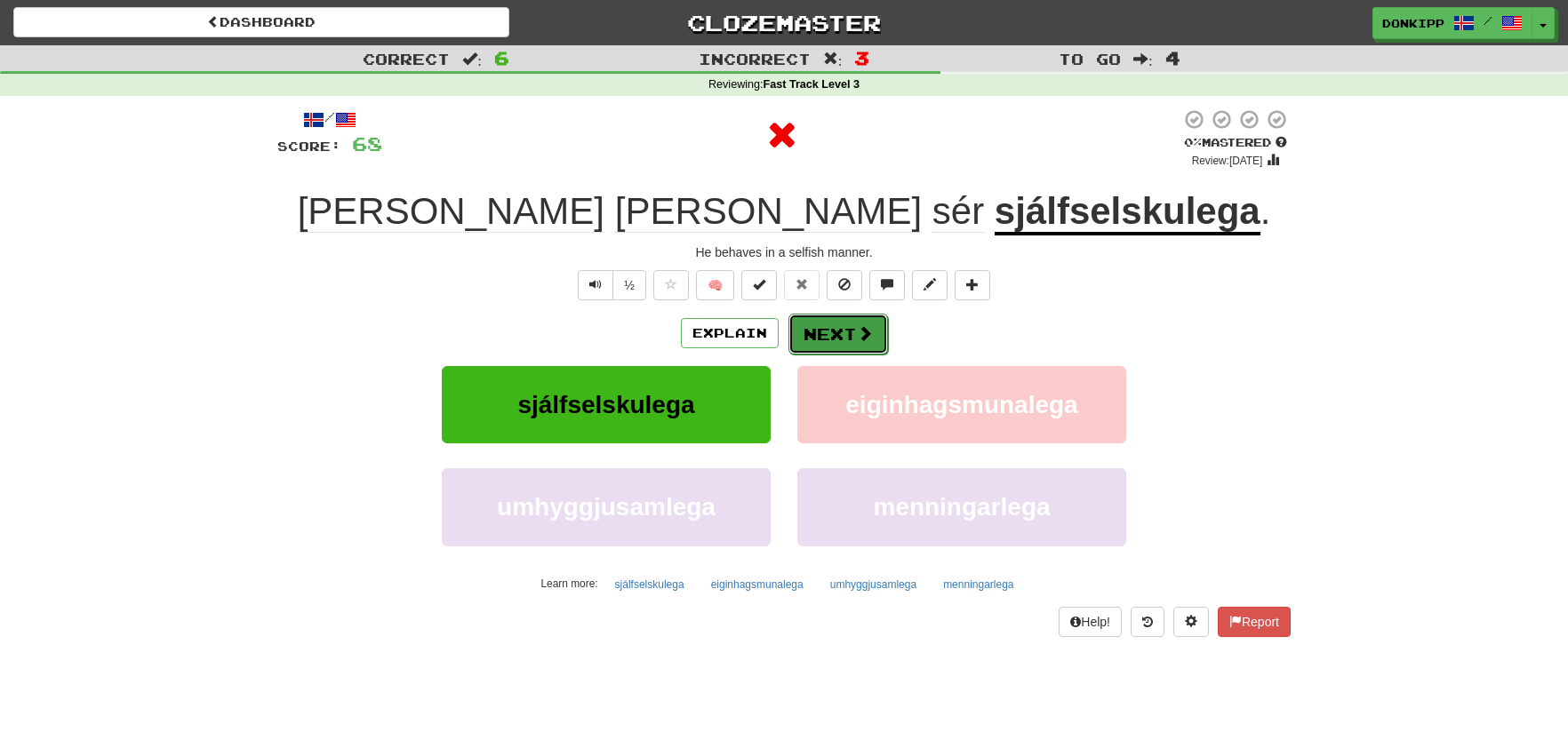
click at [815, 328] on button "Next" at bounding box center [838, 334] width 100 height 41
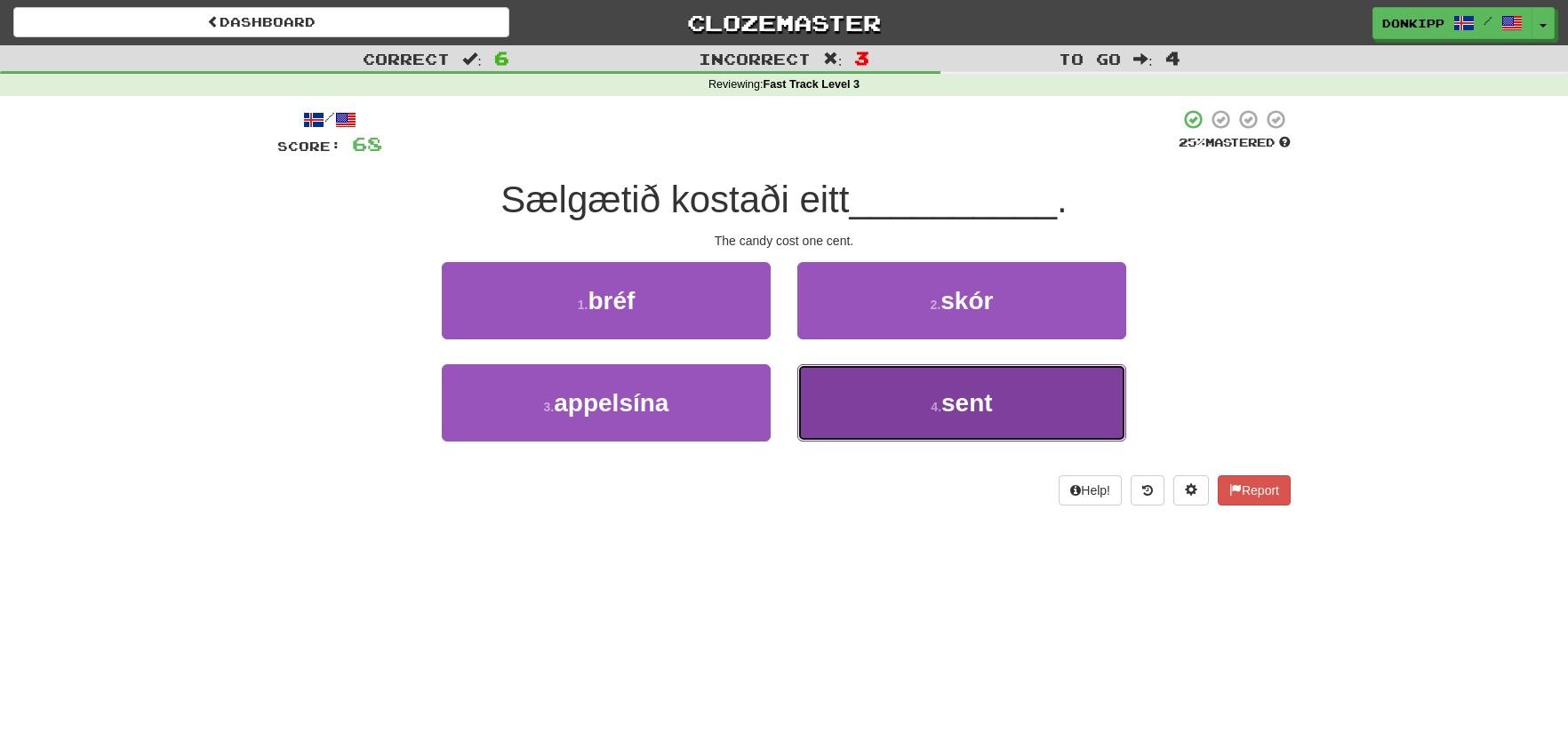
click at [882, 409] on button "4 . sent" at bounding box center [962, 403] width 328 height 77
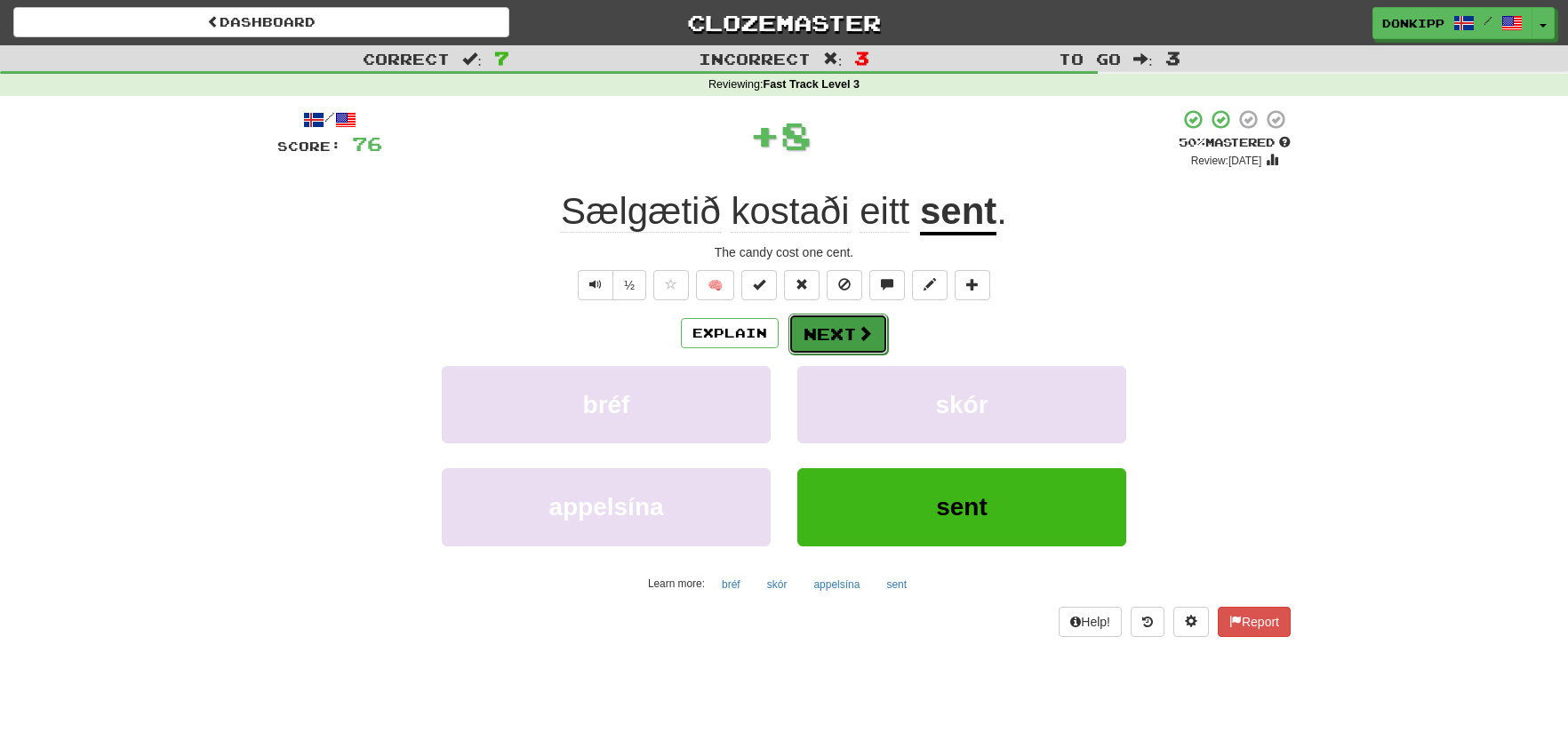
click at [839, 338] on button "Next" at bounding box center [838, 334] width 100 height 41
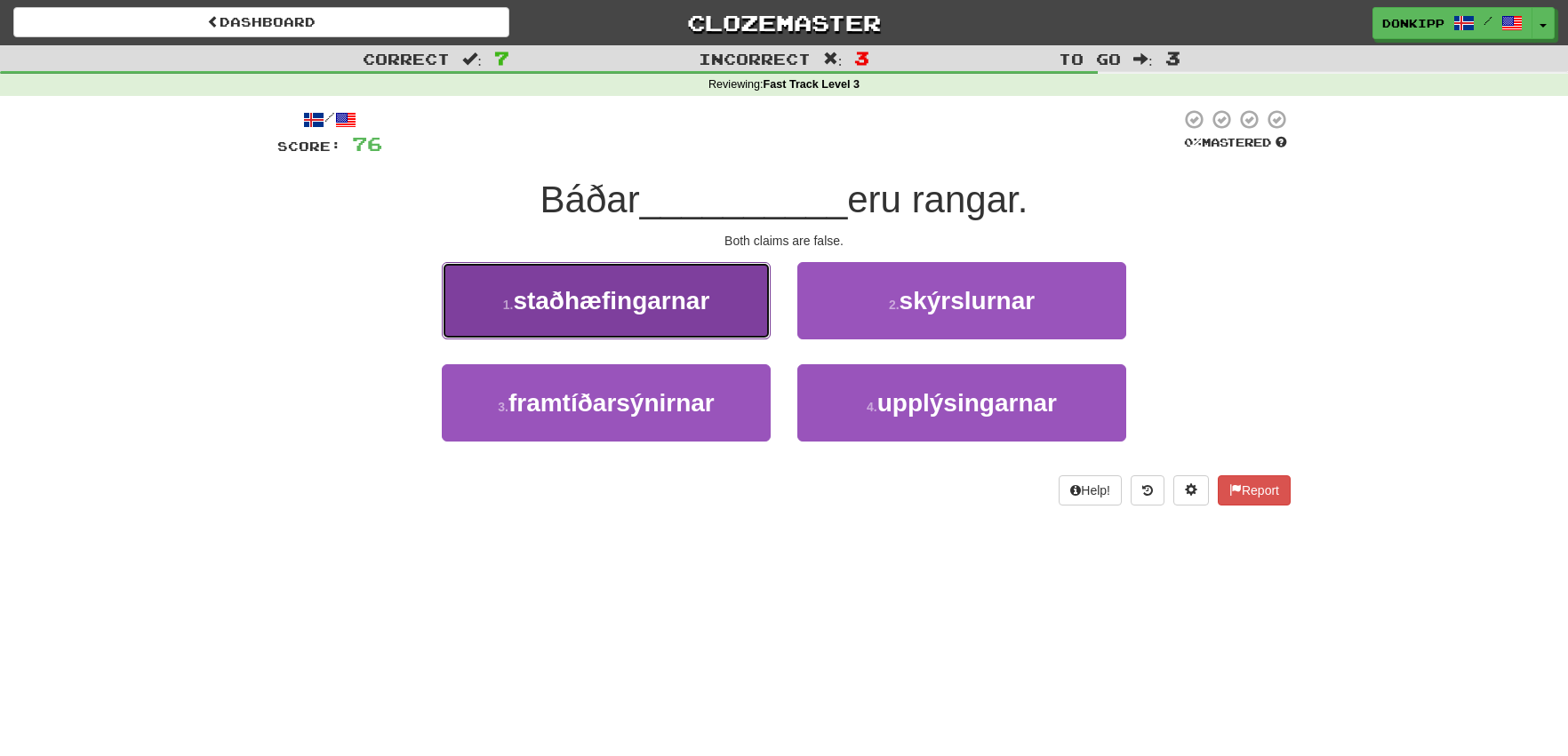
click at [701, 315] on button "1 . staðhæfingarnar" at bounding box center [605, 300] width 328 height 77
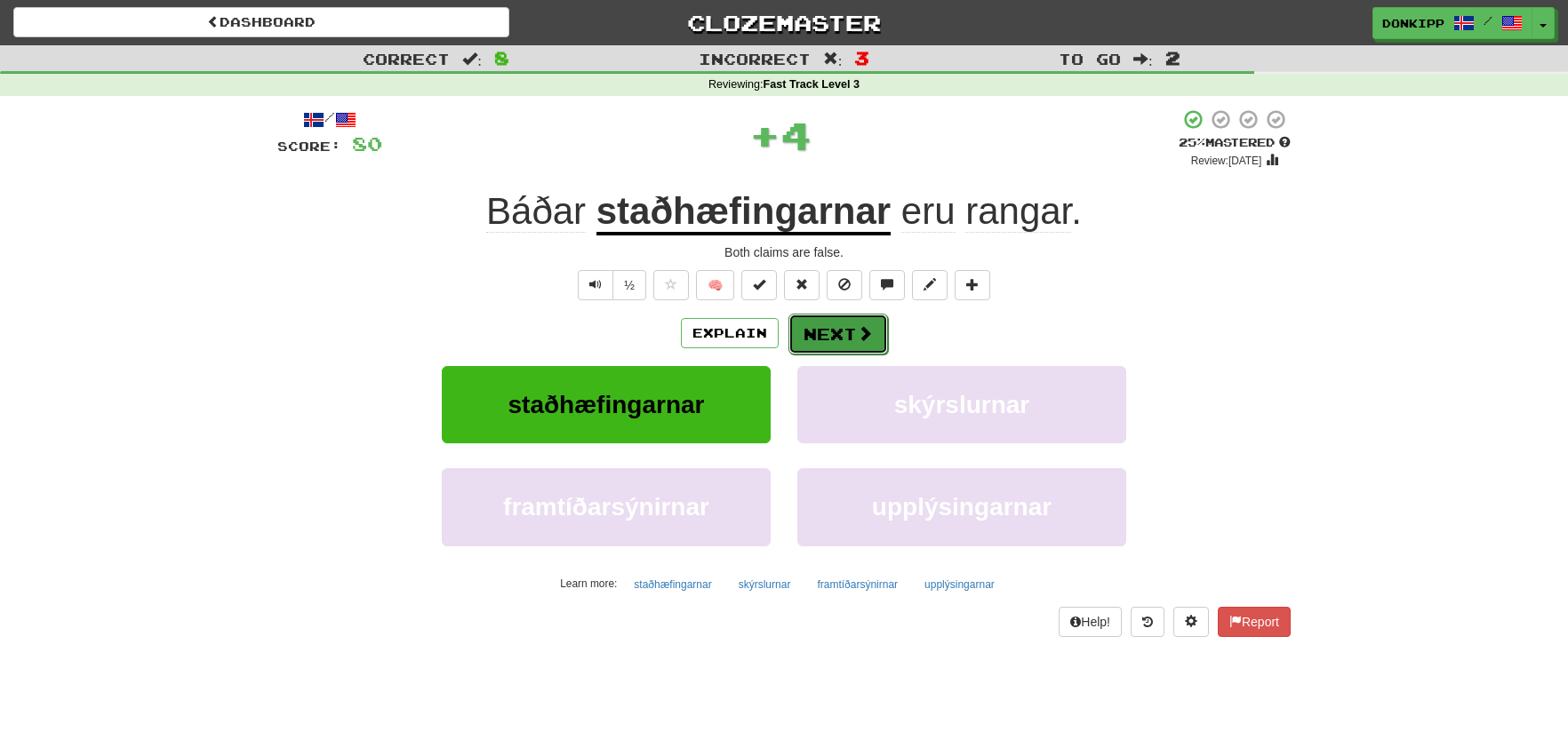
click at [826, 323] on button "Next" at bounding box center [838, 334] width 100 height 41
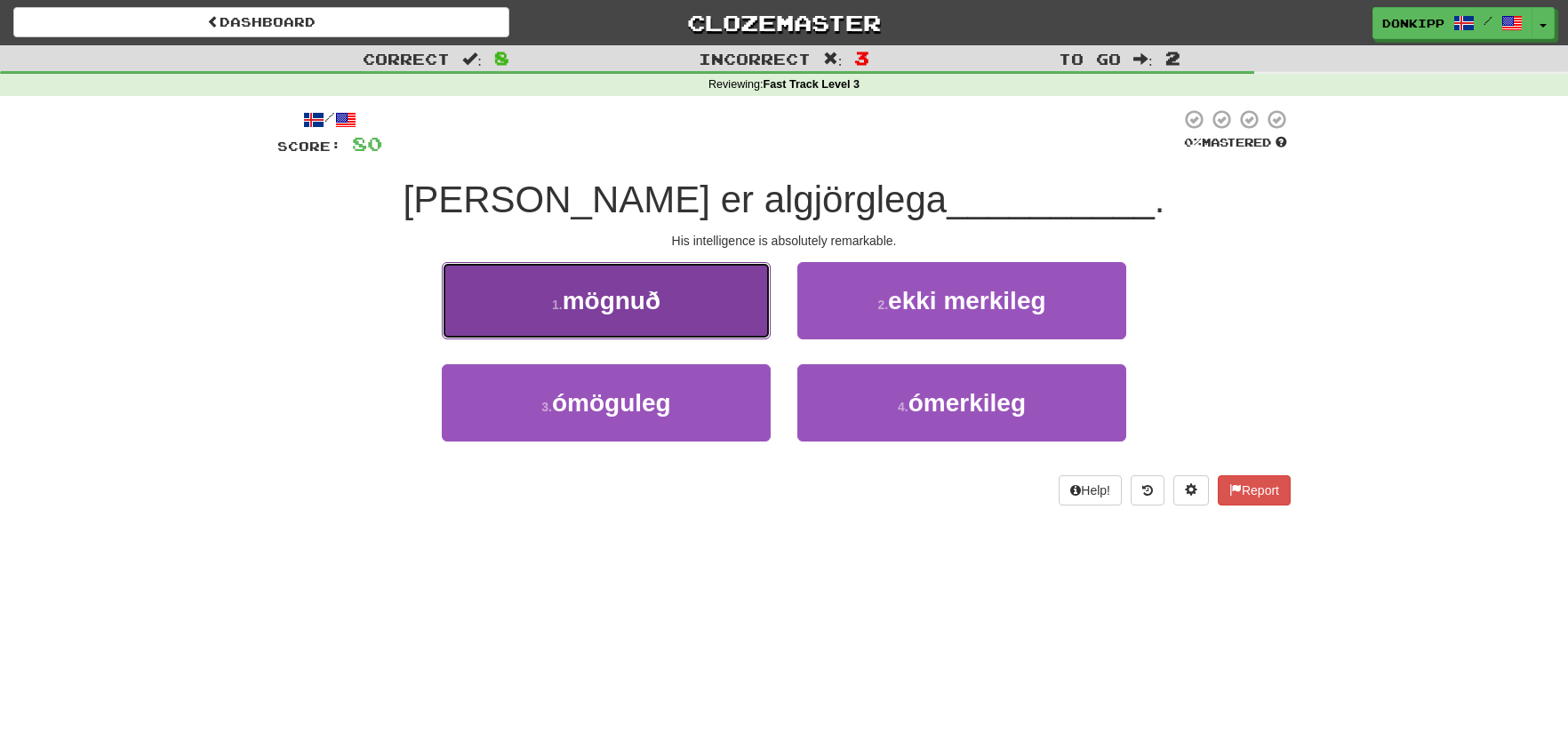
click at [719, 302] on button "1 . mögnuð" at bounding box center [605, 300] width 328 height 77
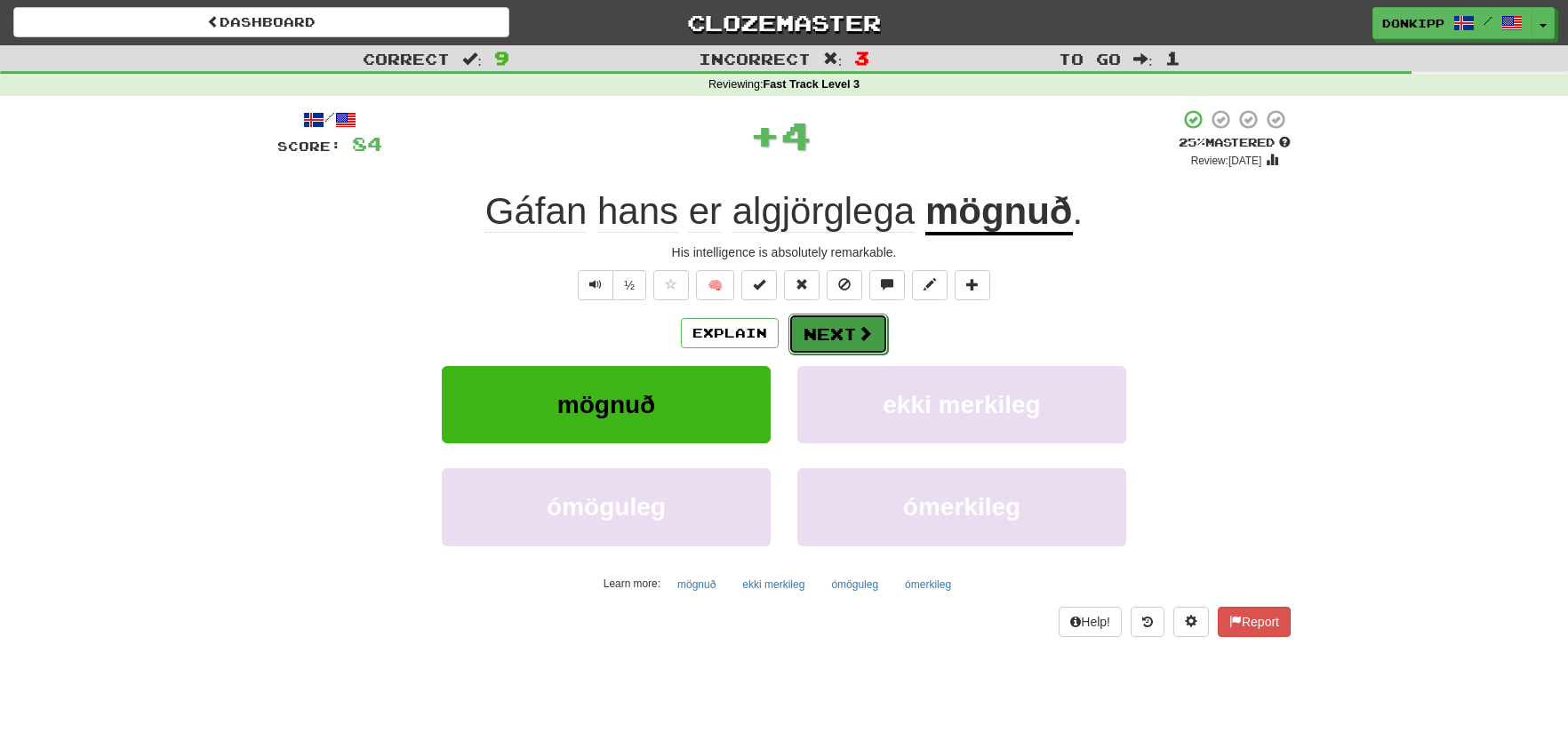
click at [839, 323] on button "Next" at bounding box center [838, 334] width 100 height 41
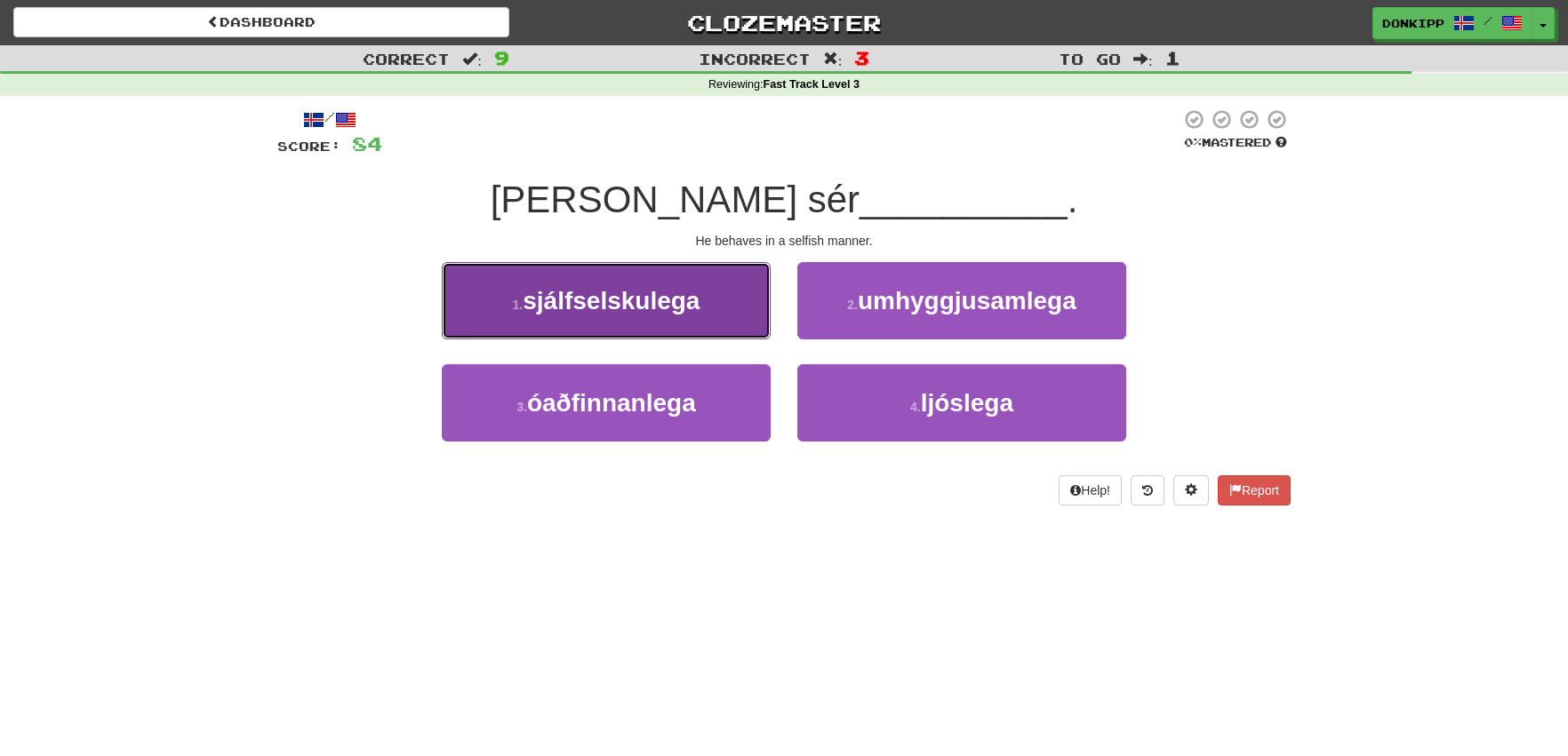
click at [740, 309] on button "1 . sjálfselskulega" at bounding box center [605, 300] width 328 height 77
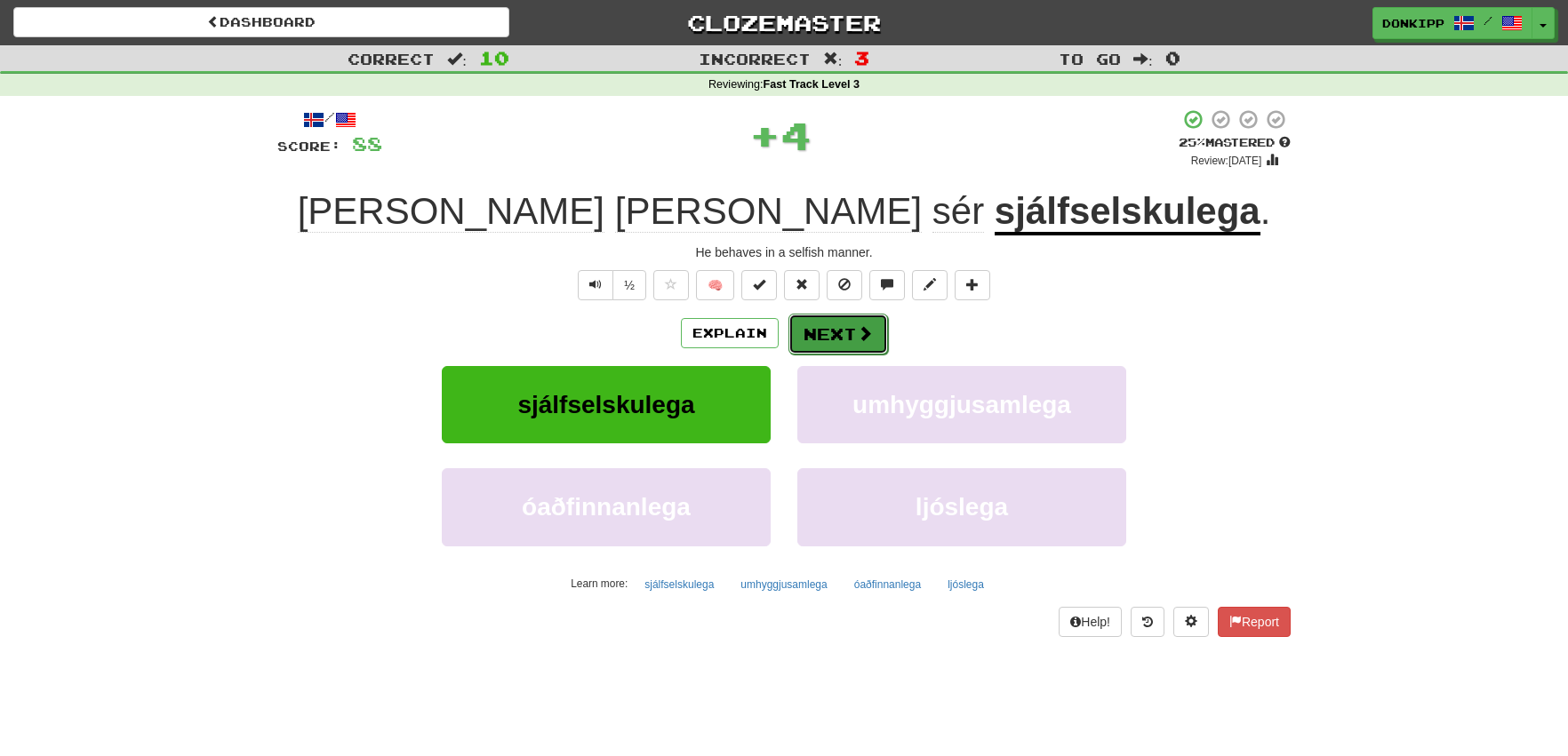
click at [839, 331] on button "Next" at bounding box center [838, 334] width 100 height 41
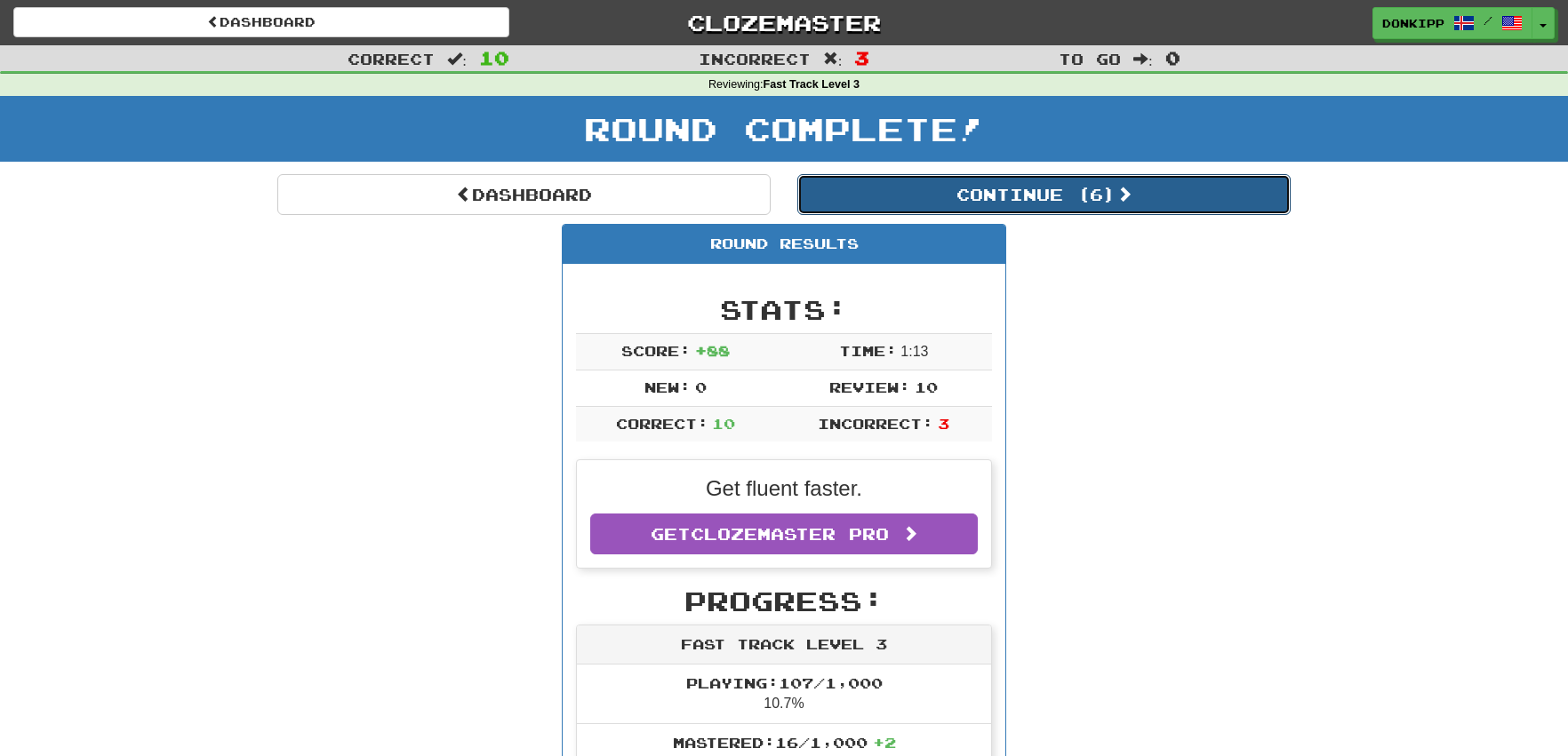
click at [1050, 185] on button "Continue ( 6 )" at bounding box center [1044, 195] width 493 height 41
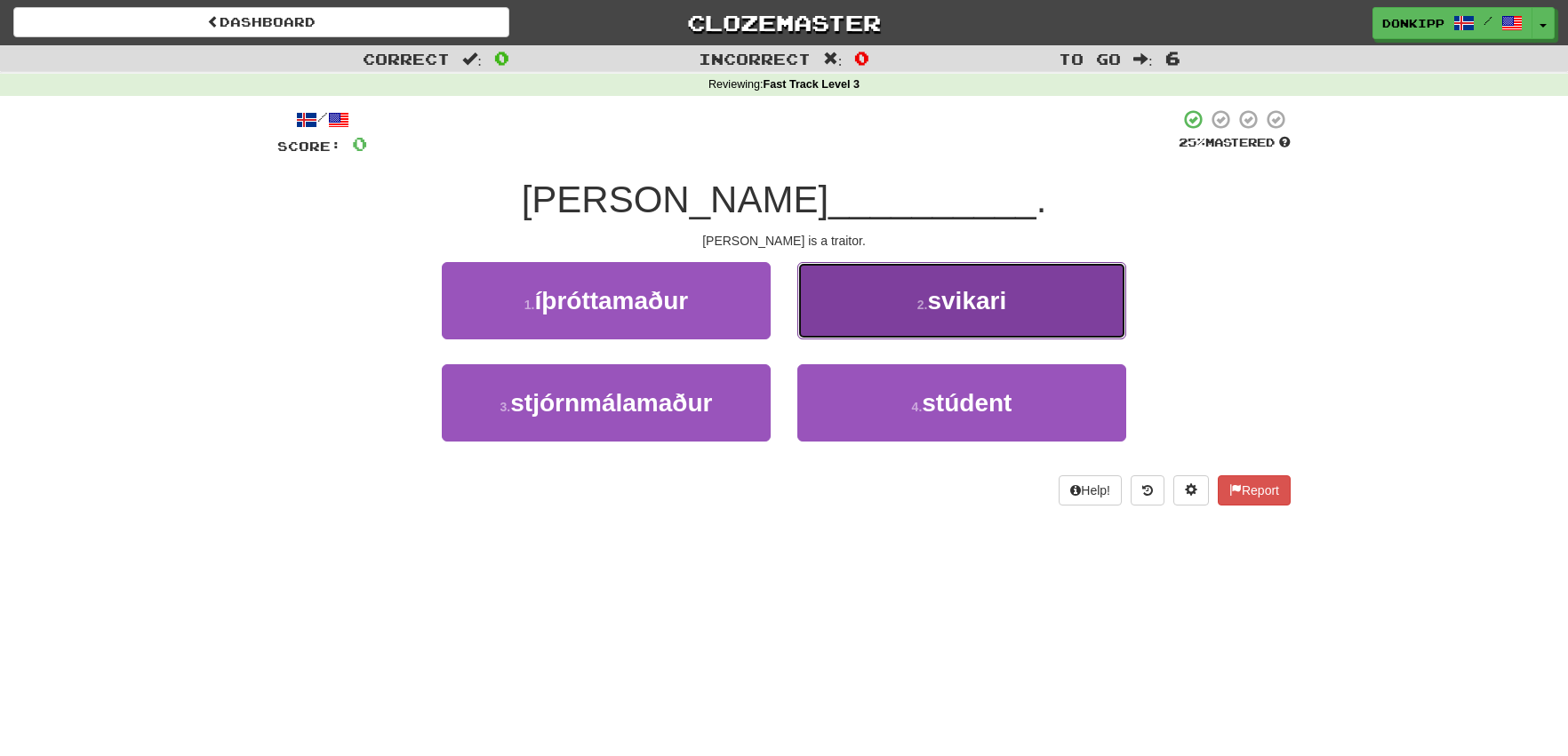
click at [917, 303] on small "2 ." at bounding box center [922, 304] width 10 height 14
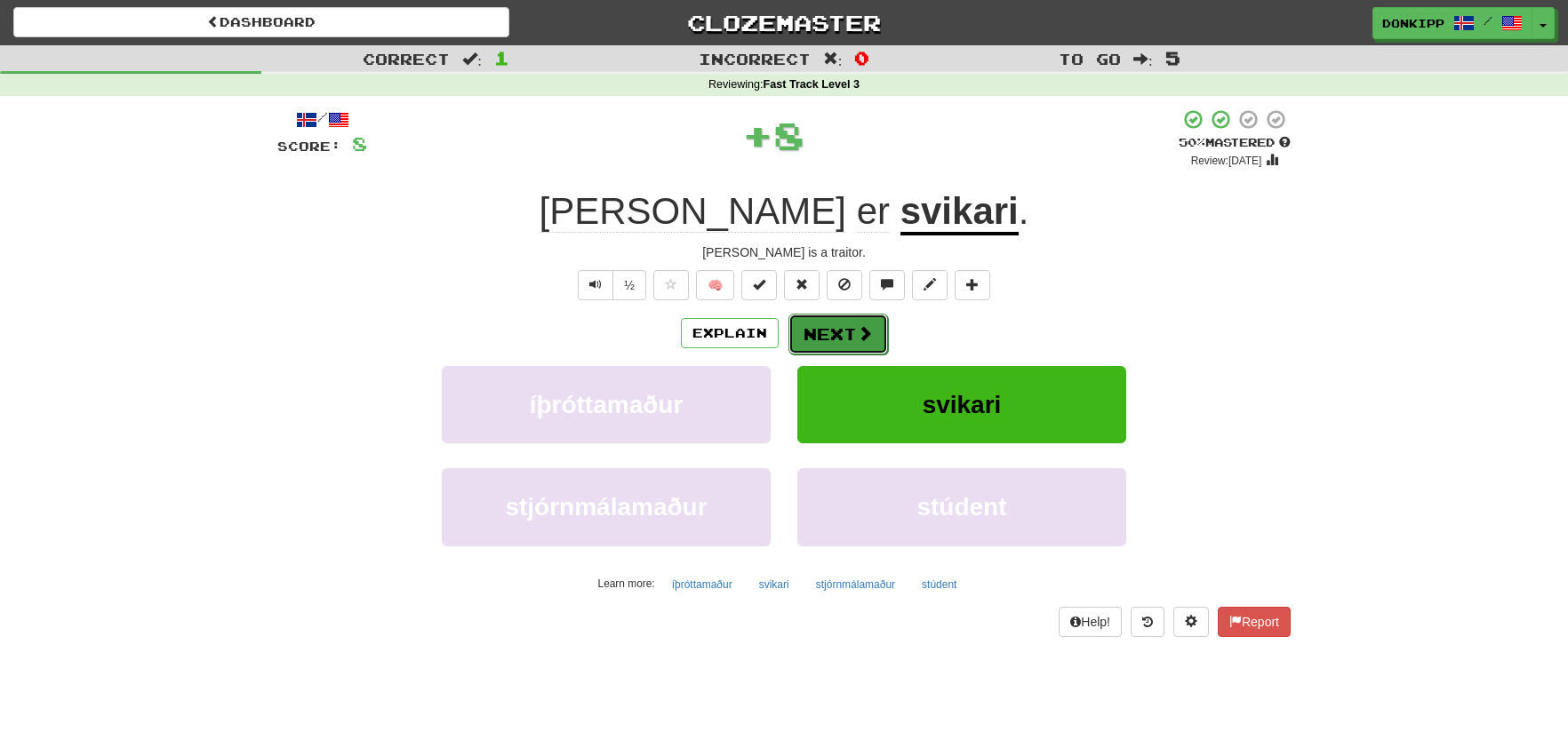
click at [829, 328] on button "Next" at bounding box center [838, 334] width 100 height 41
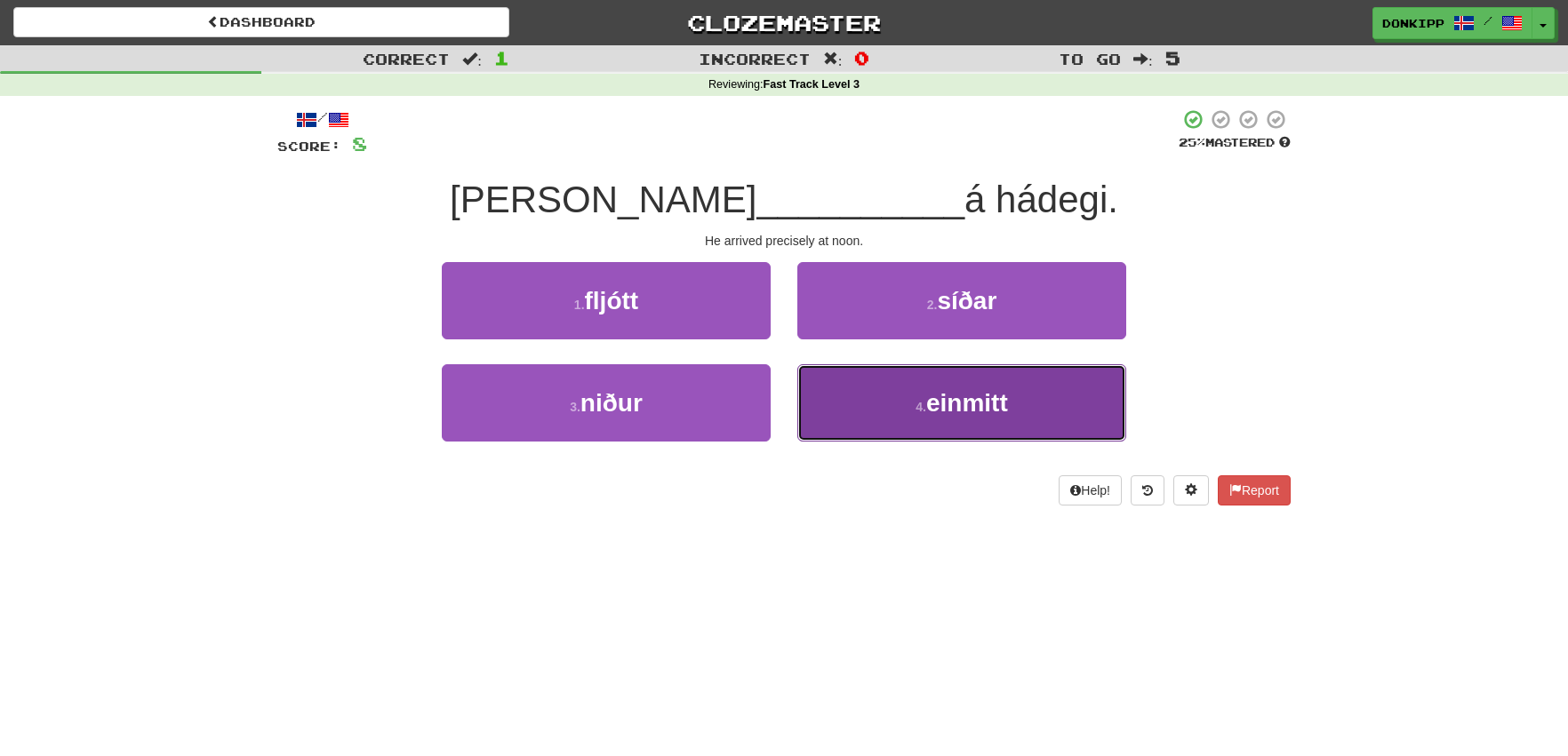
click at [887, 391] on button "4 . einmitt" at bounding box center [962, 403] width 328 height 77
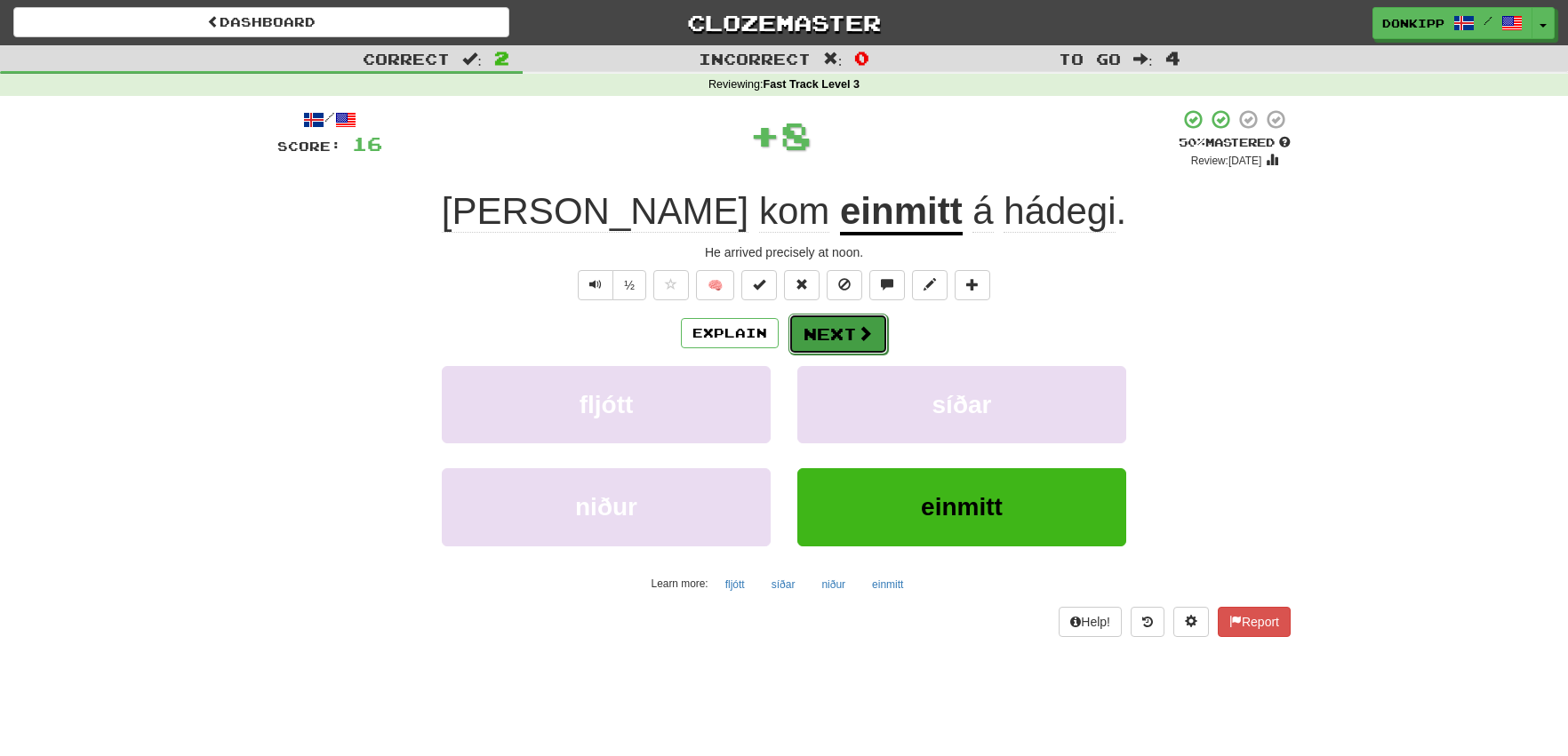
click at [844, 332] on button "Next" at bounding box center [838, 334] width 100 height 41
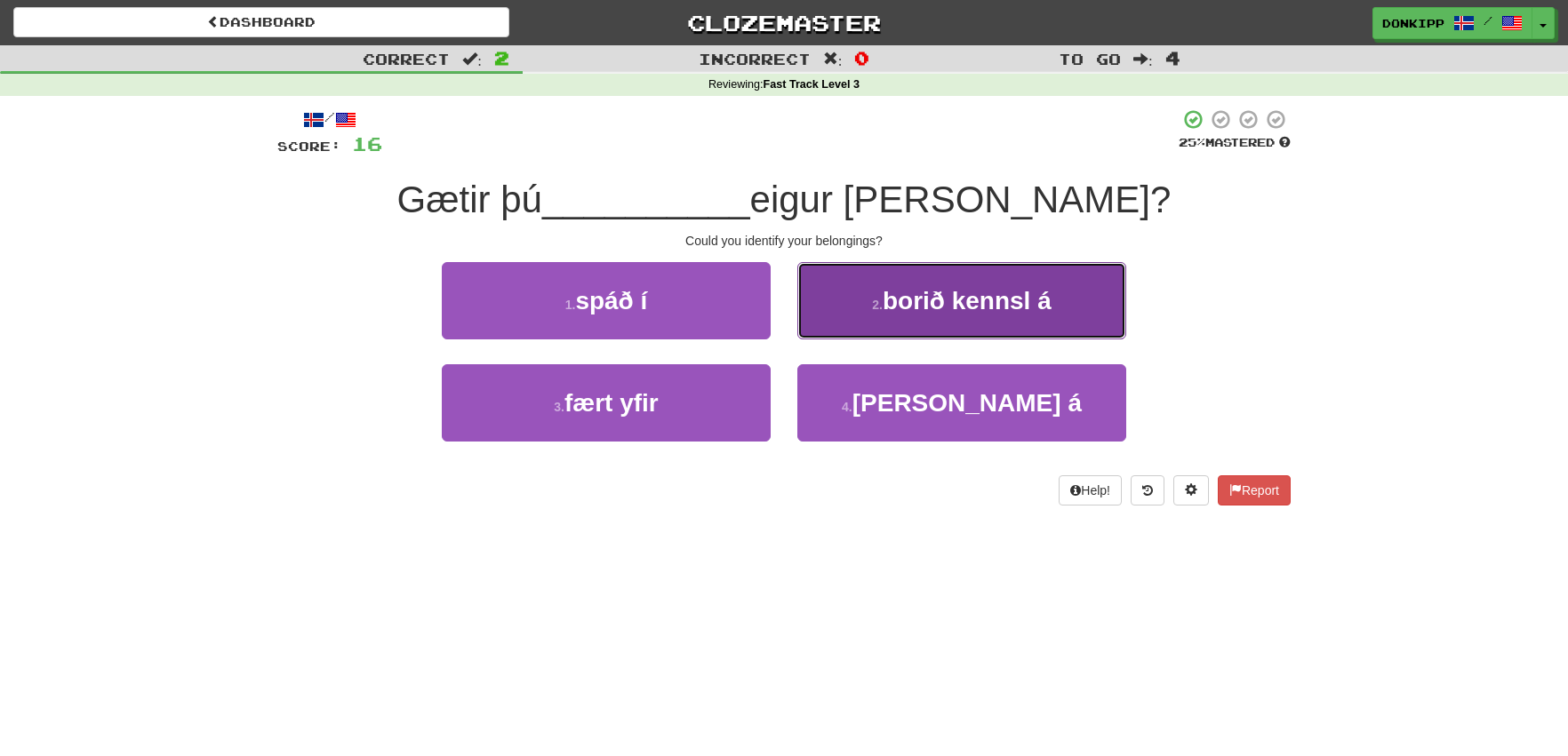
click at [844, 296] on button "2 . borið kennsl á" at bounding box center [962, 300] width 328 height 77
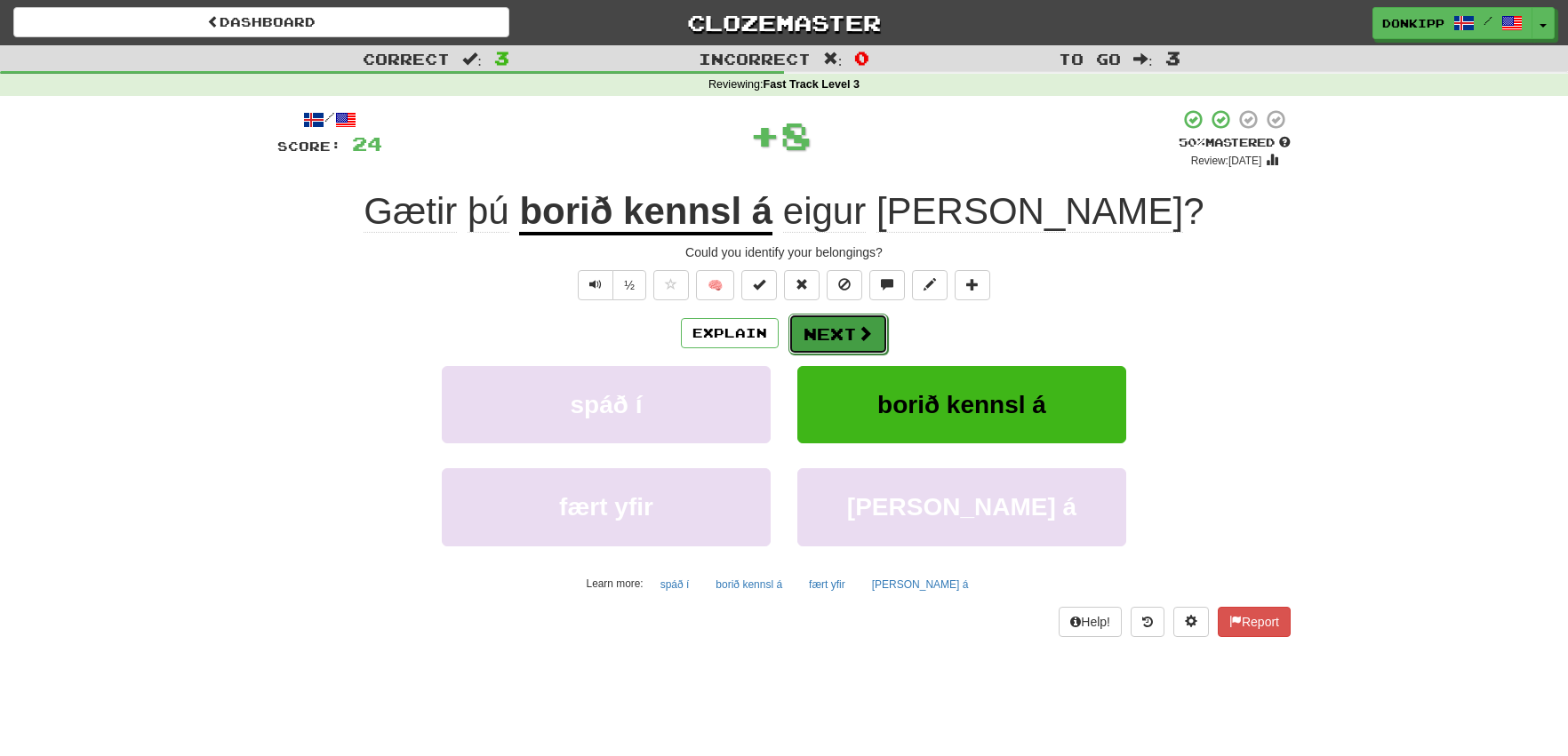
click at [821, 335] on button "Next" at bounding box center [838, 334] width 100 height 41
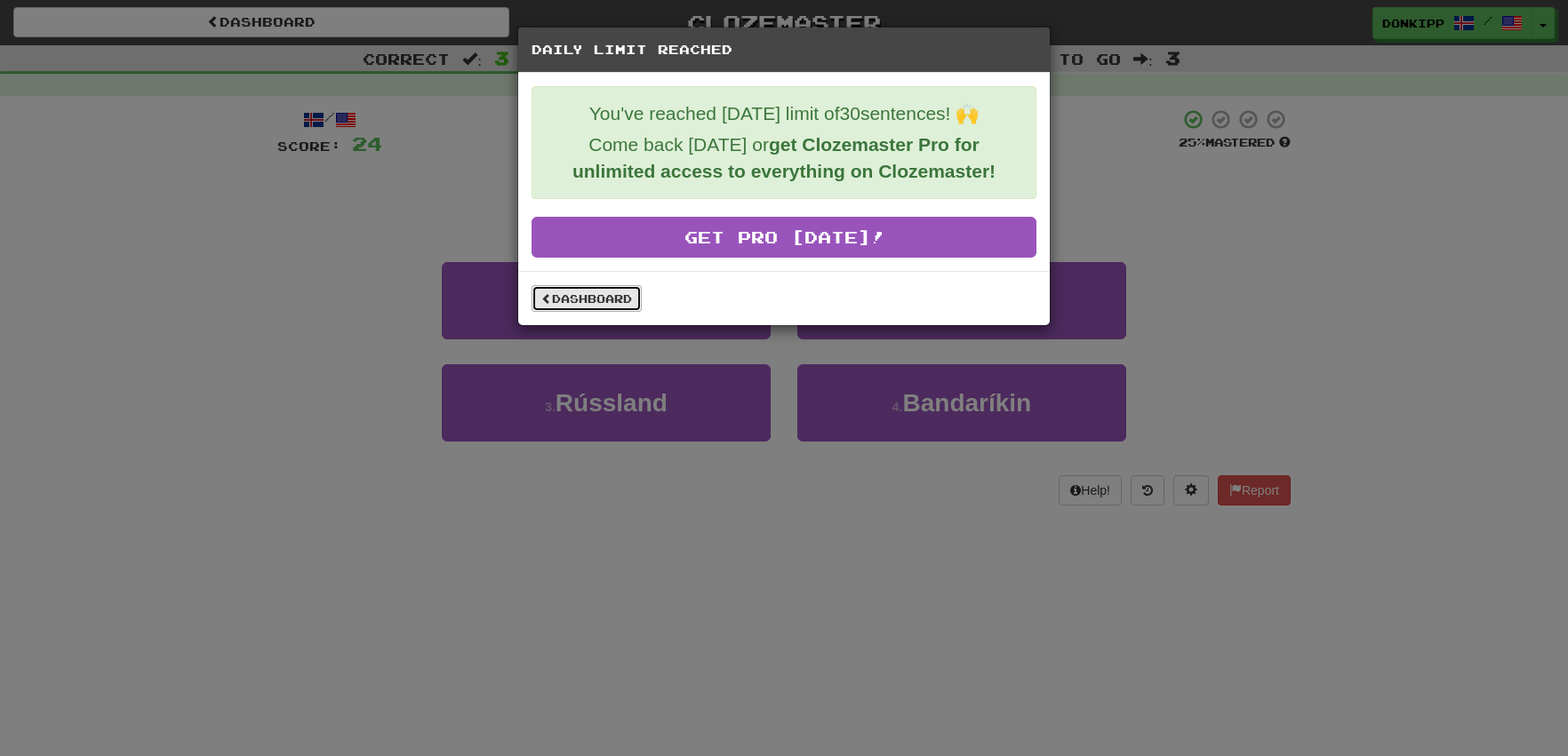
click at [601, 296] on link "Dashboard" at bounding box center [587, 298] width 110 height 27
